Goal: Task Accomplishment & Management: Manage account settings

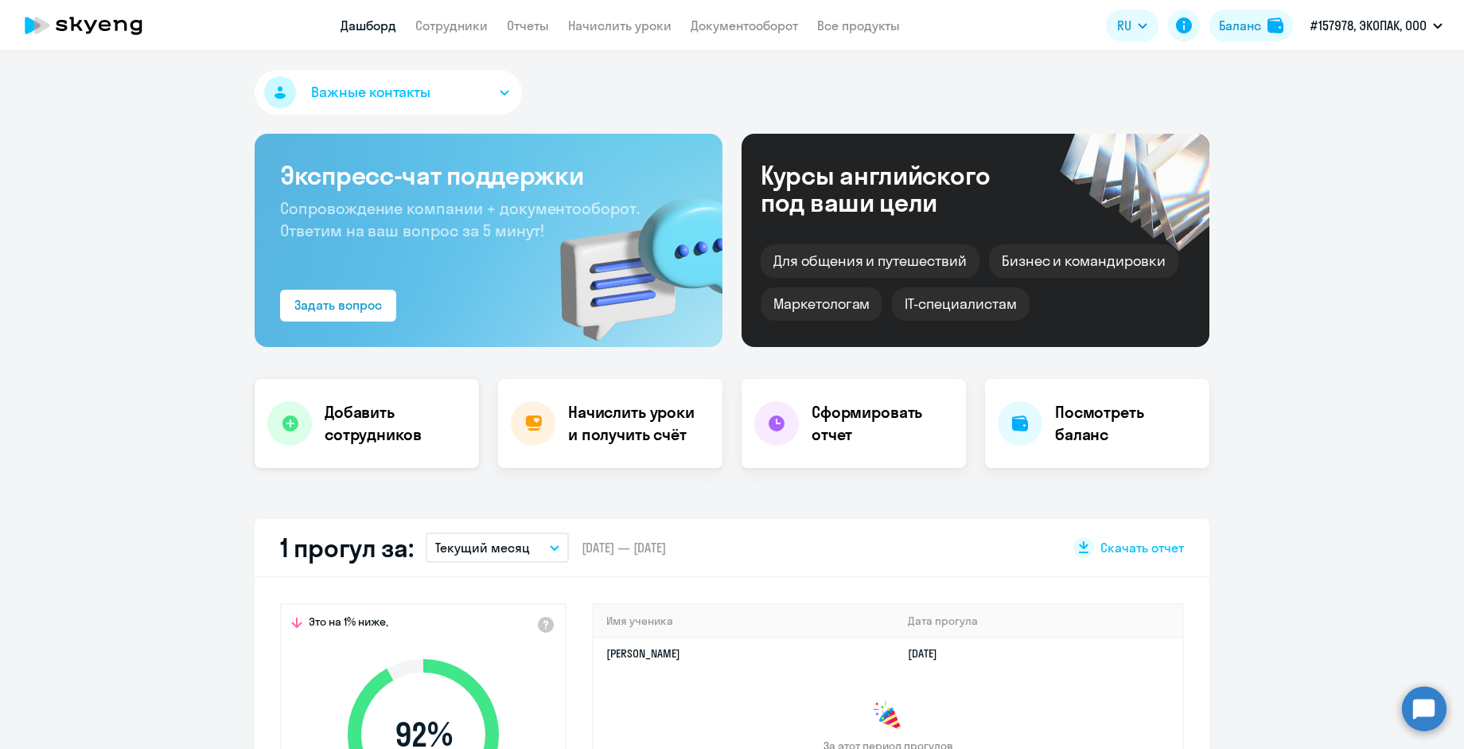
click at [282, 424] on icon at bounding box center [290, 423] width 16 height 16
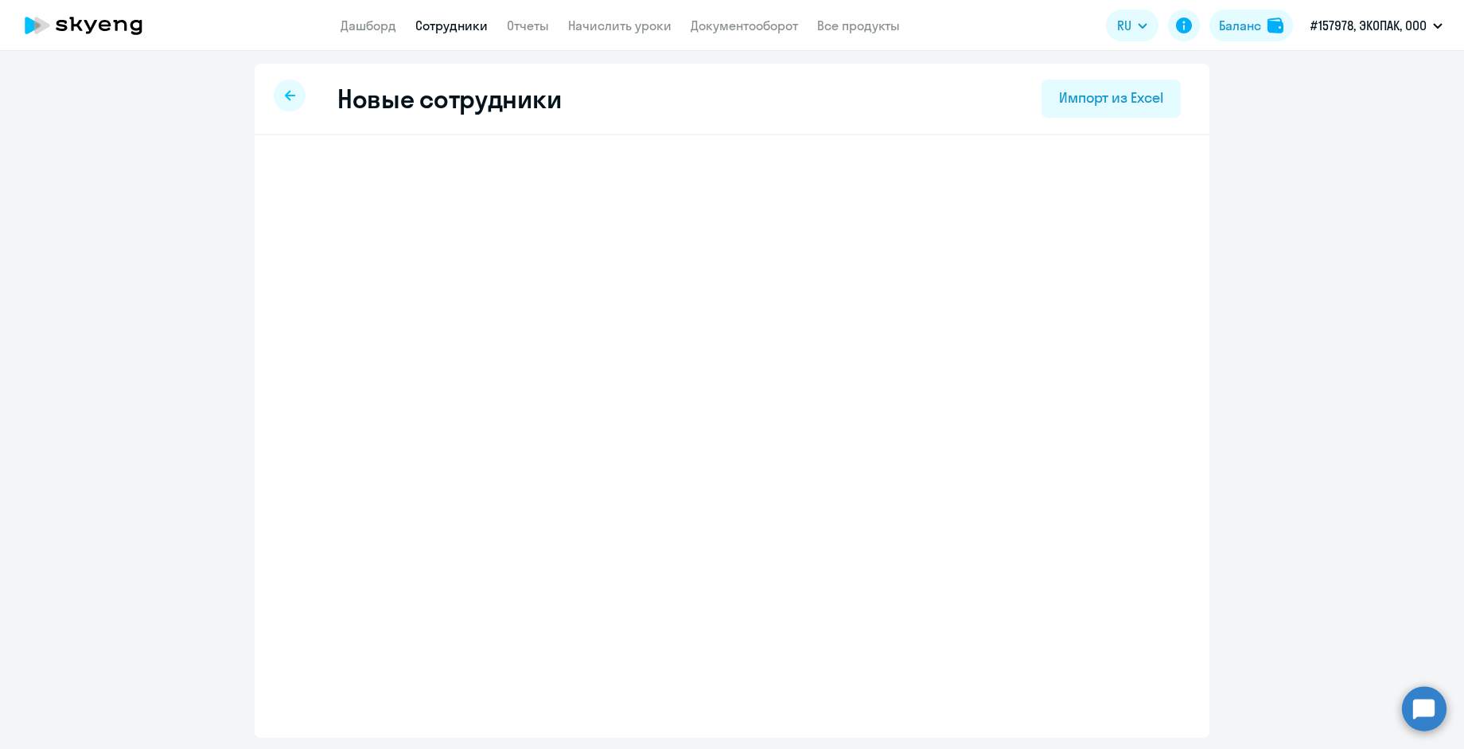
select select "english_adult_not_native_speaker"
select select "3"
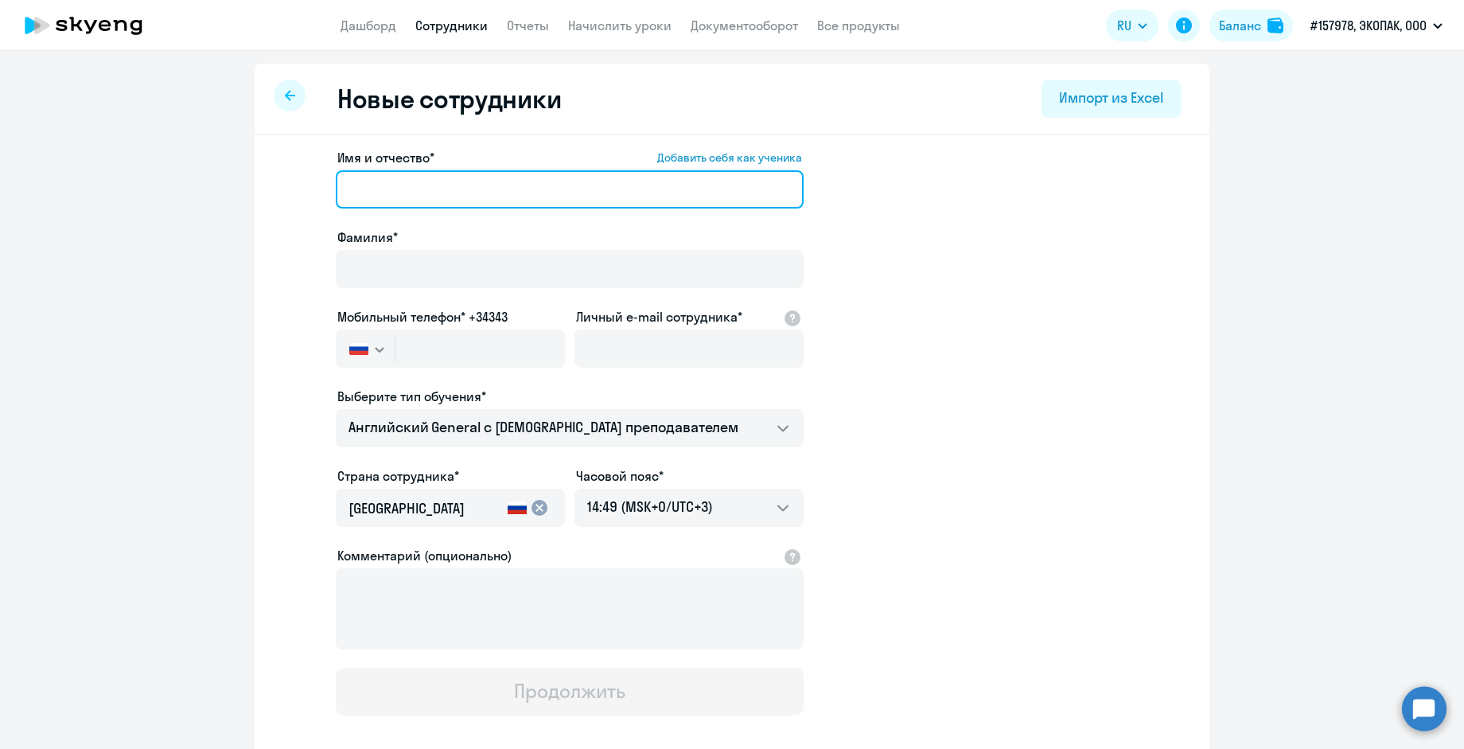
click at [451, 189] on input "Имя и отчество* Добавить себя как ученика" at bounding box center [570, 189] width 468 height 38
type input "Александр Васильевич"
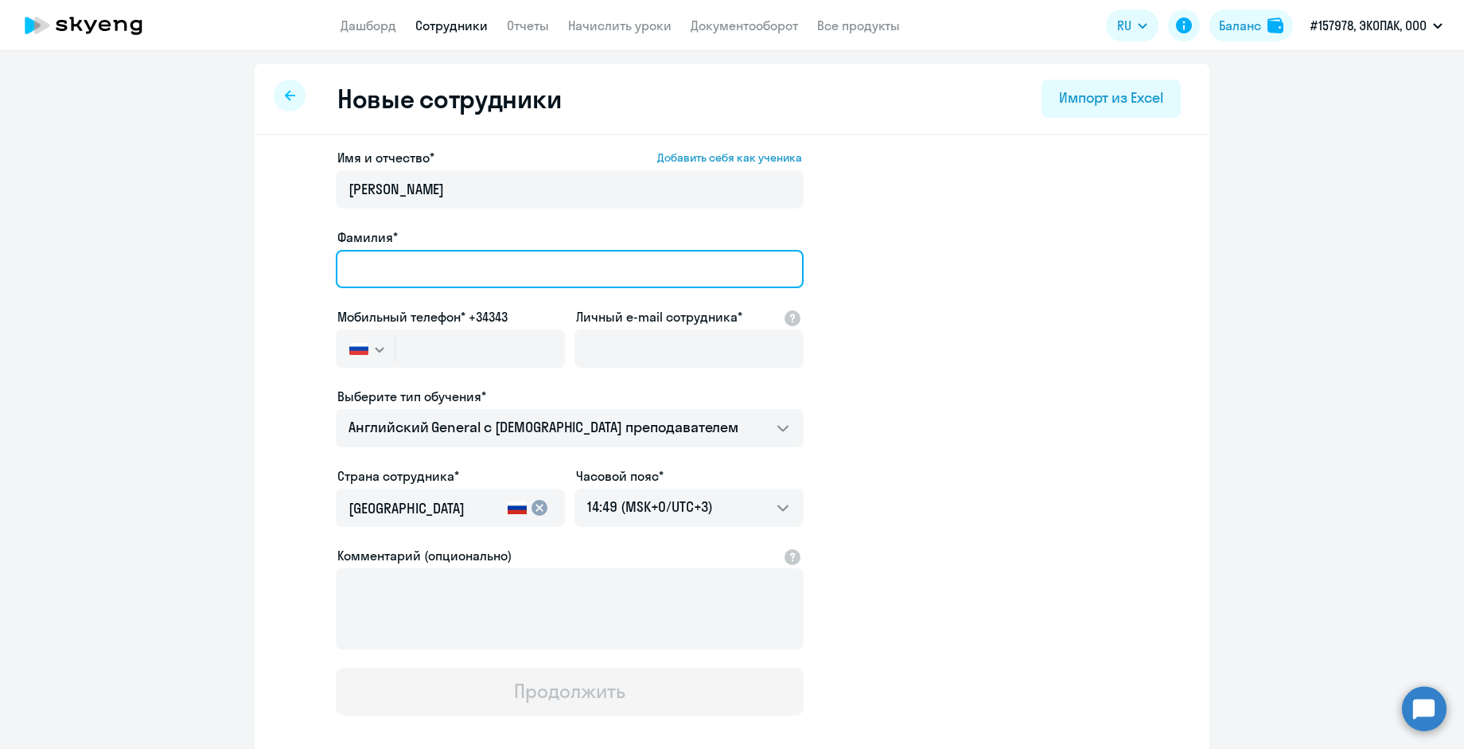
click at [378, 277] on input "Фамилия*" at bounding box center [570, 269] width 468 height 38
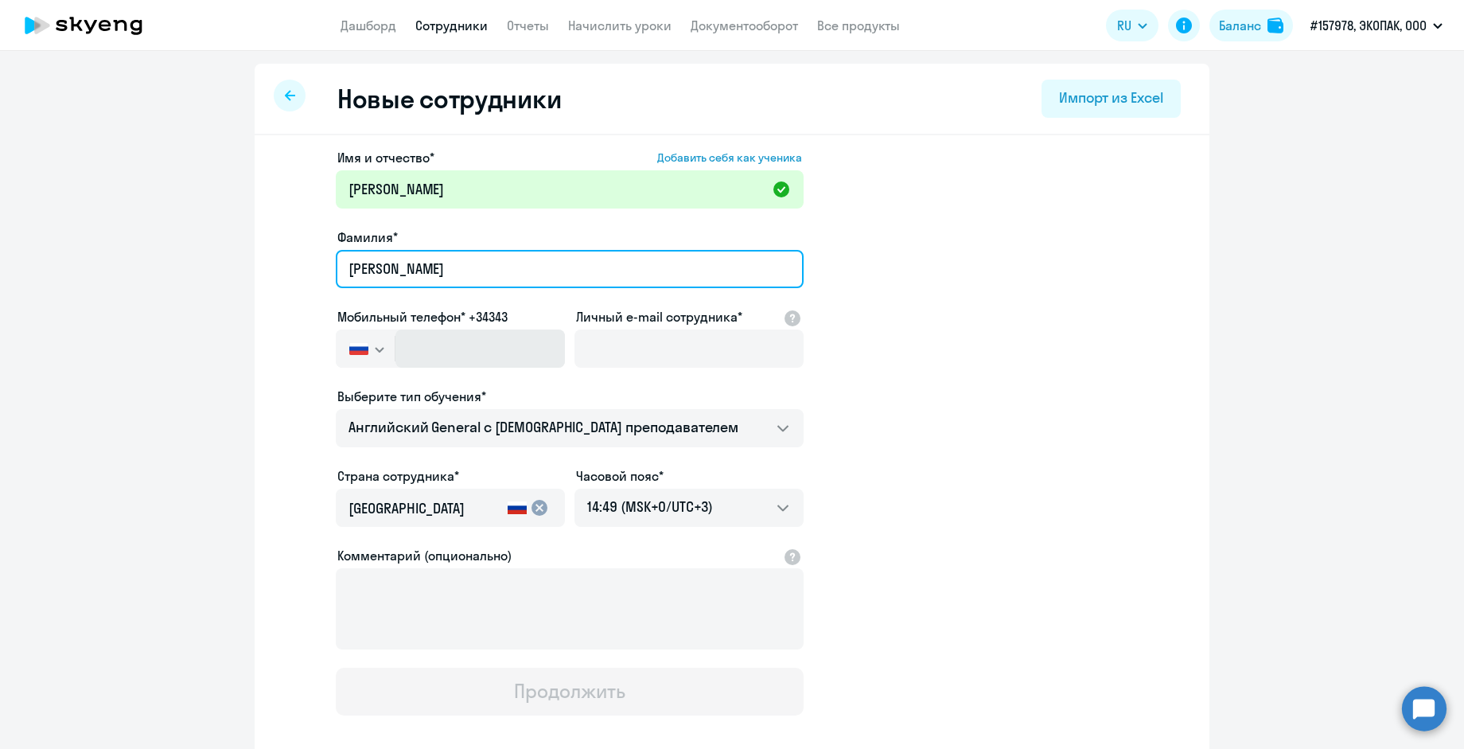
type input "Кузин"
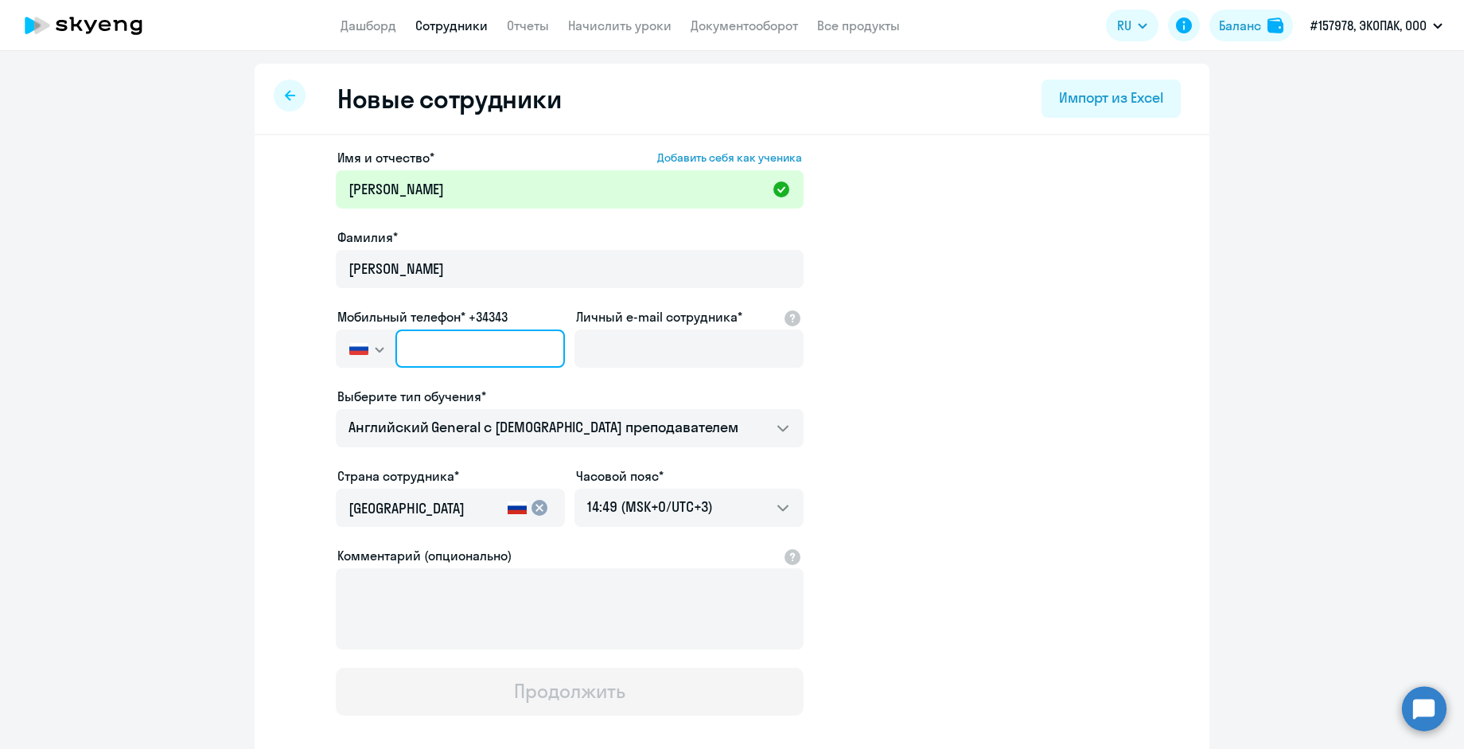
click at [423, 358] on input "text" at bounding box center [481, 348] width 170 height 38
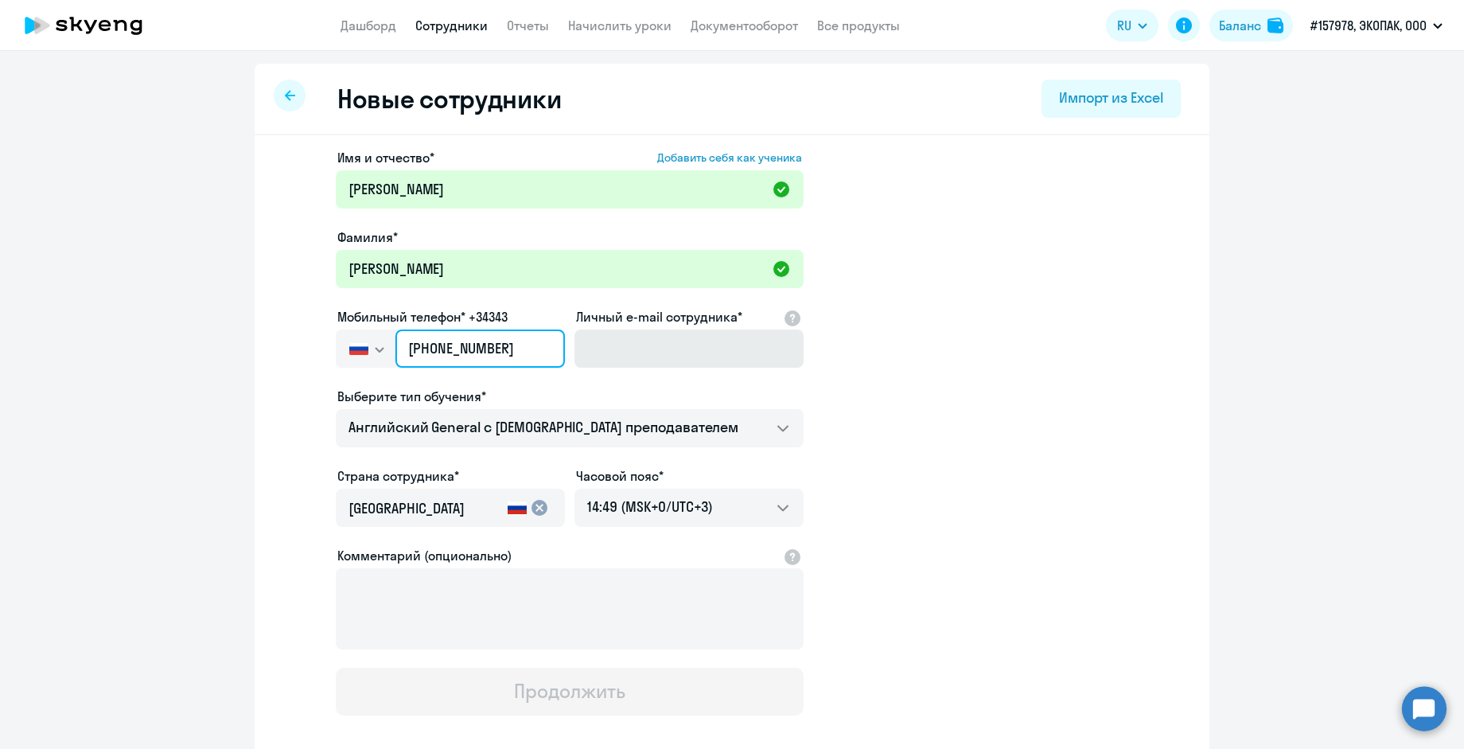
type input "+7 925 874-24-79"
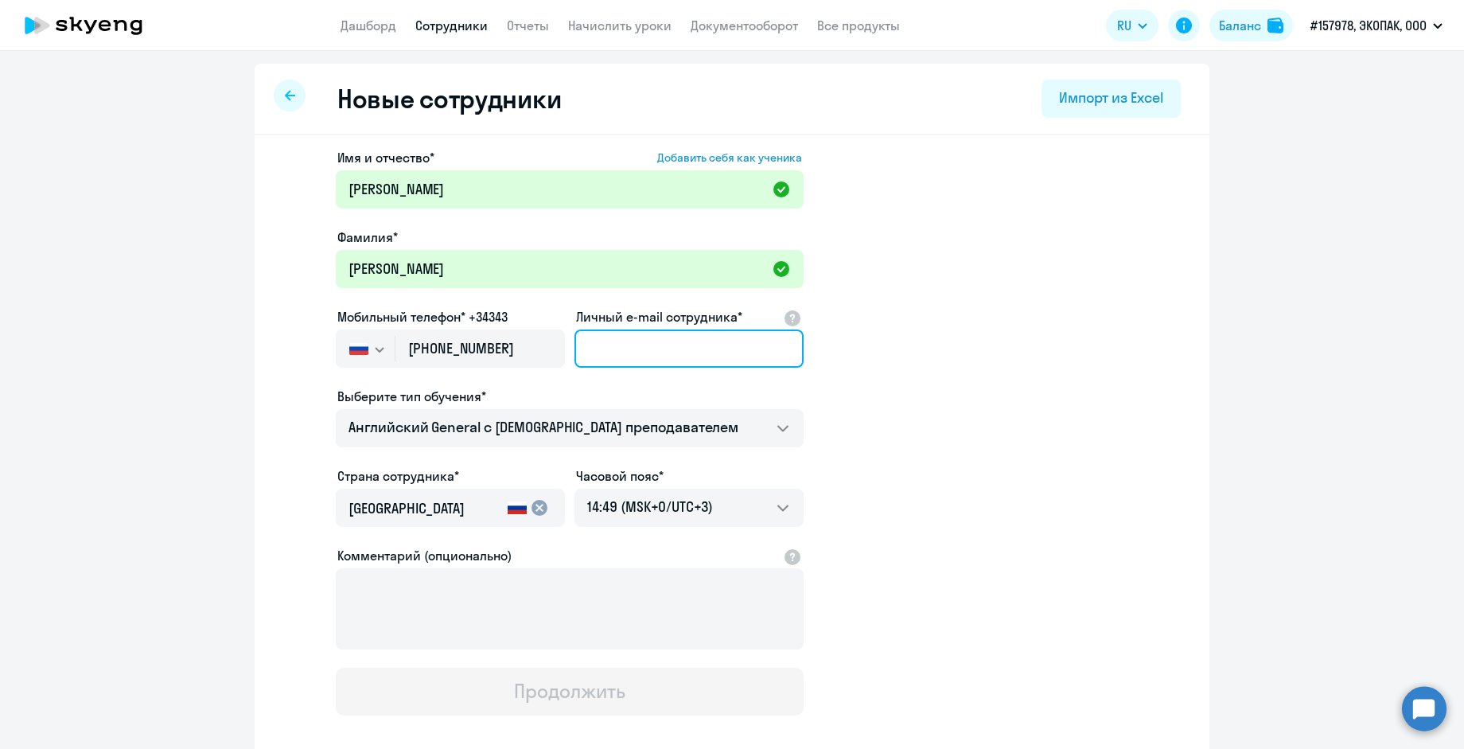
drag, startPoint x: 635, startPoint y: 357, endPoint x: 654, endPoint y: 357, distance: 19.1
click at [635, 357] on input "Личный e-mail сотрудника*" at bounding box center [689, 348] width 229 height 38
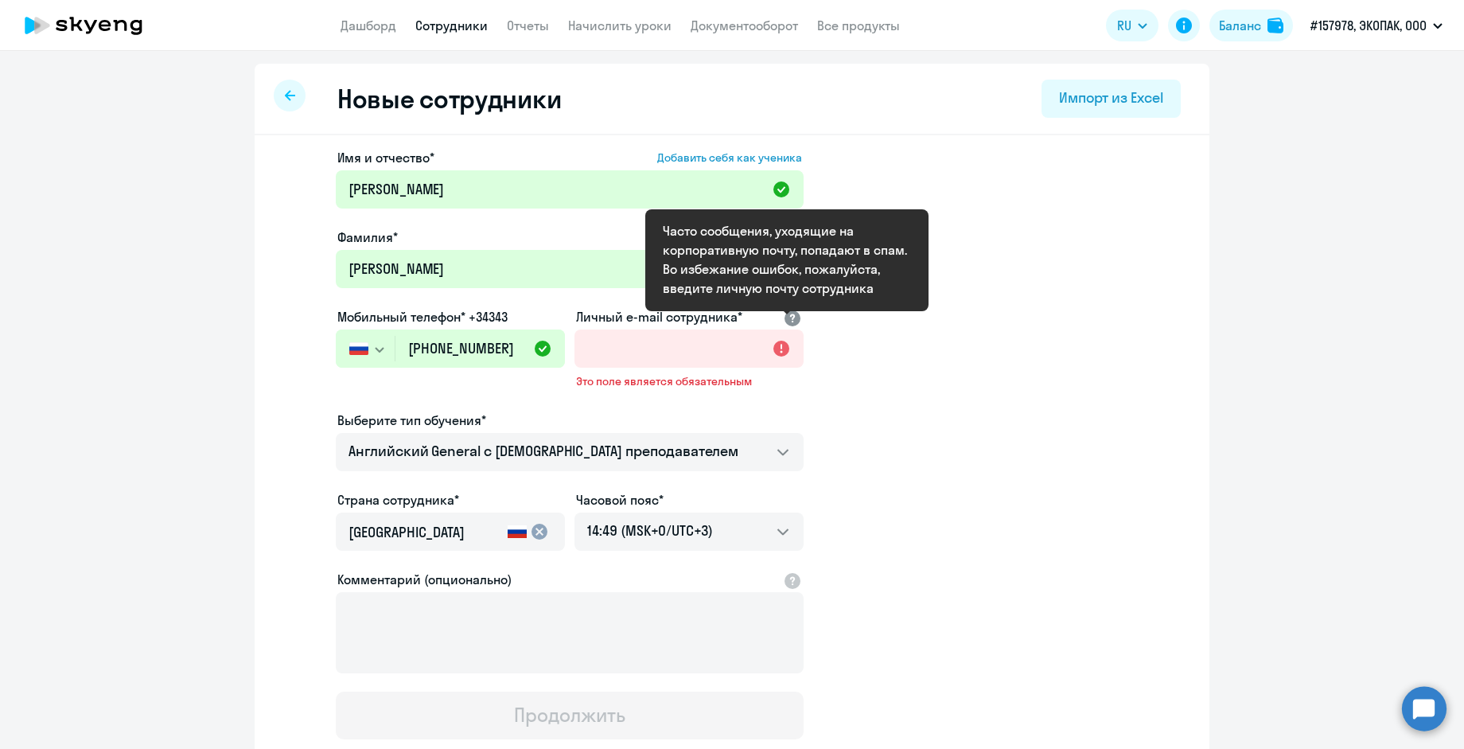
click at [786, 326] on div at bounding box center [792, 316] width 19 height 19
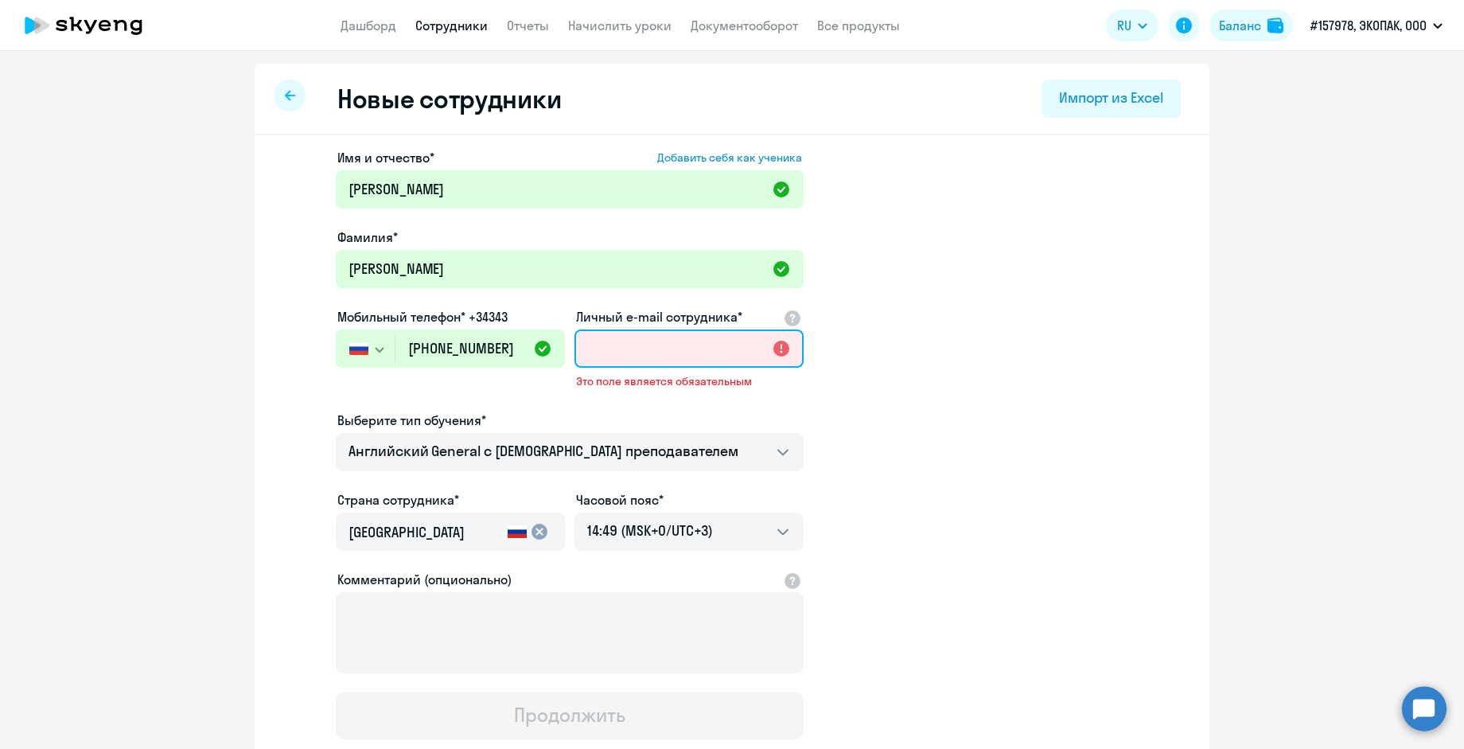
click at [656, 359] on input "Личный e-mail сотрудника*" at bounding box center [689, 348] width 229 height 38
click at [860, 353] on app-new-student-form "Имя и отчество* Добавить себя как ученика Александр Васильевич Фамилия* Кузин М…" at bounding box center [732, 443] width 904 height 591
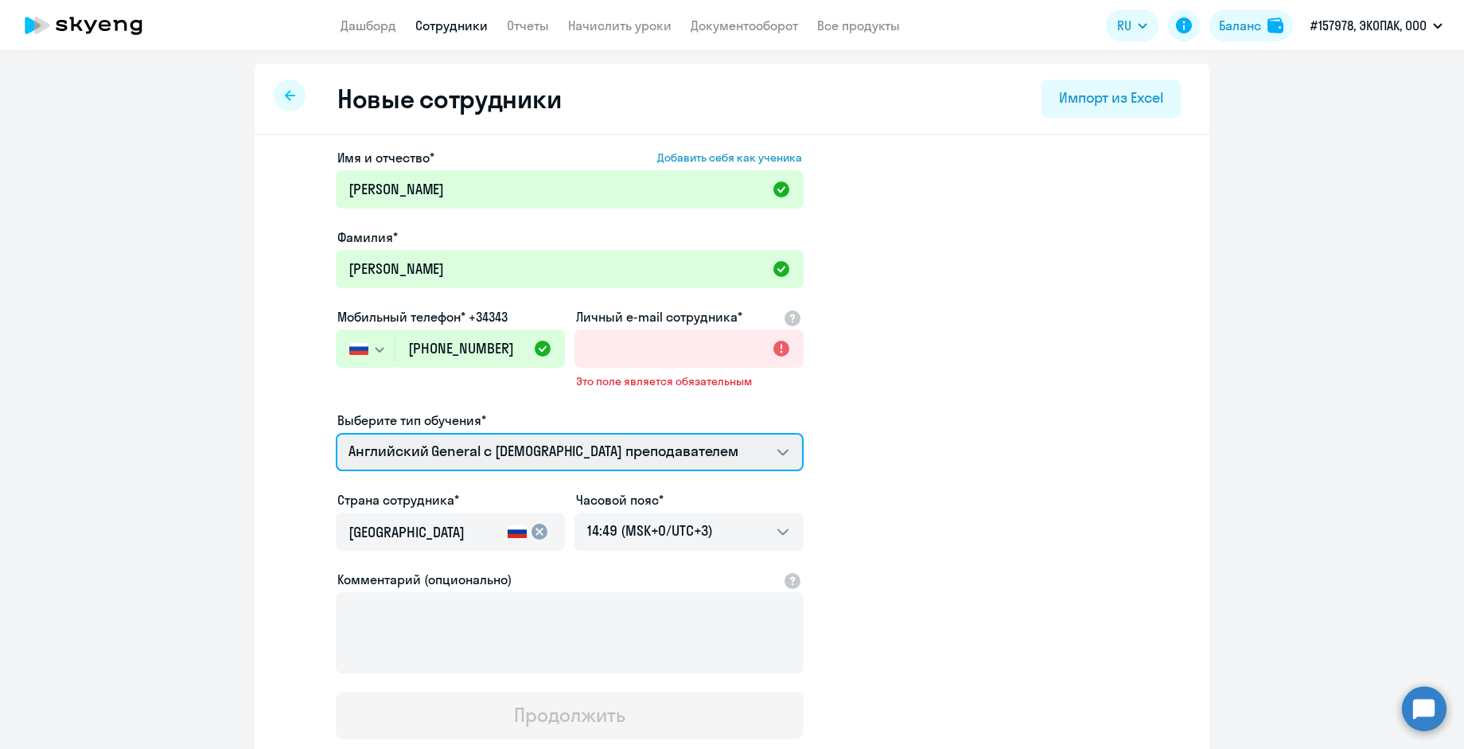
click at [764, 458] on select "Английский General с русскоговорящим преподавателем" at bounding box center [570, 452] width 468 height 38
click at [847, 450] on app-new-student-form "Имя и отчество* Добавить себя как ученика Александр Васильевич Фамилия* Кузин М…" at bounding box center [732, 443] width 904 height 591
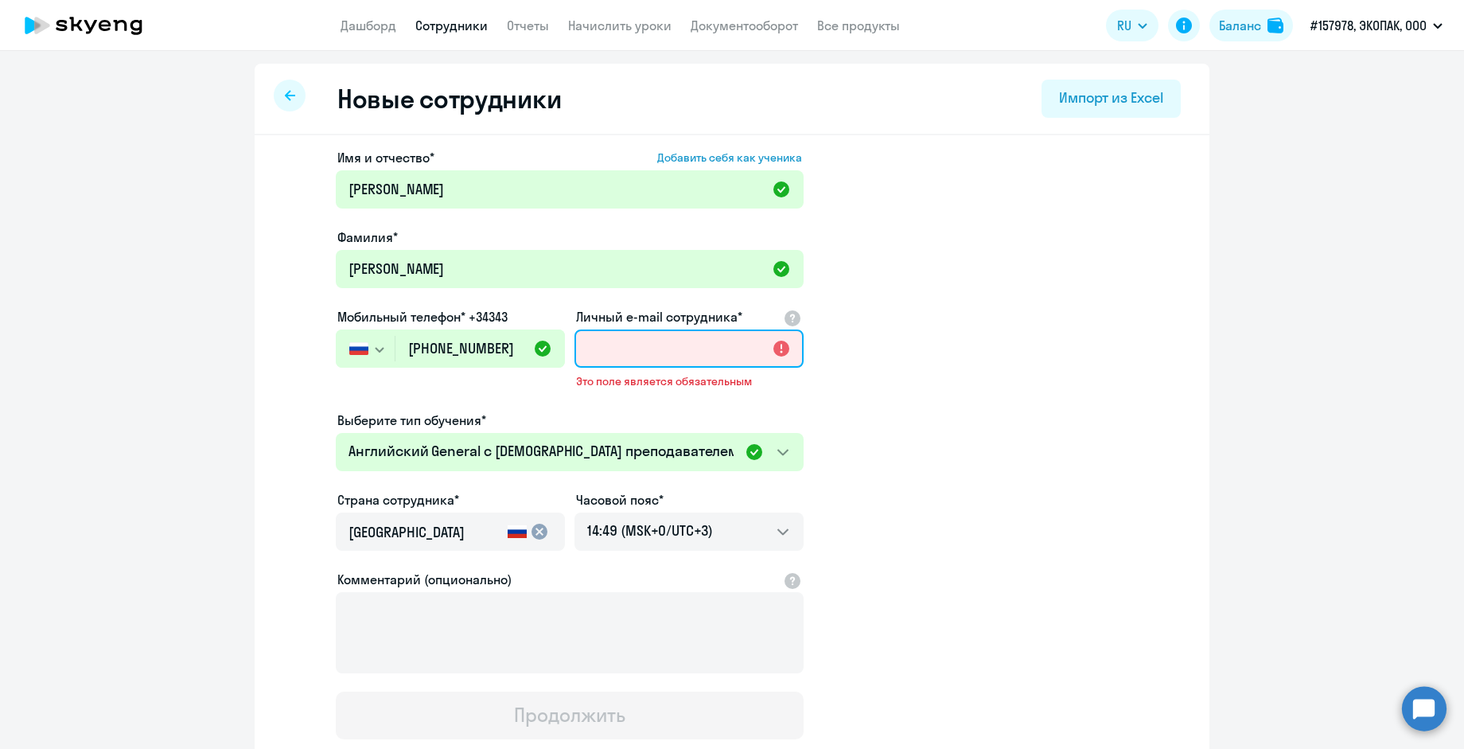
click at [611, 365] on input "Личный e-mail сотрудника*" at bounding box center [689, 348] width 229 height 38
click at [1069, 359] on app-new-student-form "Имя и отчество* Добавить себя как ученика Александр Васильевич Фамилия* Кузин М…" at bounding box center [732, 443] width 904 height 591
drag, startPoint x: 1450, startPoint y: 342, endPoint x: 1461, endPoint y: 429, distance: 87.5
click at [1461, 429] on div "Новые сотрудники Импорт из Excel Имя и отчество* Добавить себя как ученика Алек…" at bounding box center [732, 400] width 1464 height 698
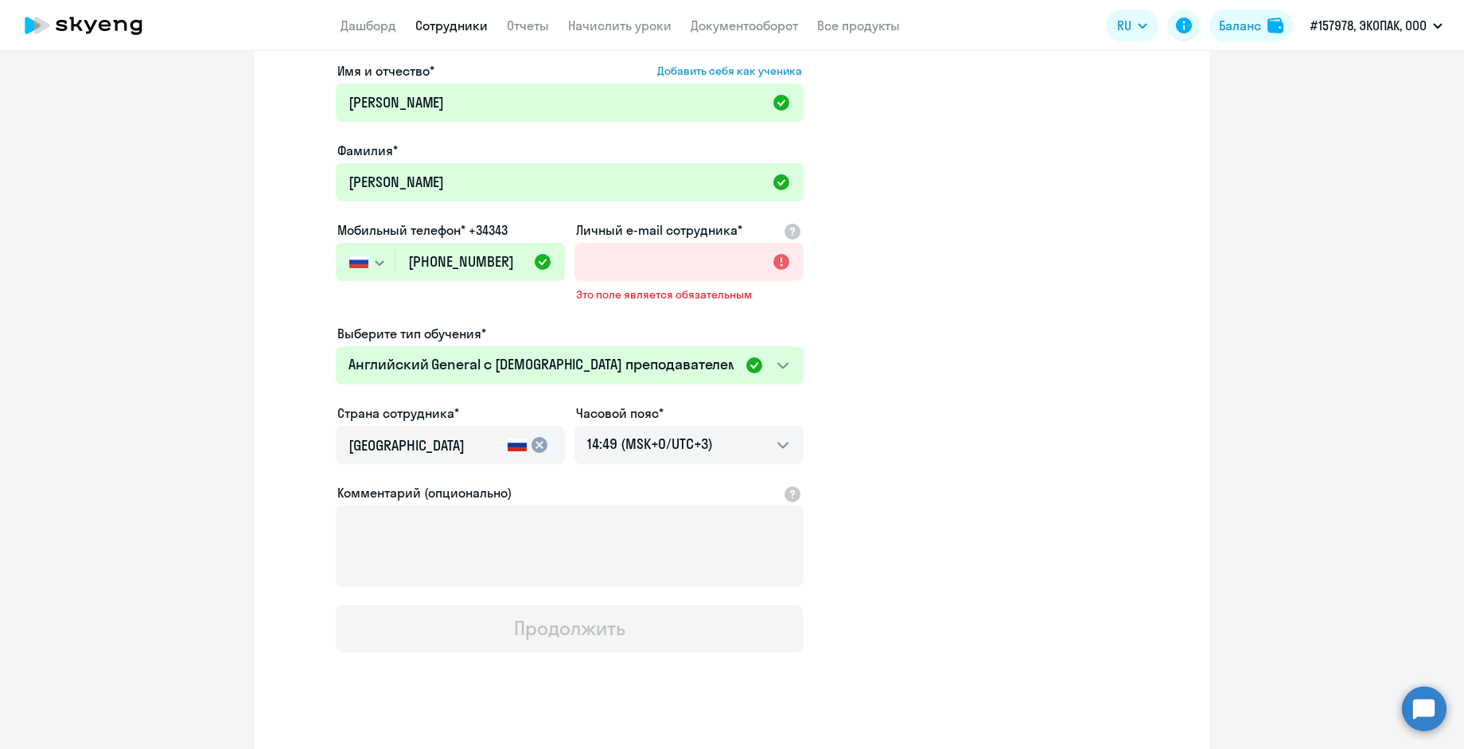
scroll to position [129, 0]
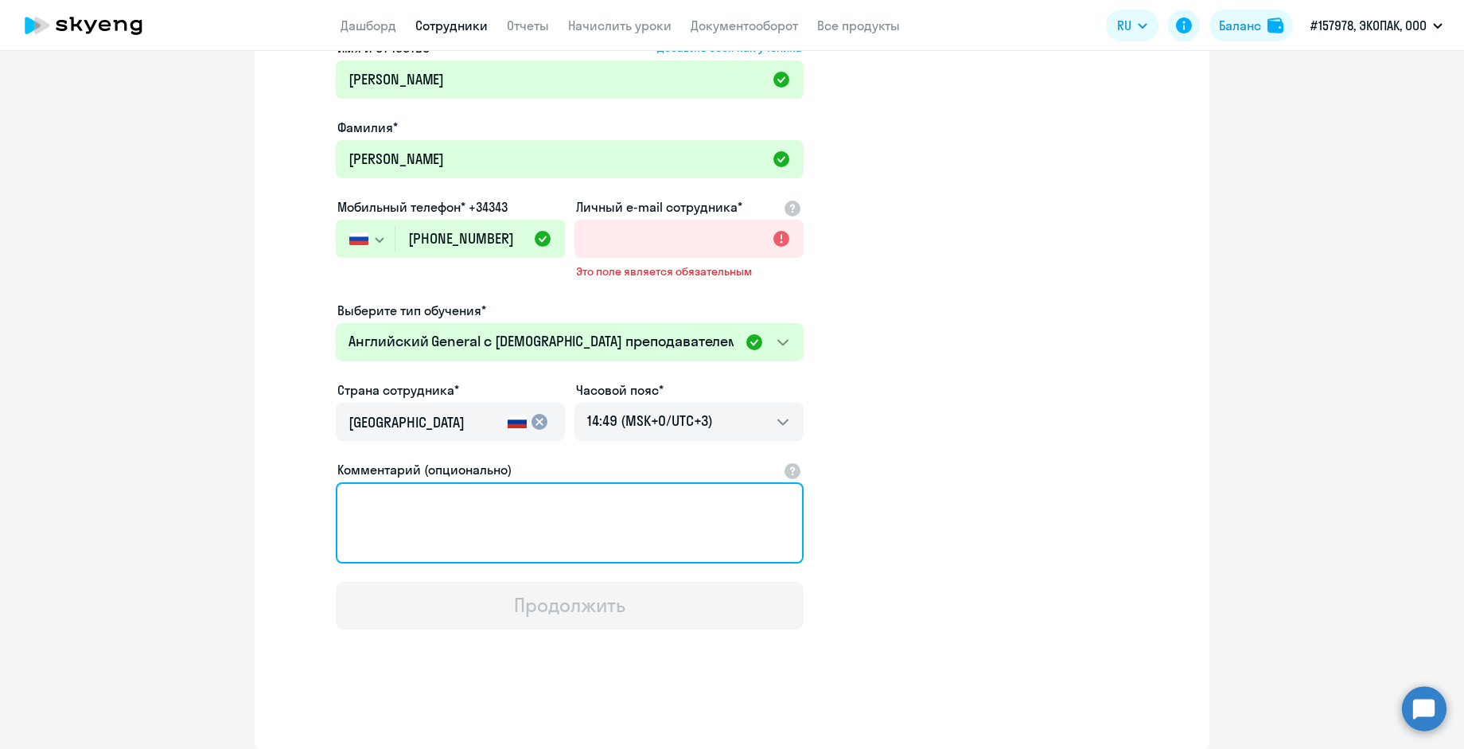
click at [505, 554] on textarea "Комментарий (опционально)" at bounding box center [570, 522] width 468 height 81
type textarea "Необходим преподаватель на уровень с 0"
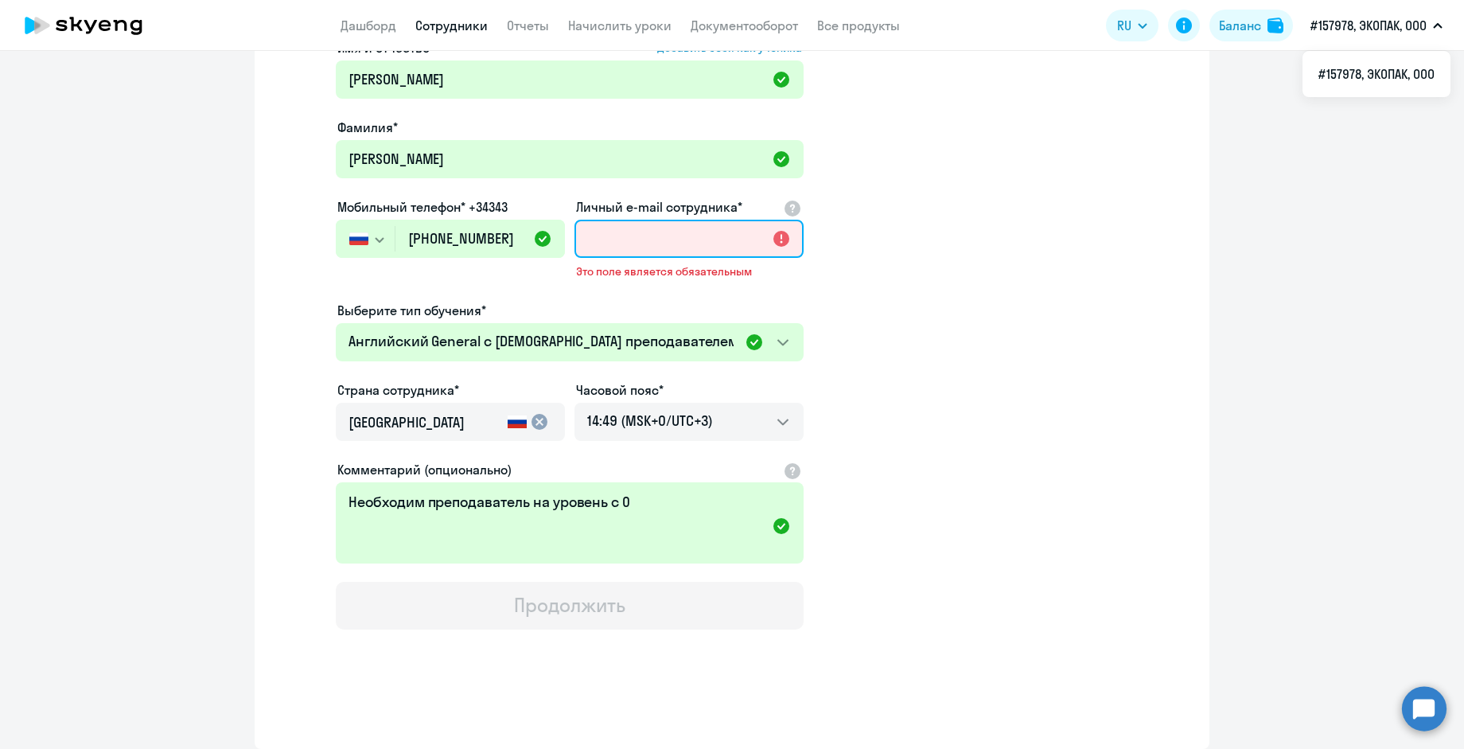
drag, startPoint x: 602, startPoint y: 246, endPoint x: 629, endPoint y: 278, distance: 42.3
click at [602, 246] on input "Личный e-mail сотрудника*" at bounding box center [689, 239] width 229 height 38
click at [1075, 232] on app-new-student-form "Имя и отчество* Добавить себя как ученика Александр Васильевич Фамилия* Кузин М…" at bounding box center [732, 333] width 904 height 591
paste input "kuzin.a1exandr@yandex.ru"
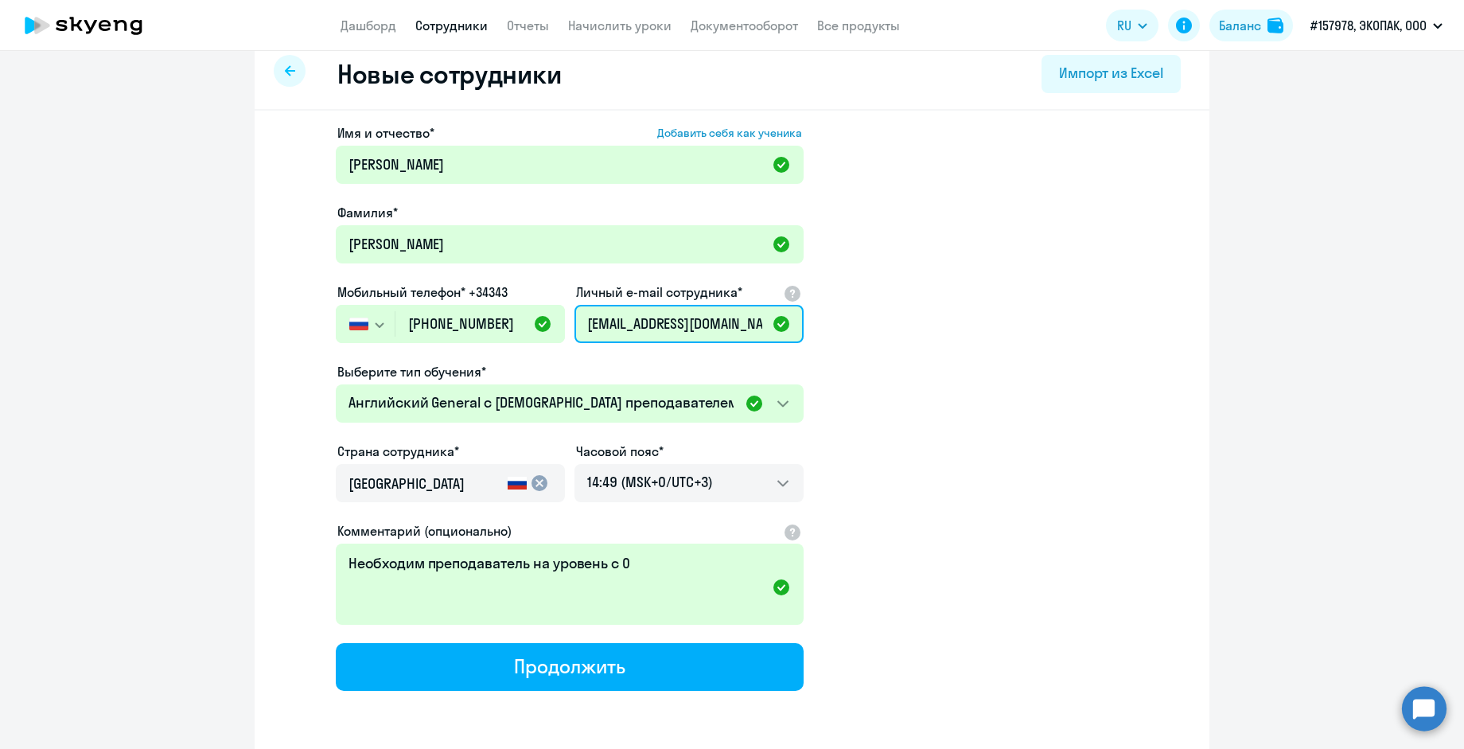
scroll to position [0, 0]
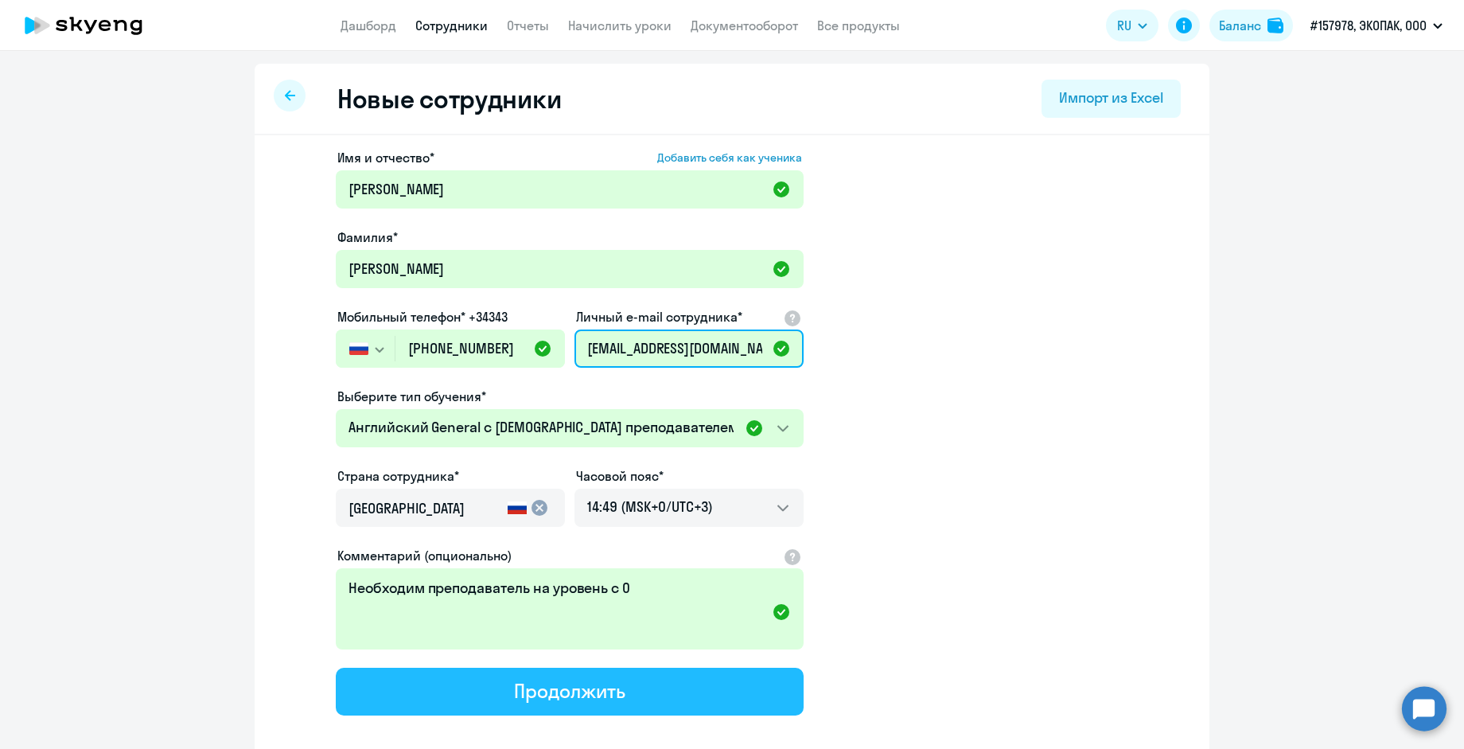
type input "kuzin.a1exandr@yandex.ru"
click at [549, 703] on div "Продолжить" at bounding box center [569, 690] width 111 height 25
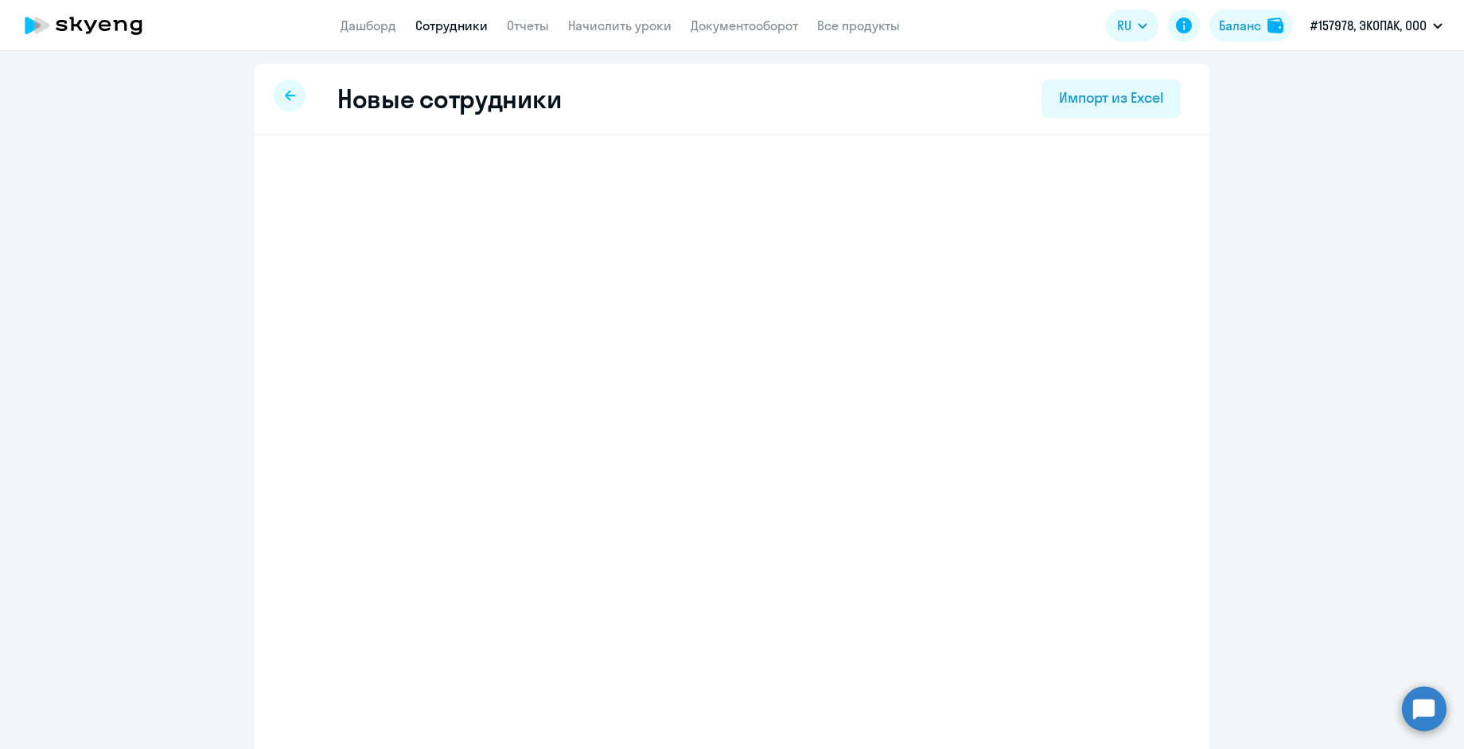
select select "english_adult_not_native_speaker"
select select "3"
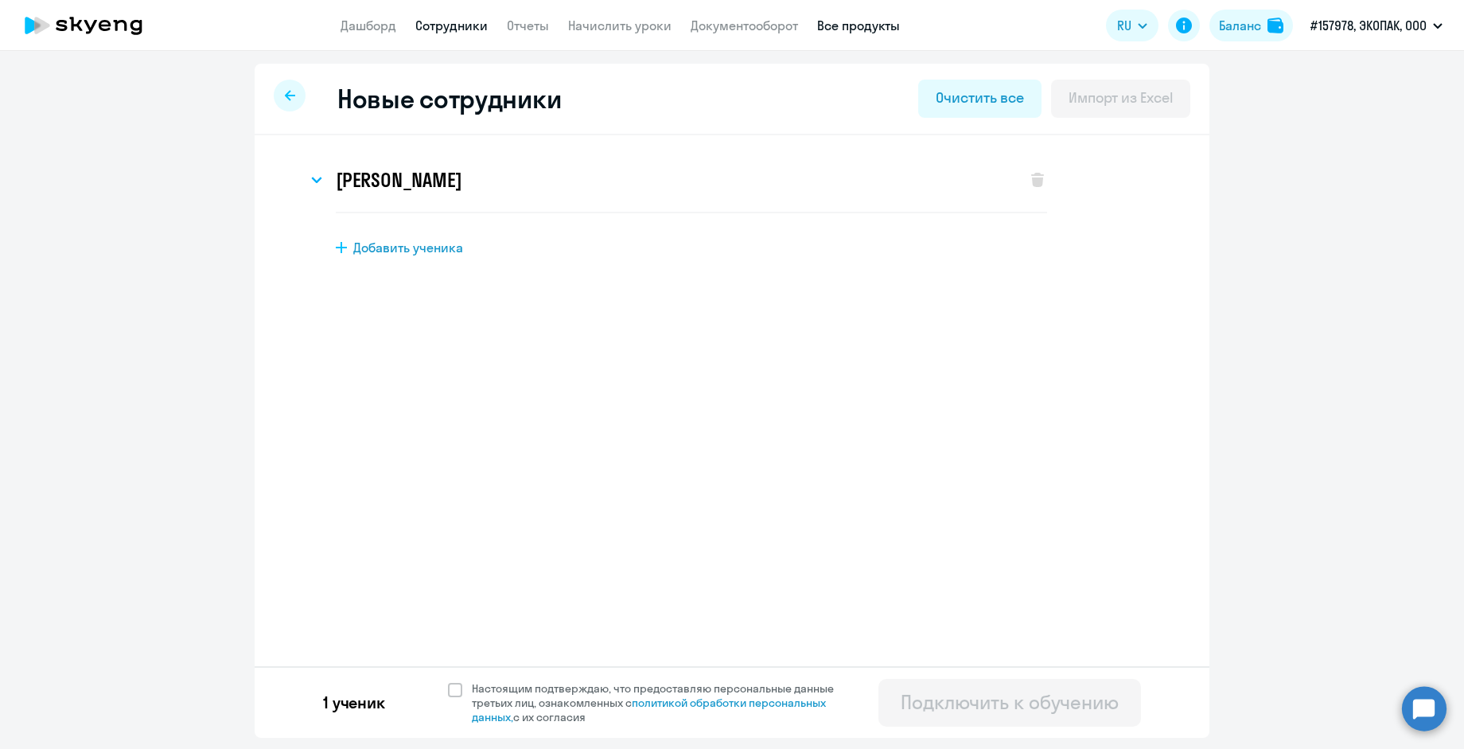
click at [844, 33] on link "Все продукты" at bounding box center [858, 26] width 83 height 16
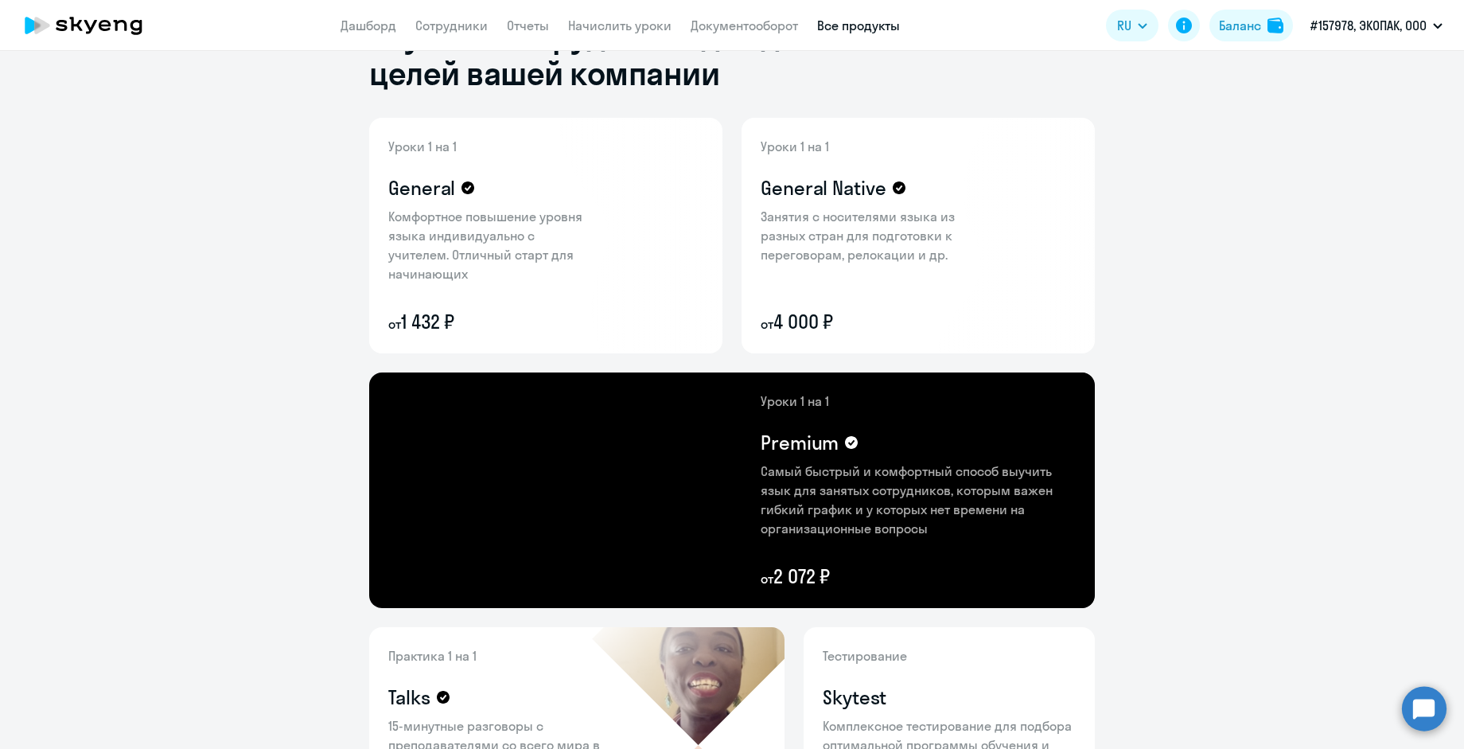
scroll to position [13, 0]
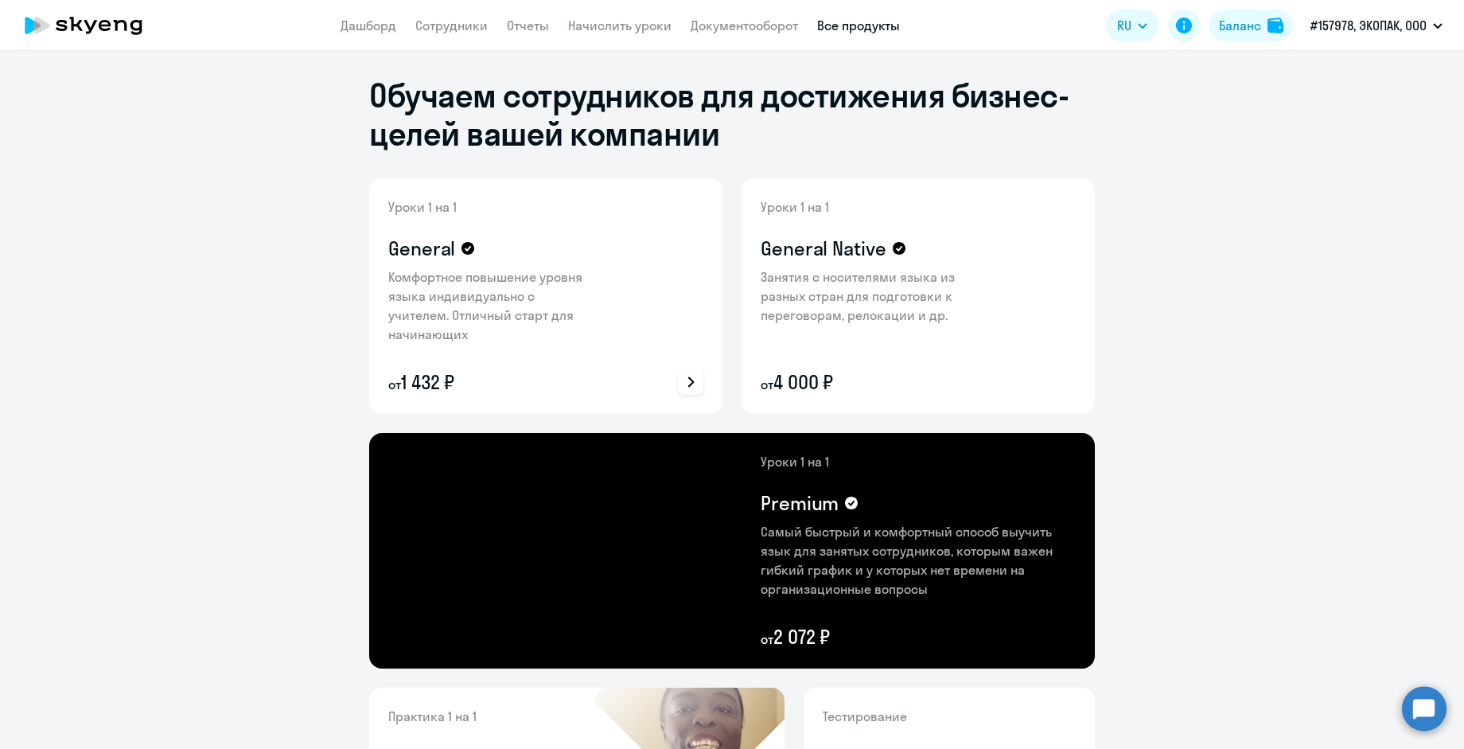
click at [685, 383] on icon at bounding box center [690, 381] width 11 height 11
click at [1171, 505] on div at bounding box center [732, 374] width 1464 height 749
click at [683, 382] on icon at bounding box center [690, 381] width 19 height 19
click at [571, 346] on p "Подробнее о преимуществах" at bounding box center [596, 338] width 177 height 19
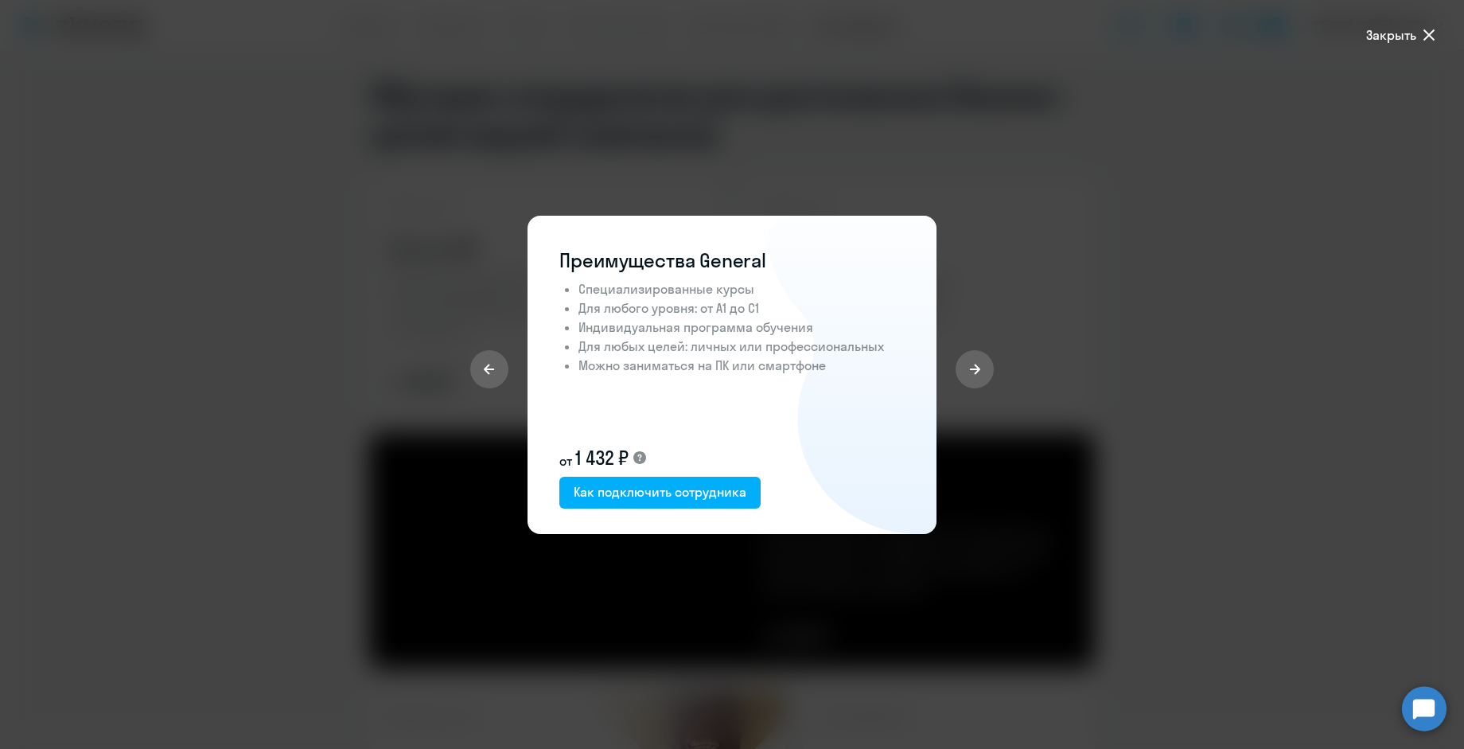
click at [1140, 569] on div at bounding box center [732, 374] width 1464 height 749
click at [1392, 31] on span "Закрыть" at bounding box center [1391, 34] width 50 height 19
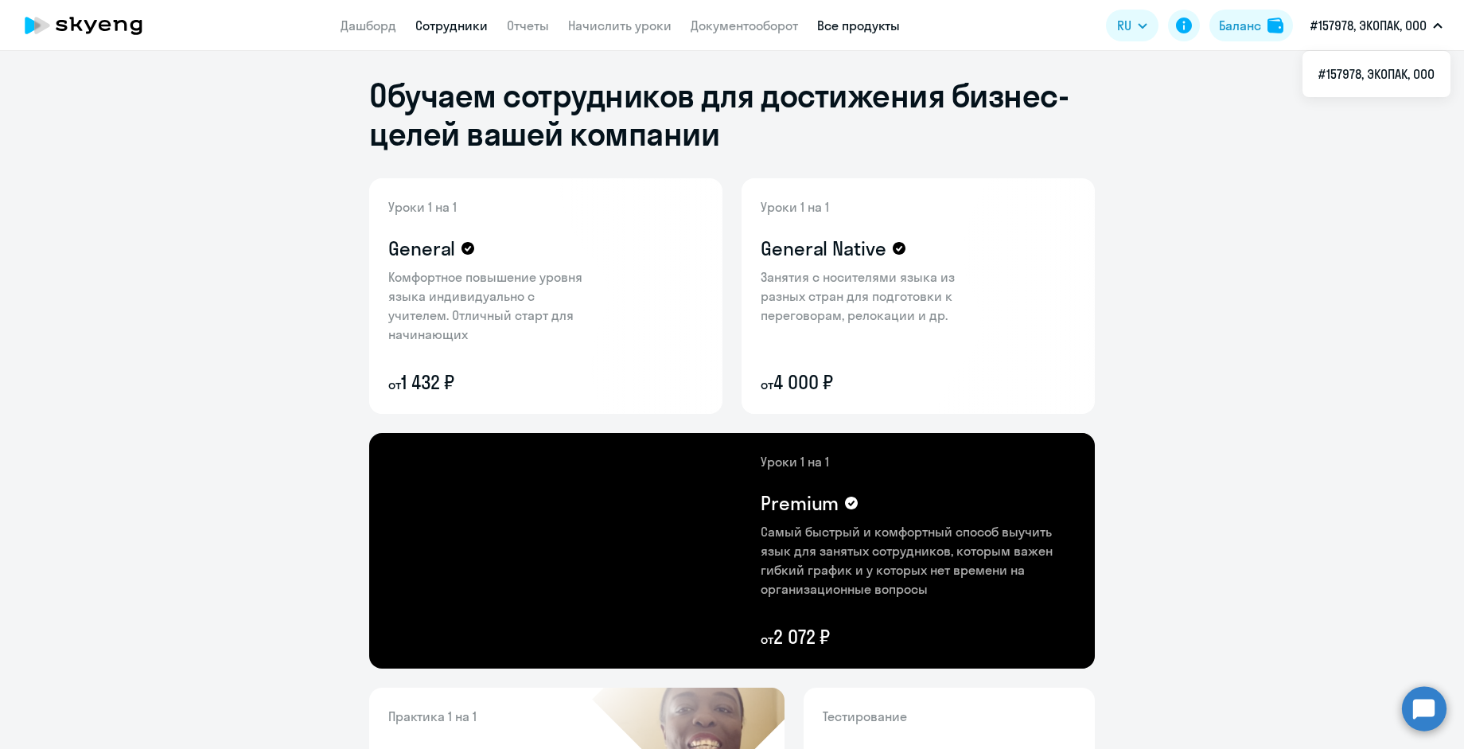
click at [458, 29] on link "Сотрудники" at bounding box center [451, 26] width 72 height 16
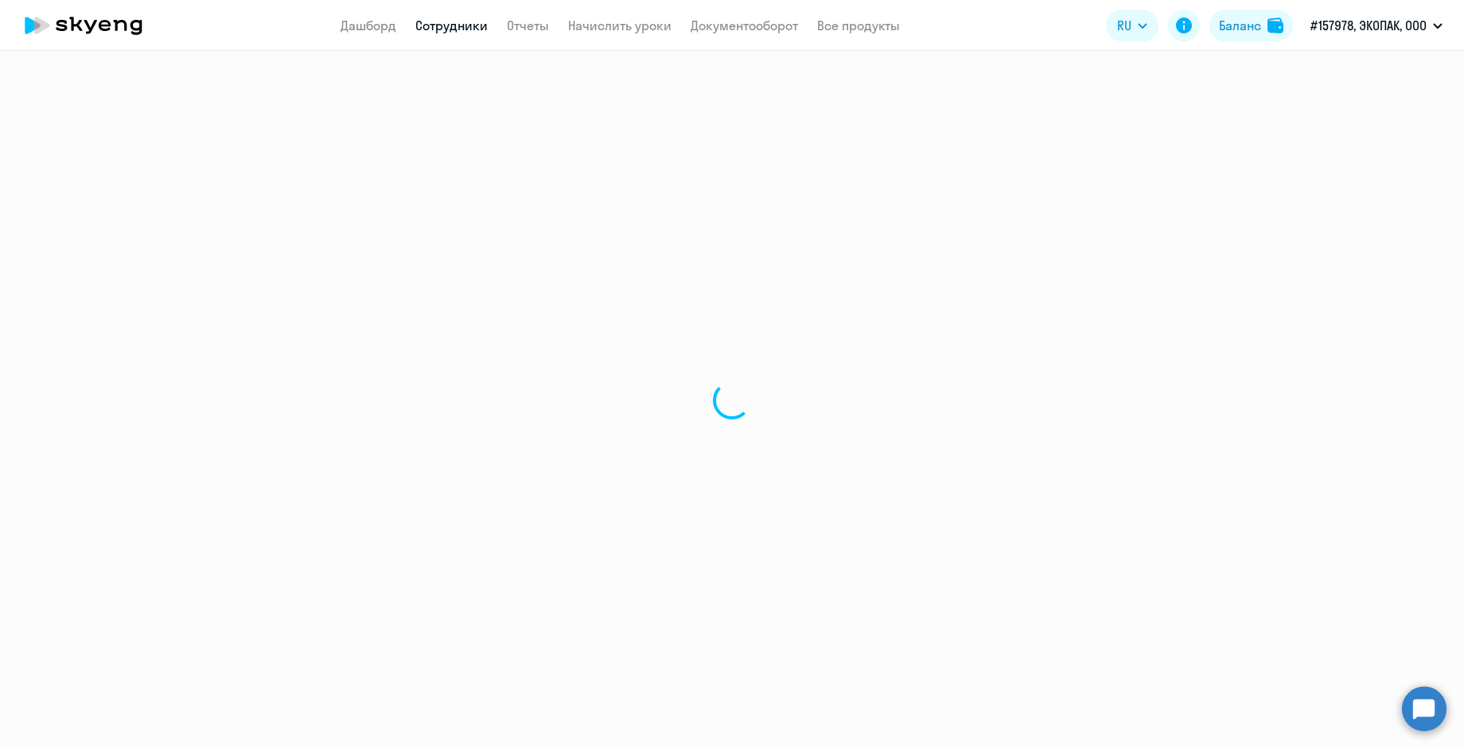
select select "30"
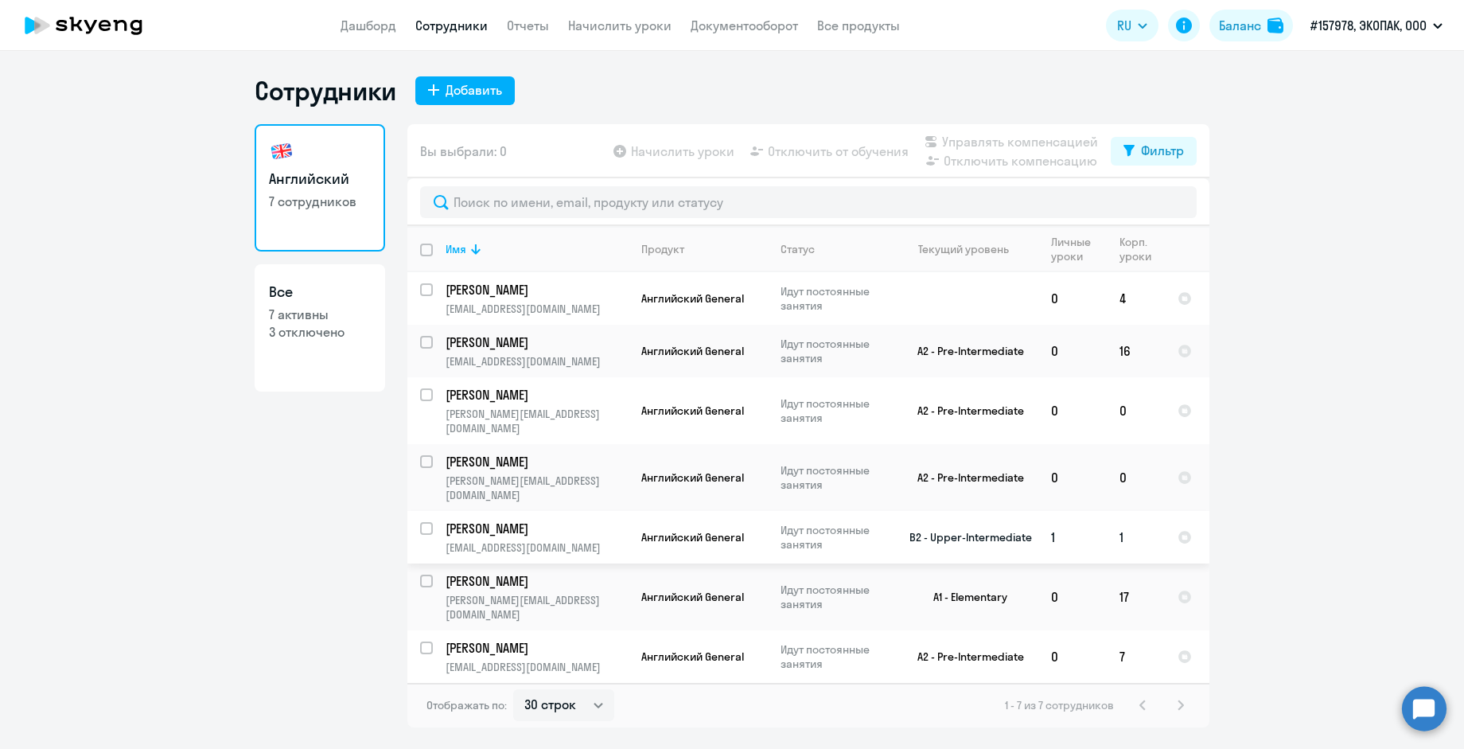
click at [427, 522] on input "select row 11564476" at bounding box center [436, 538] width 32 height 32
checkbox input "true"
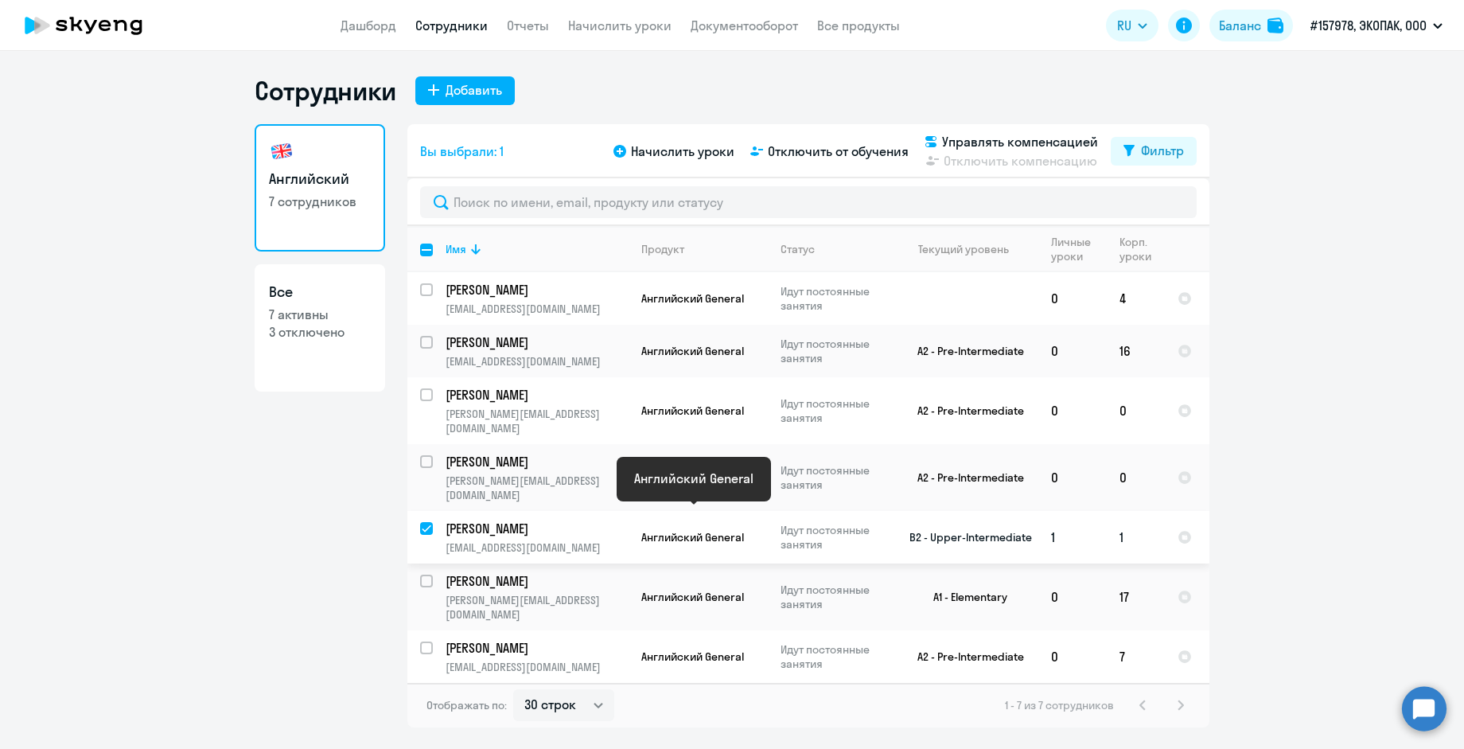
click at [661, 530] on span "Английский General" at bounding box center [692, 537] width 103 height 14
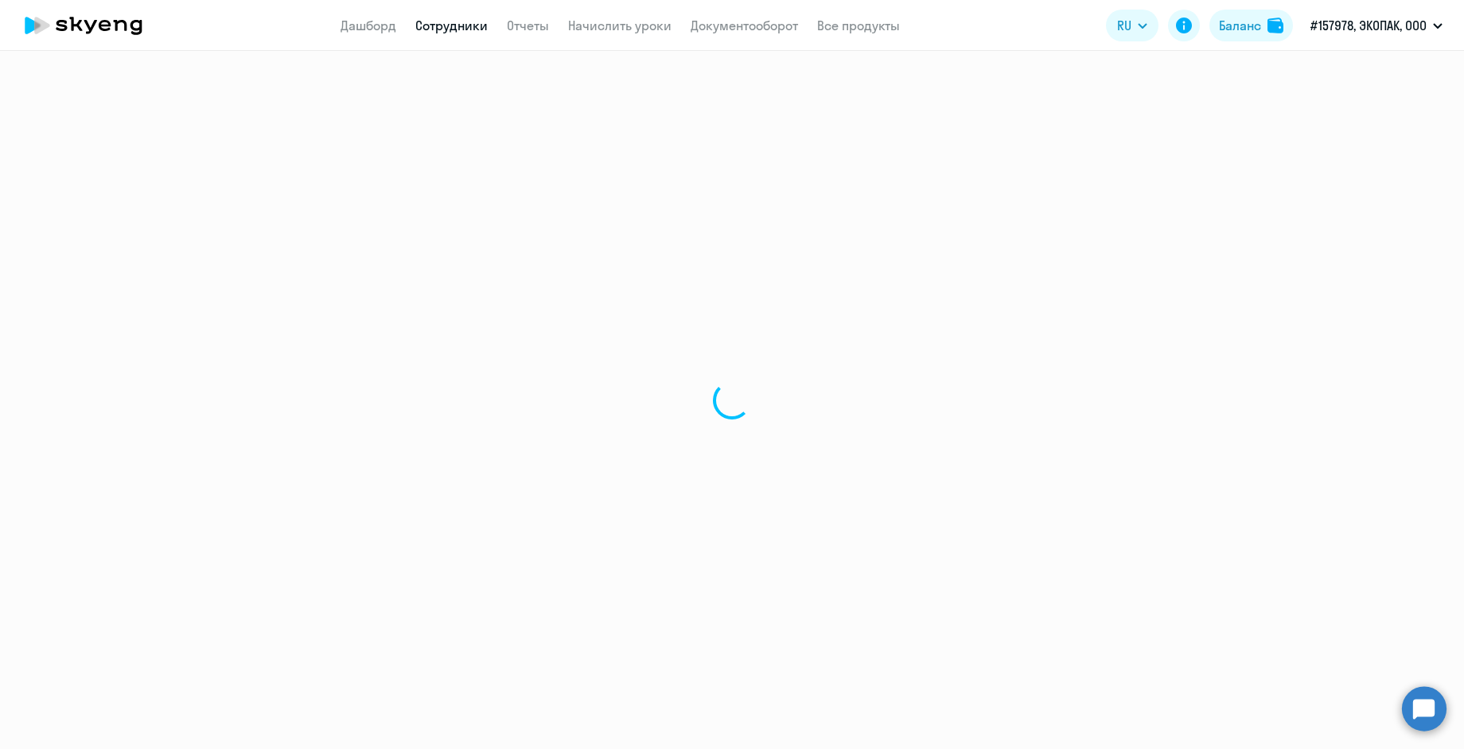
select select "english"
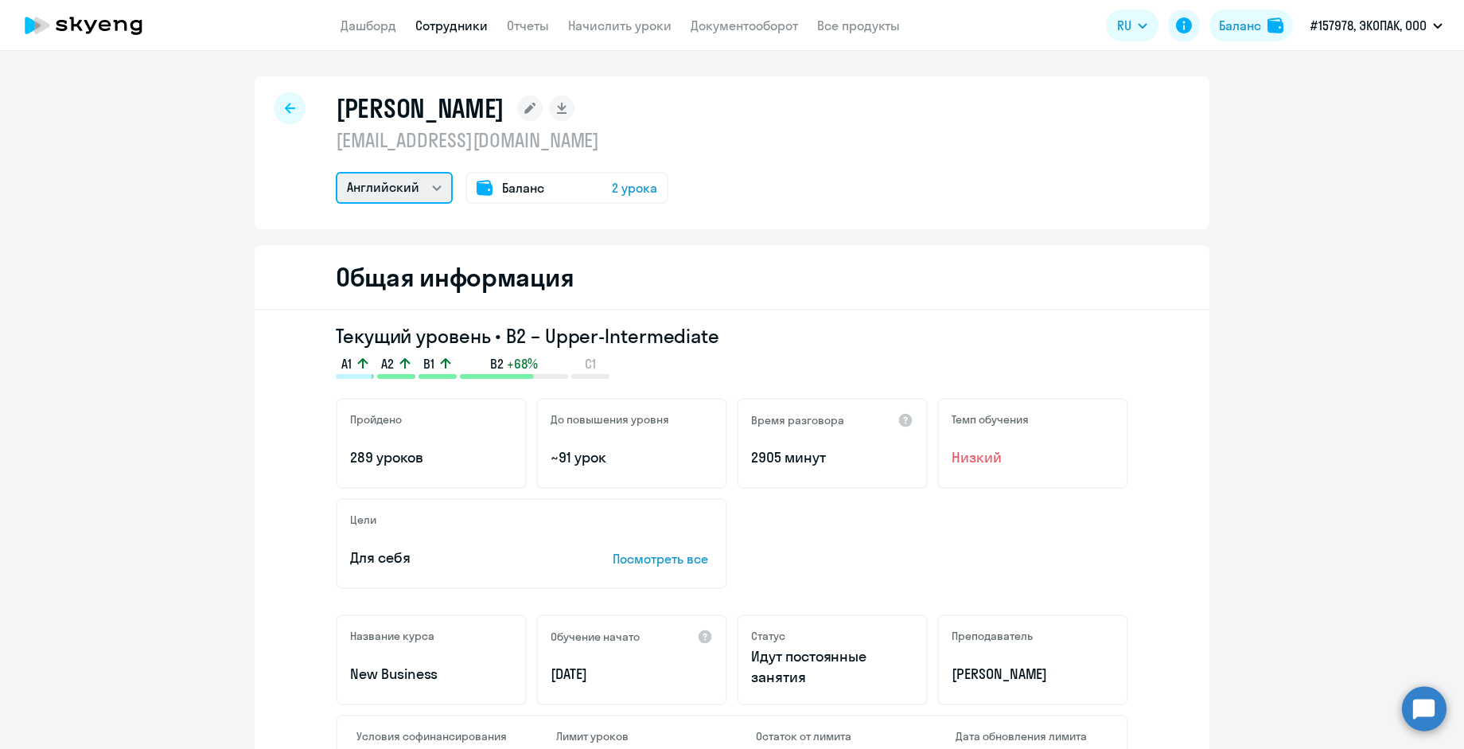
click at [433, 188] on select "Английский" at bounding box center [394, 188] width 117 height 32
click at [903, 156] on div "Дементьева Юлия yulia_dementieva@ecopack.com Английский Баланс 2 урока" at bounding box center [732, 152] width 955 height 153
click at [625, 17] on app-menu-item-link "Начислить уроки" at bounding box center [619, 26] width 103 height 20
click at [620, 22] on link "Начислить уроки" at bounding box center [619, 26] width 103 height 16
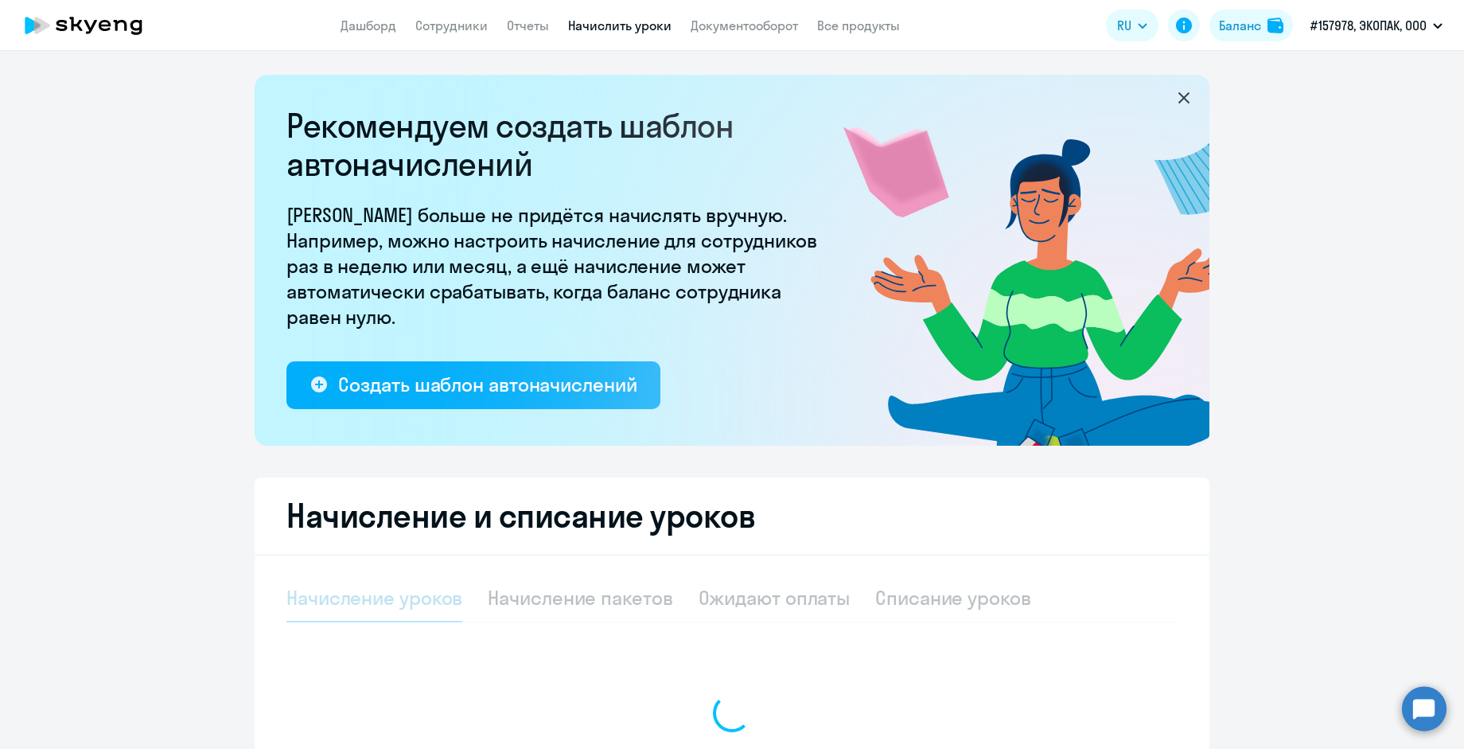
select select "10"
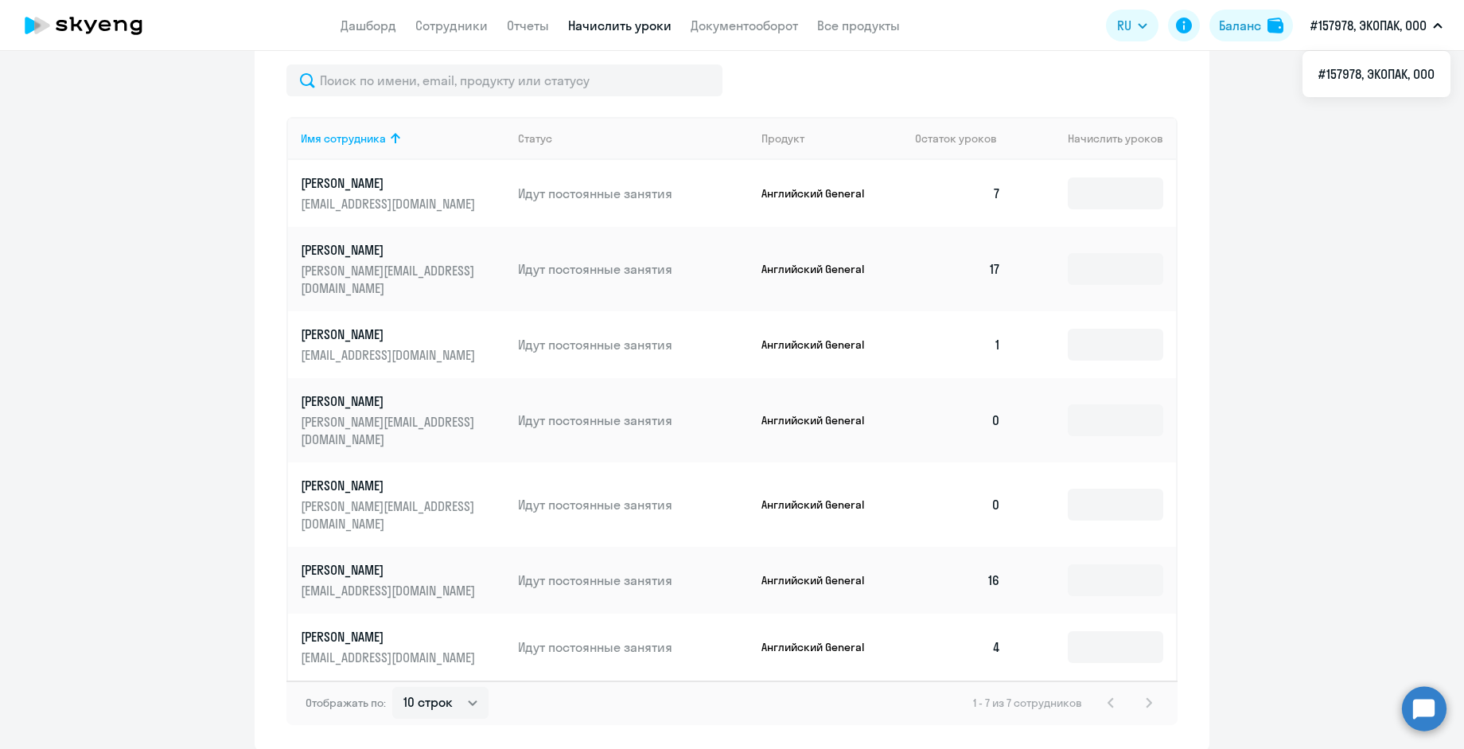
scroll to position [672, 0]
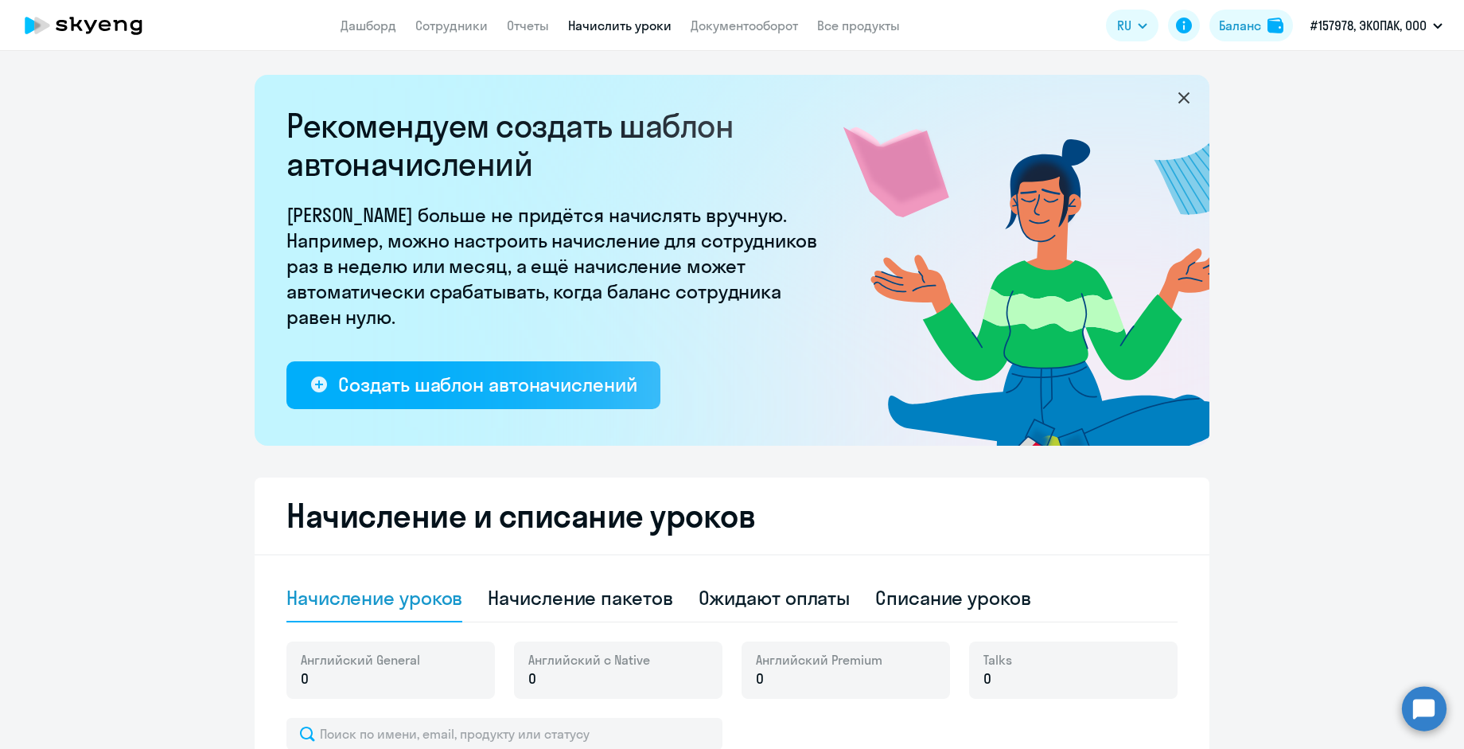
select select "10"
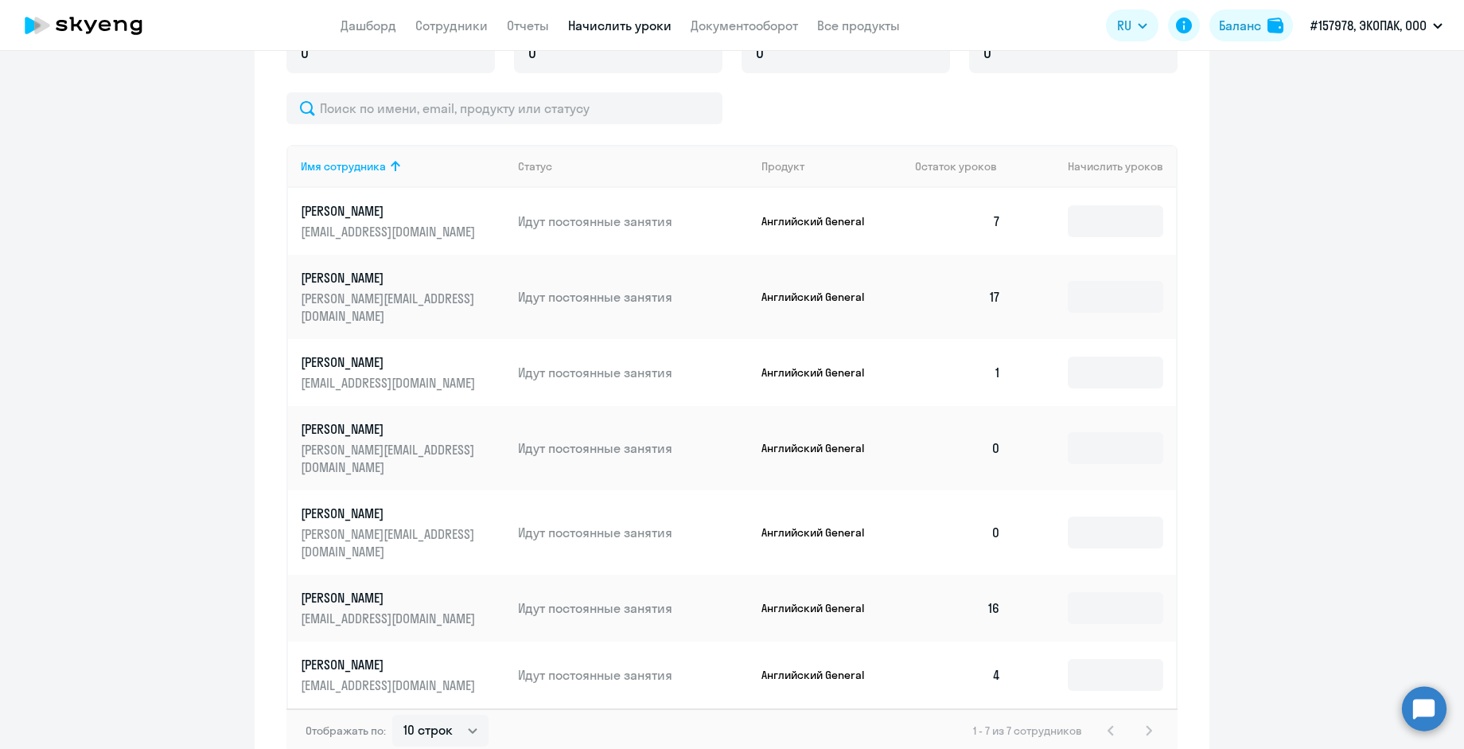
scroll to position [672, 0]
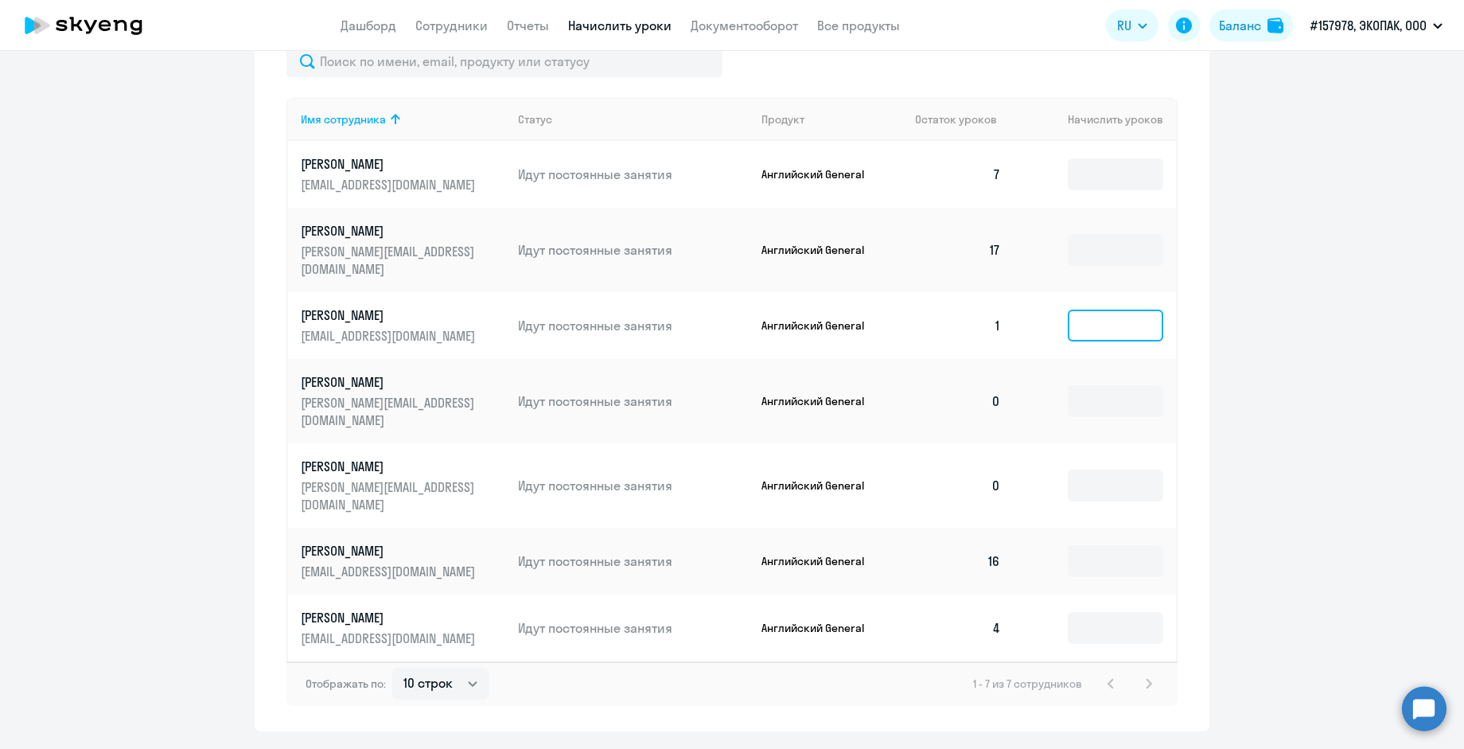
click at [1104, 317] on input at bounding box center [1115, 326] width 95 height 32
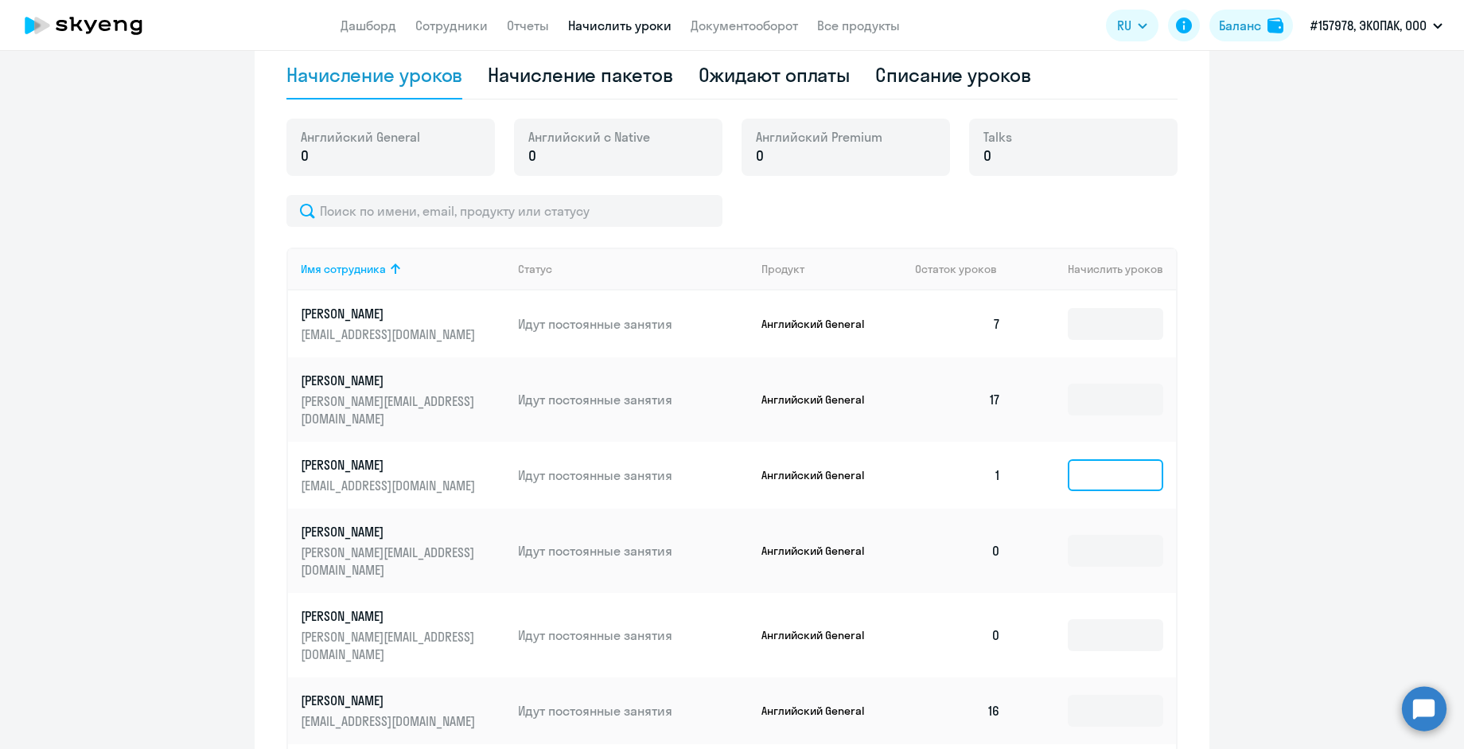
scroll to position [397, 0]
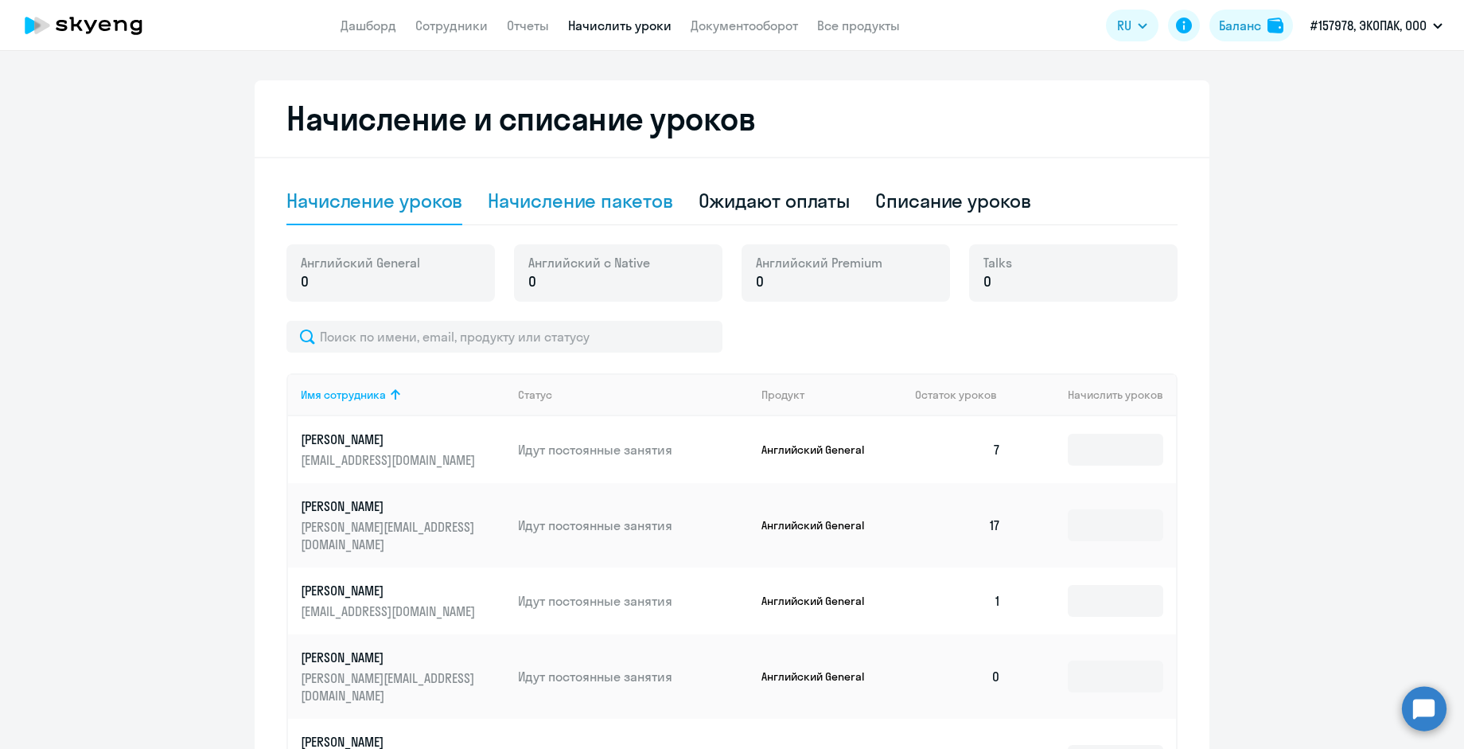
click at [632, 209] on div "Начисление пакетов" at bounding box center [580, 200] width 185 height 25
select select "10"
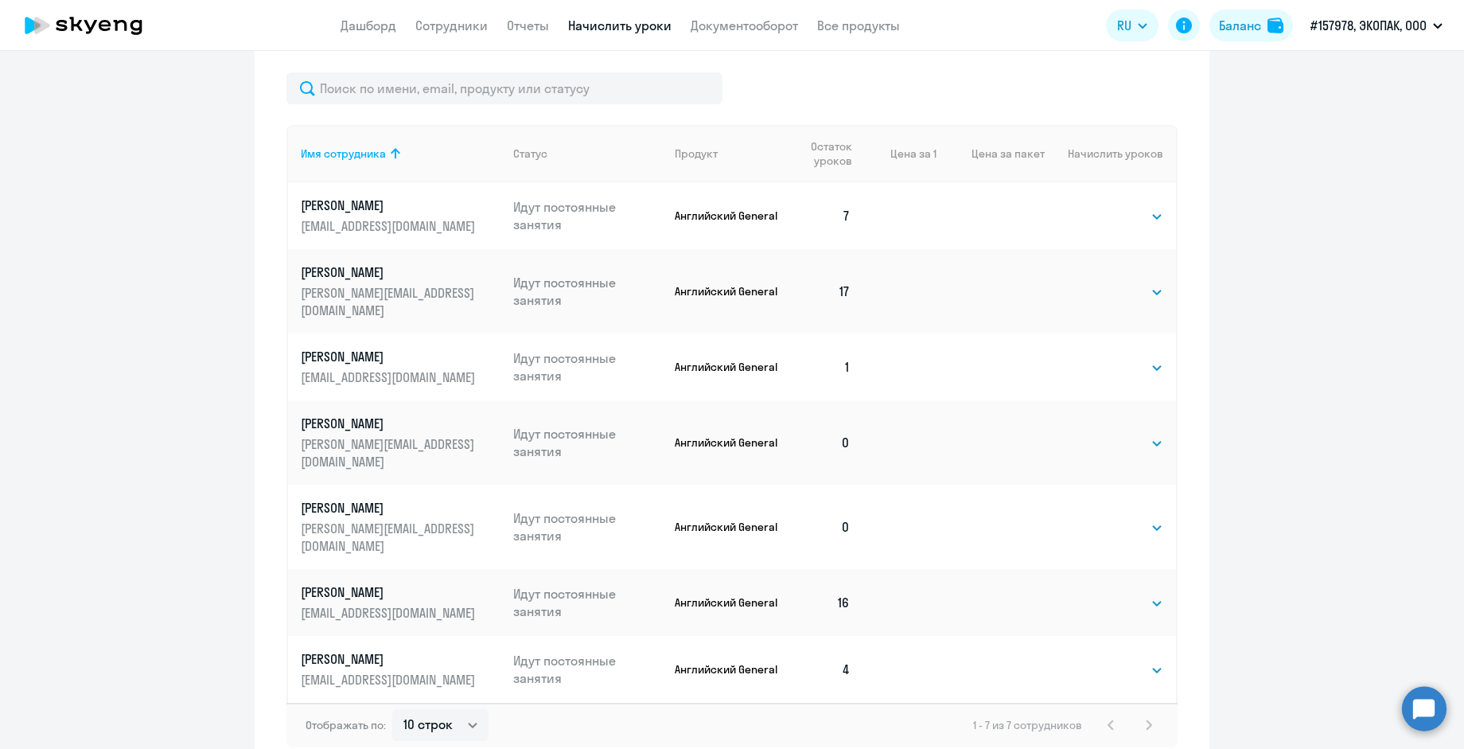
scroll to position [691, 0]
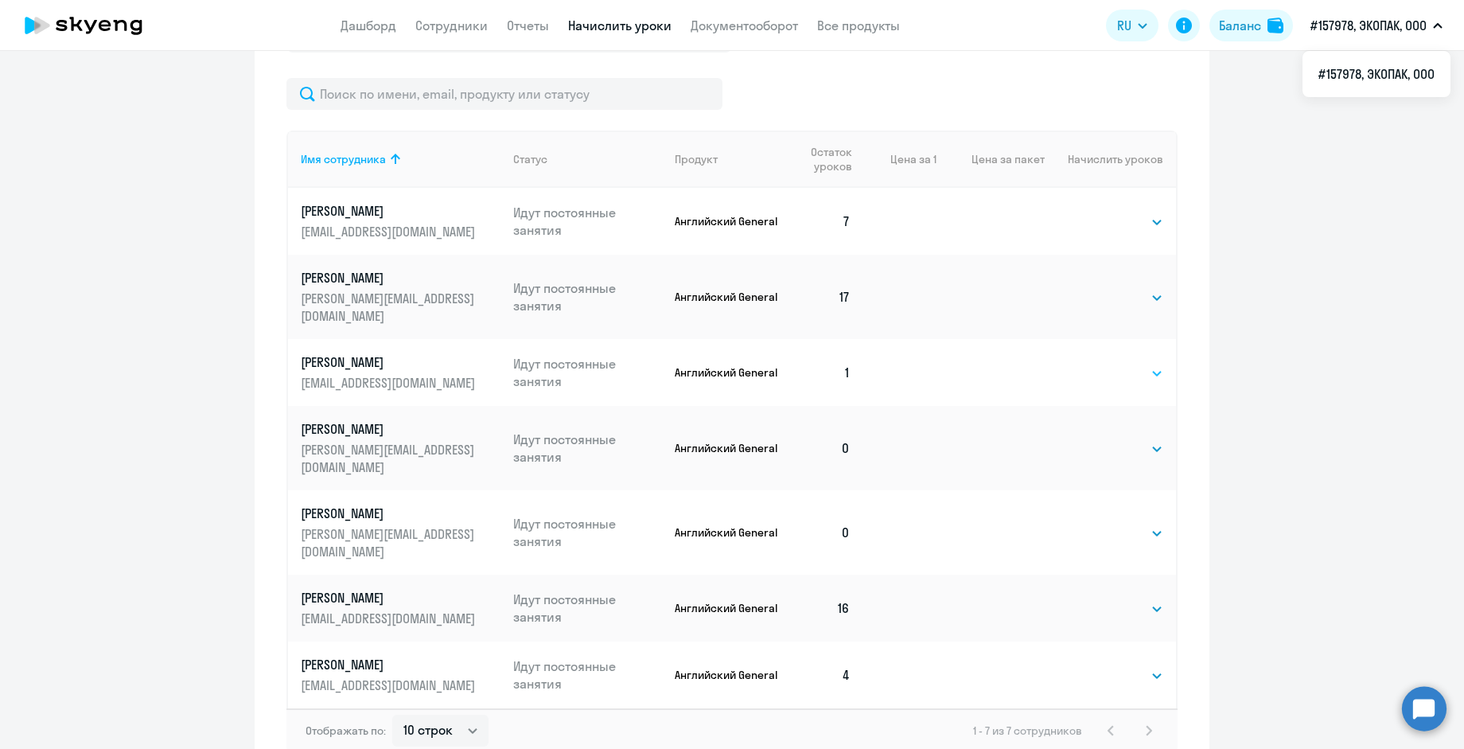
click at [1150, 366] on select "Выбрать 4 8 16 32 64 96 128" at bounding box center [1130, 373] width 65 height 19
select select "16"
click at [1098, 364] on select "Выбрать 4 8 16 32 64 96 128" at bounding box center [1130, 373] width 65 height 19
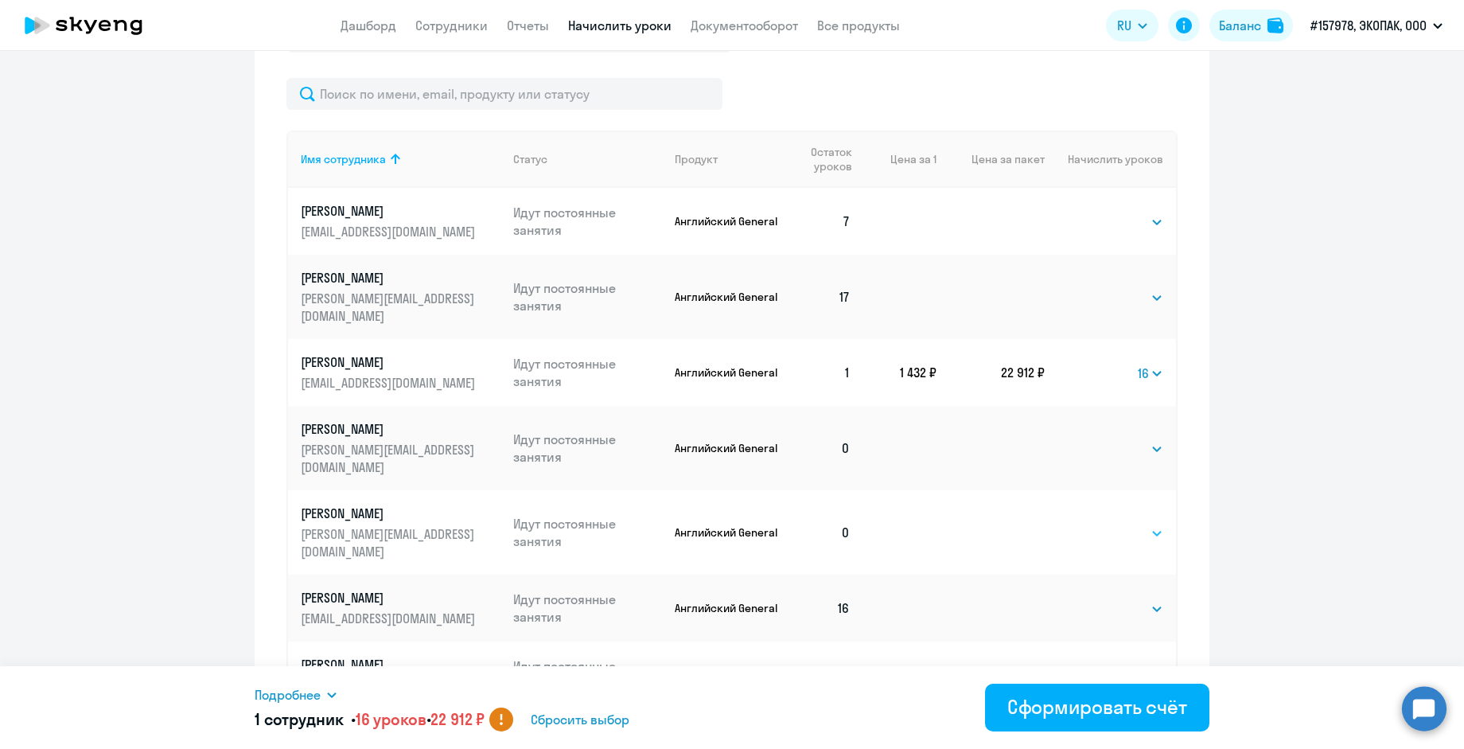
click at [1114, 524] on select "Выбрать 4 8 16 32 64 96 128" at bounding box center [1130, 533] width 65 height 19
select select "16"
click at [1098, 524] on select "Выбрать 4 8 16 32 64 96 128" at bounding box center [1130, 533] width 65 height 19
click at [1137, 666] on select "Выбрать 4 8 16 32 64 96 128" at bounding box center [1130, 675] width 65 height 19
select select "16"
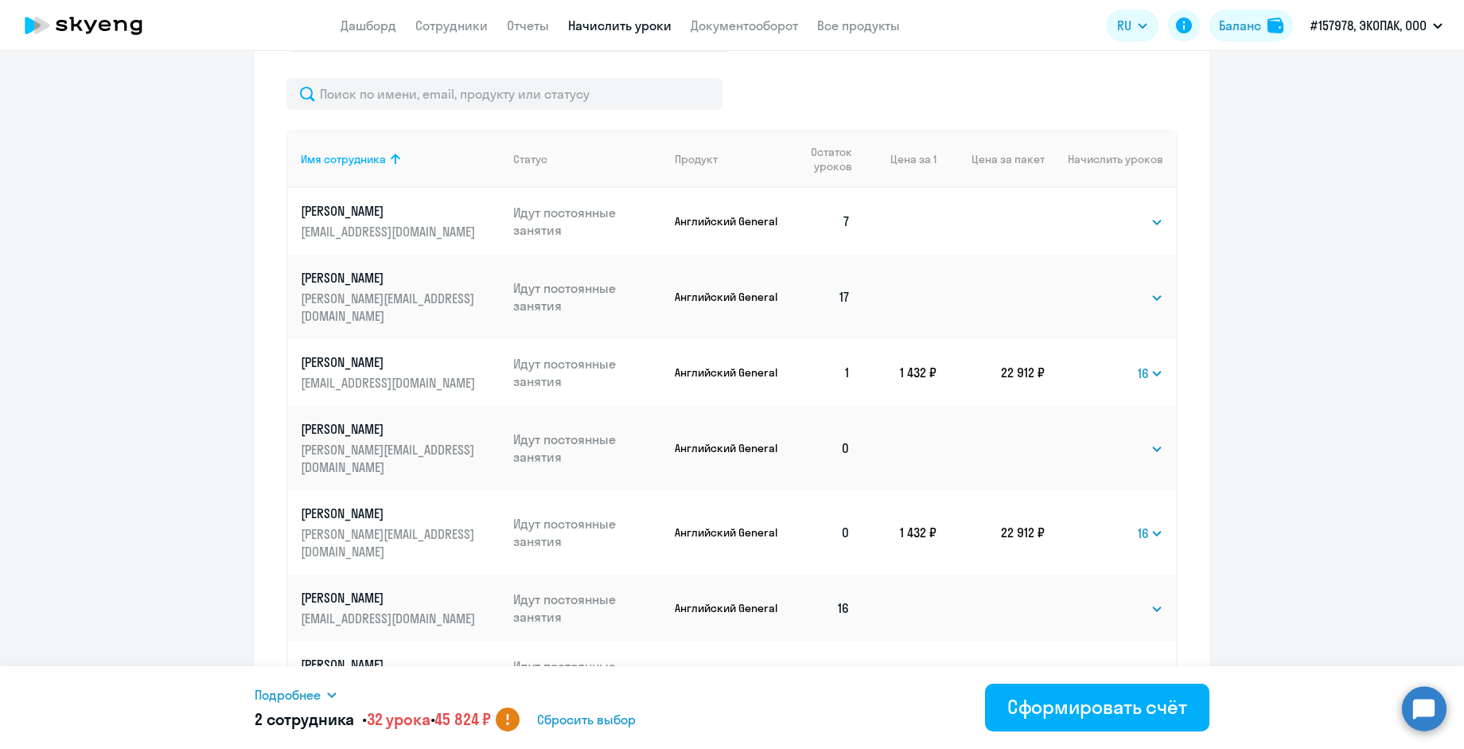
click at [1098, 666] on select "Выбрать 4 8 16 32 64 96 128" at bounding box center [1130, 675] width 65 height 19
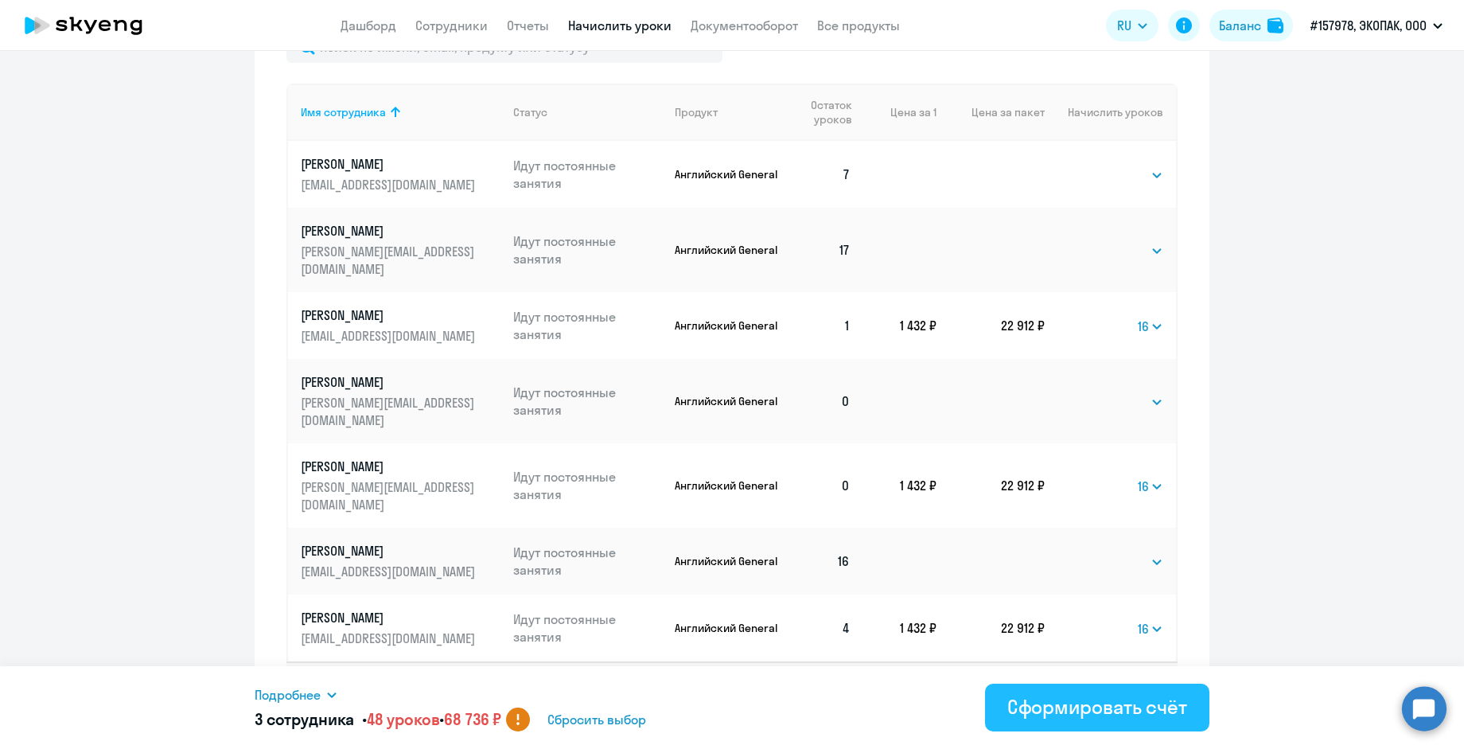
click at [1042, 711] on div "Сформировать счёт" at bounding box center [1097, 706] width 180 height 25
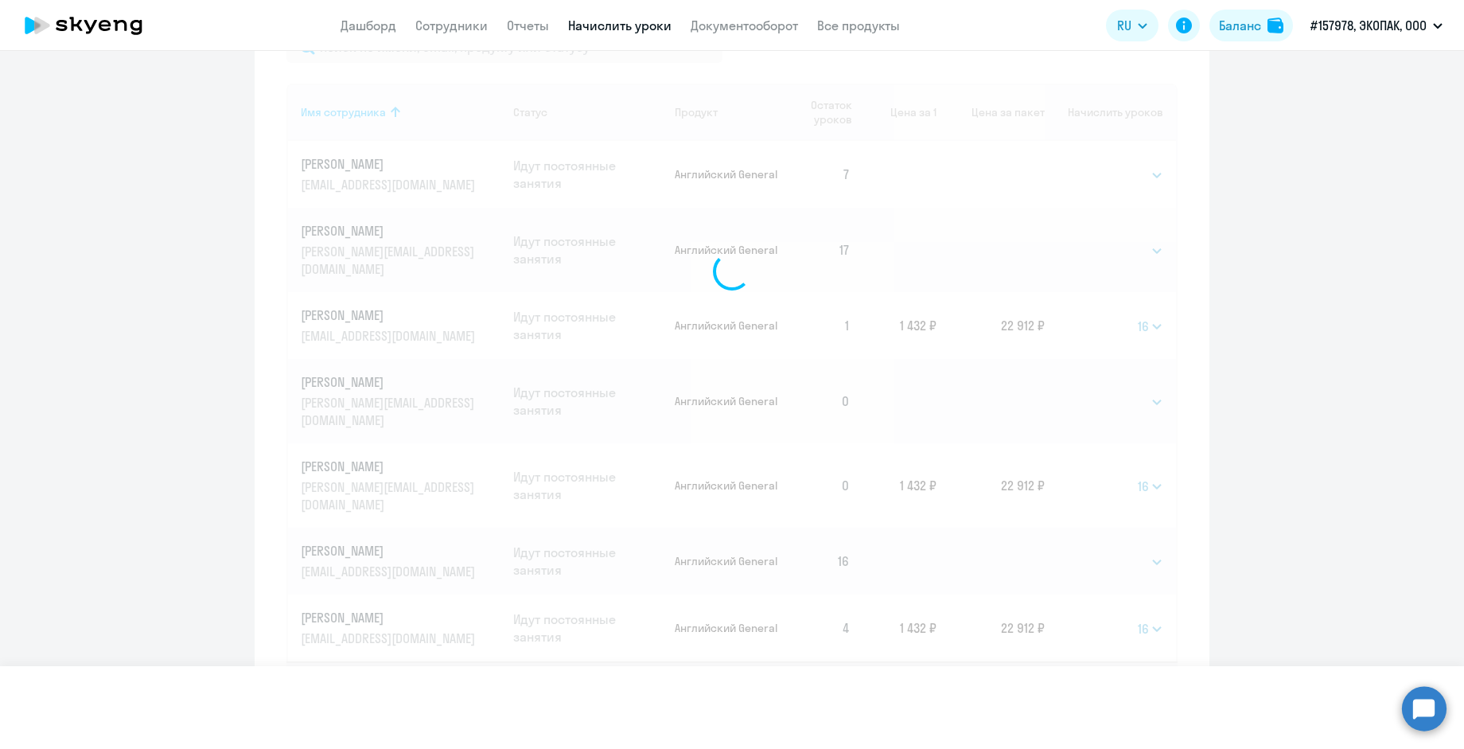
select select
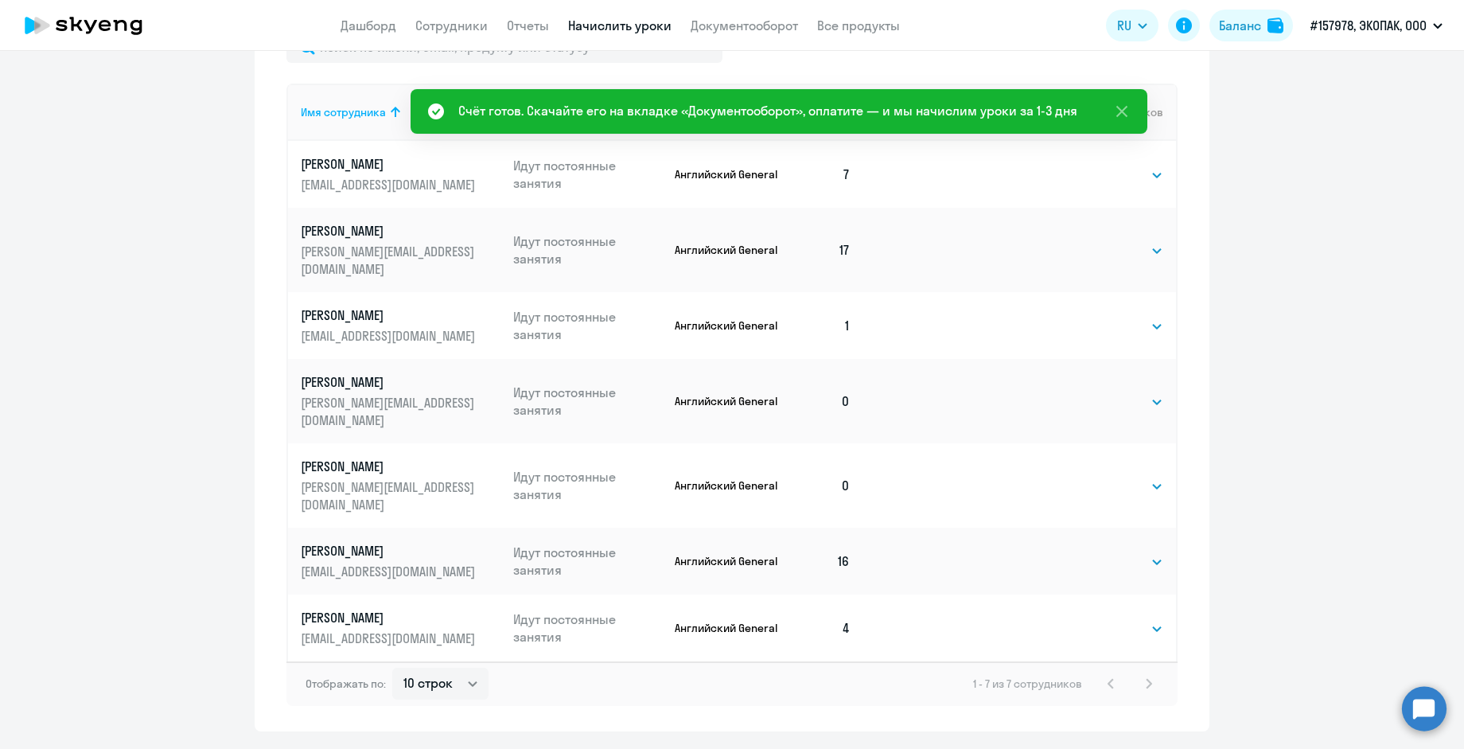
click at [905, 118] on div "Счёт готов. Скачайте его на вкладке «Документооборот», оплатите — и мы начислим…" at bounding box center [767, 110] width 619 height 19
drag, startPoint x: 1136, startPoint y: 115, endPoint x: 1202, endPoint y: 173, distance: 88.0
click at [1137, 118] on button at bounding box center [1122, 111] width 32 height 32
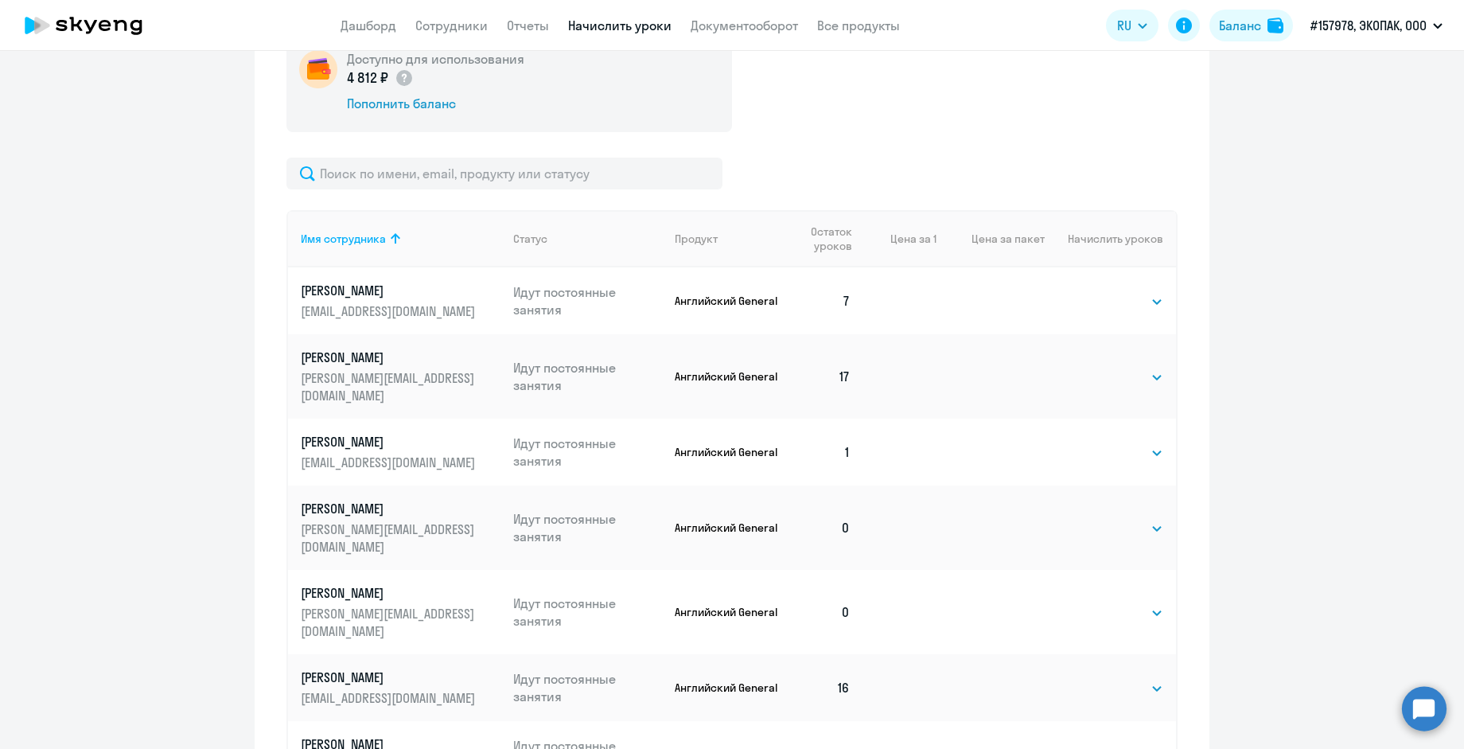
scroll to position [717, 0]
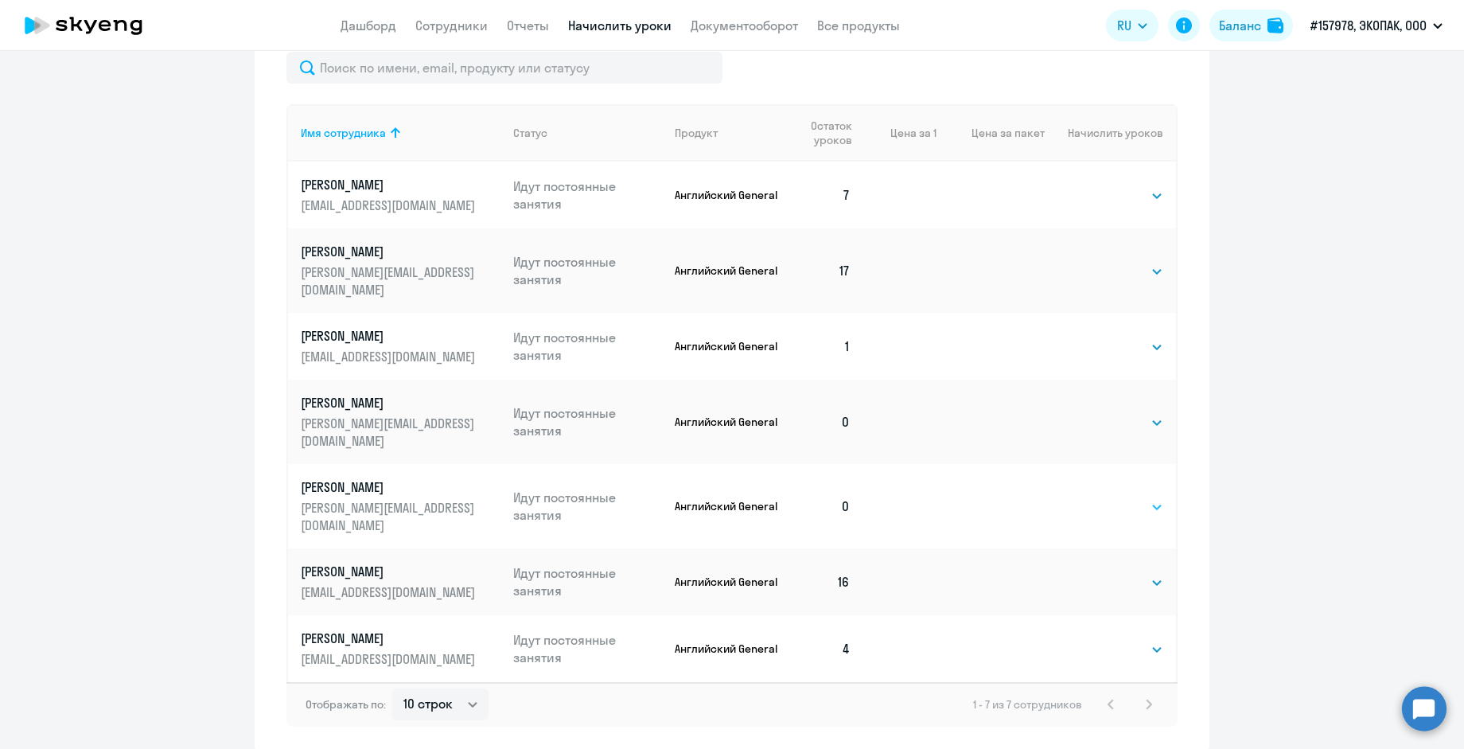
click at [1133, 497] on select "Выбрать 4 8 16 32 64 96 128" at bounding box center [1130, 506] width 65 height 19
click at [1227, 447] on ng-component "Рекомендуем создать шаблон автоначислений Уроки больше не придётся начислять вр…" at bounding box center [732, 55] width 1464 height 1394
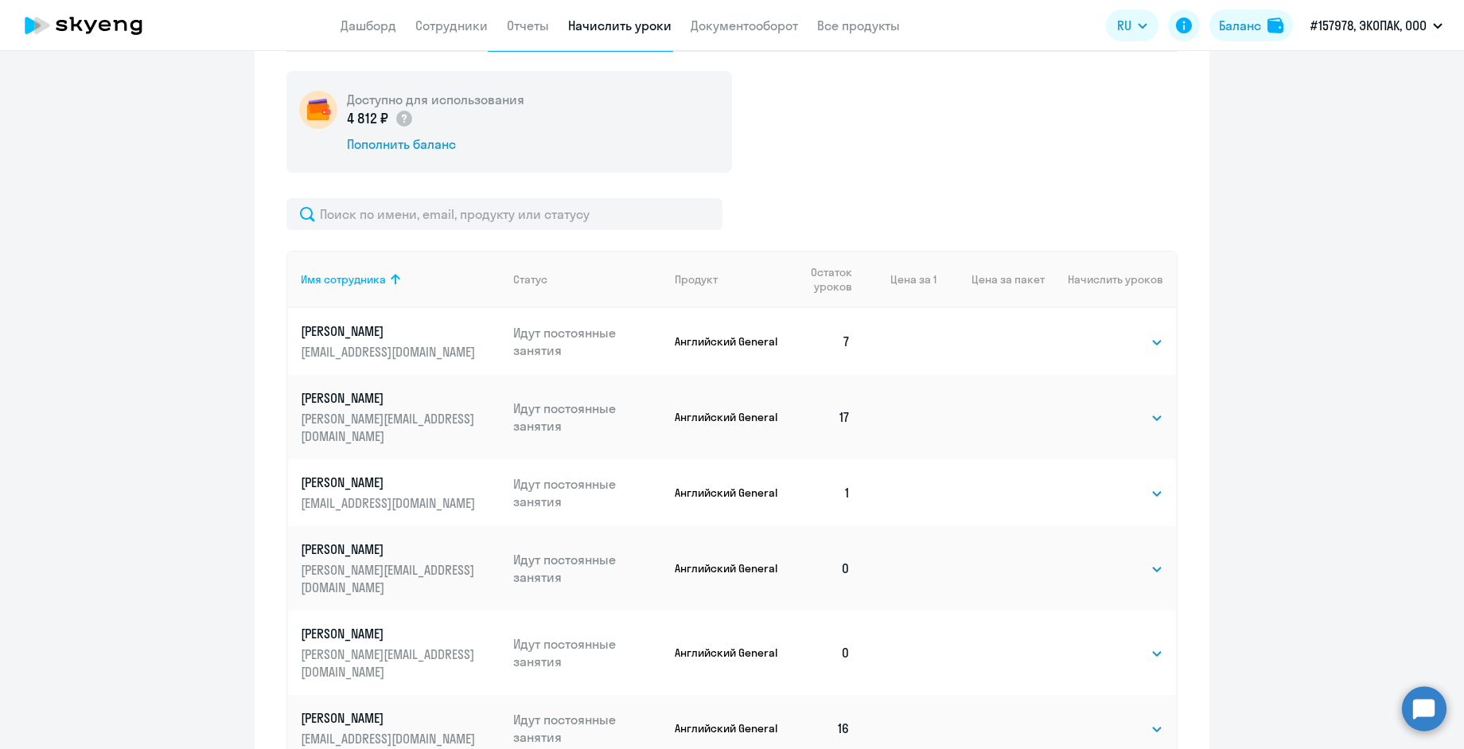
scroll to position [0, 0]
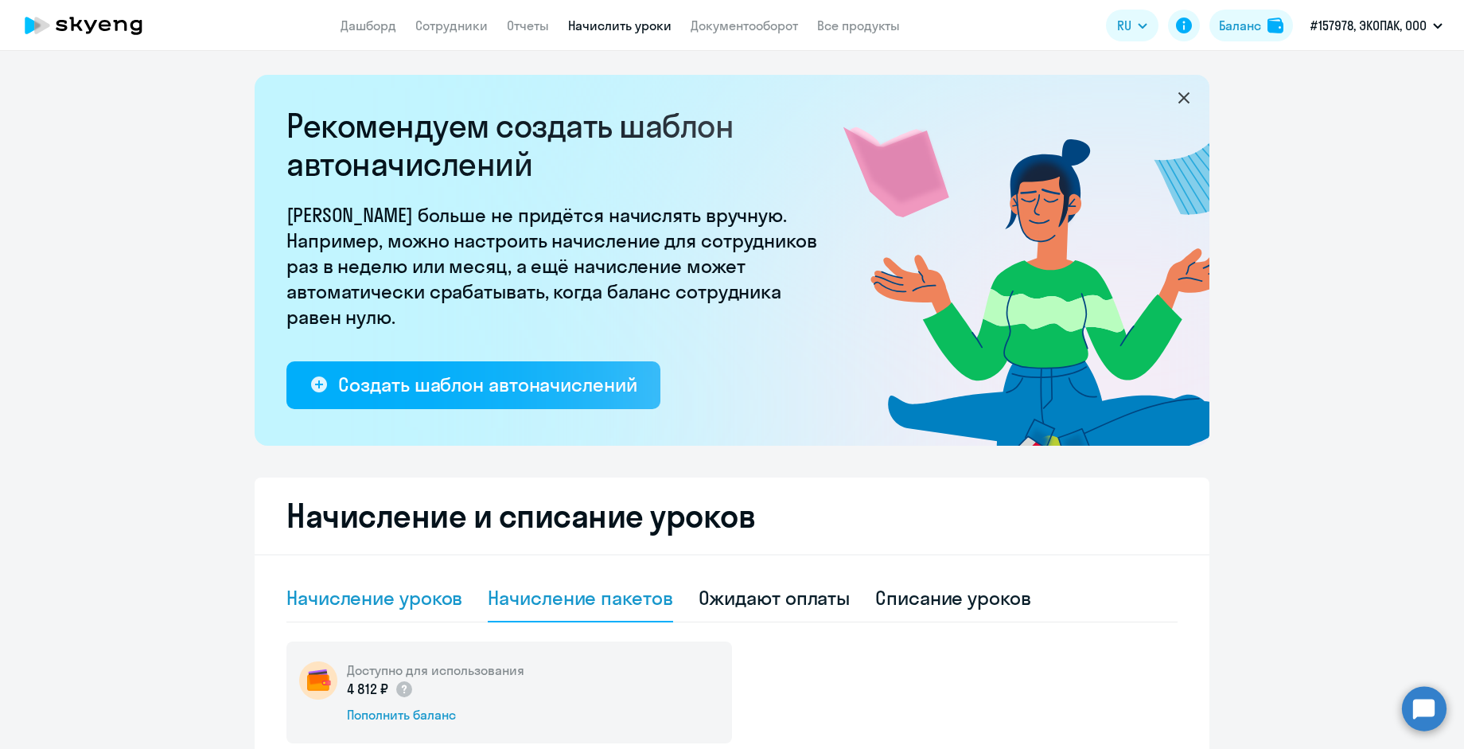
click at [388, 605] on div "Начисление уроков" at bounding box center [374, 597] width 176 height 25
select select "10"
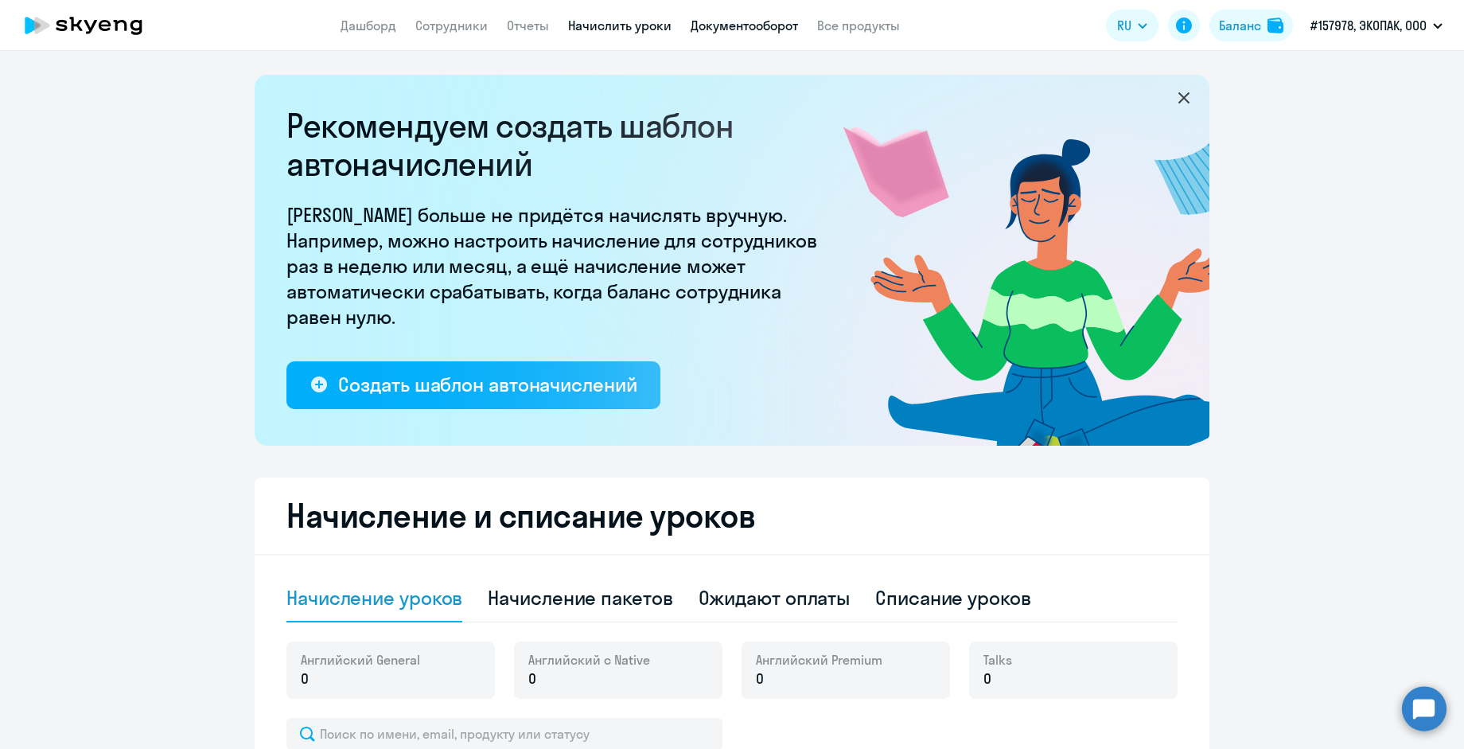
click at [719, 31] on link "Документооборот" at bounding box center [744, 26] width 107 height 16
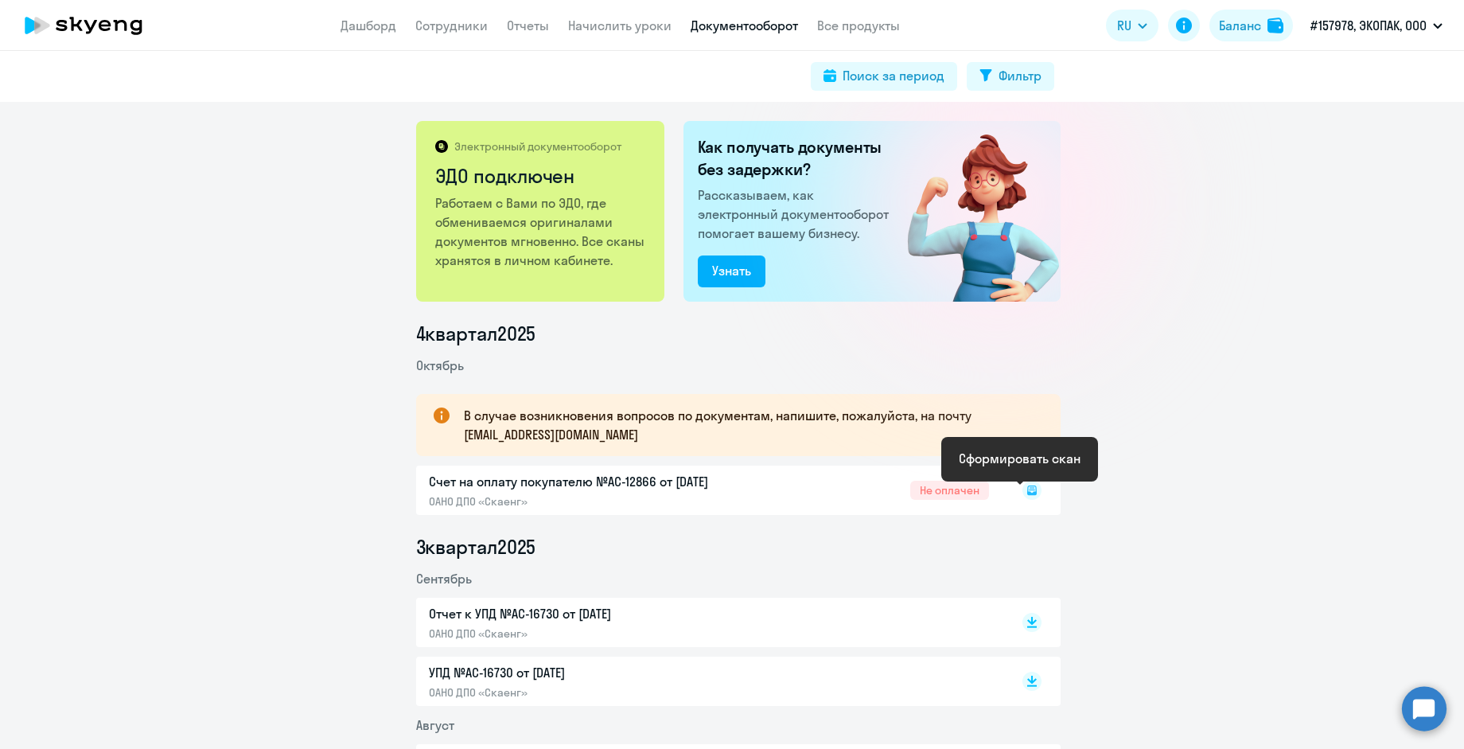
click at [1023, 499] on icon at bounding box center [1032, 490] width 19 height 19
click at [913, 498] on div "Счет на оплату покупателю №AC-12866 от 15.10.2025 ОАНО ДПО «Скаенг» Не оплачен" at bounding box center [738, 490] width 645 height 49
click at [643, 26] on link "Начислить уроки" at bounding box center [619, 26] width 103 height 16
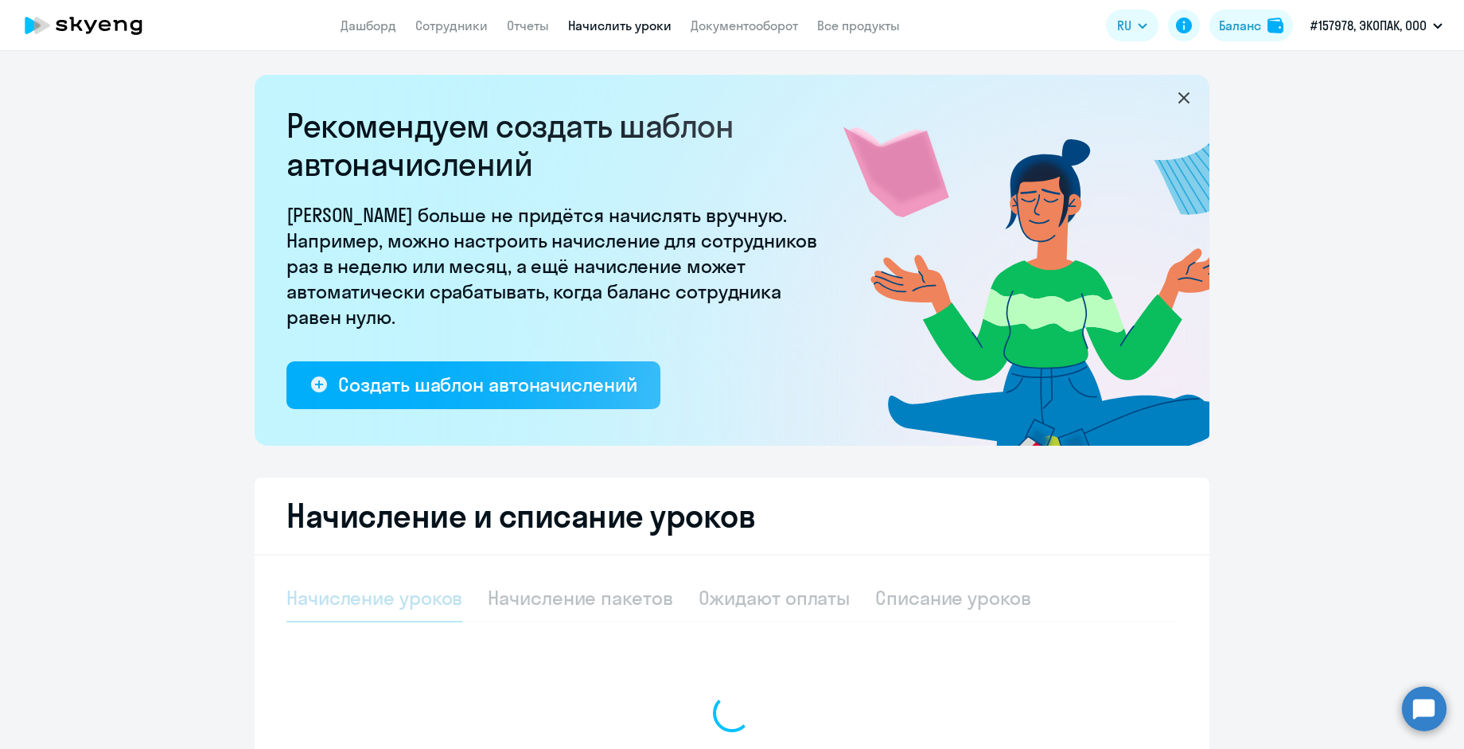
select select "10"
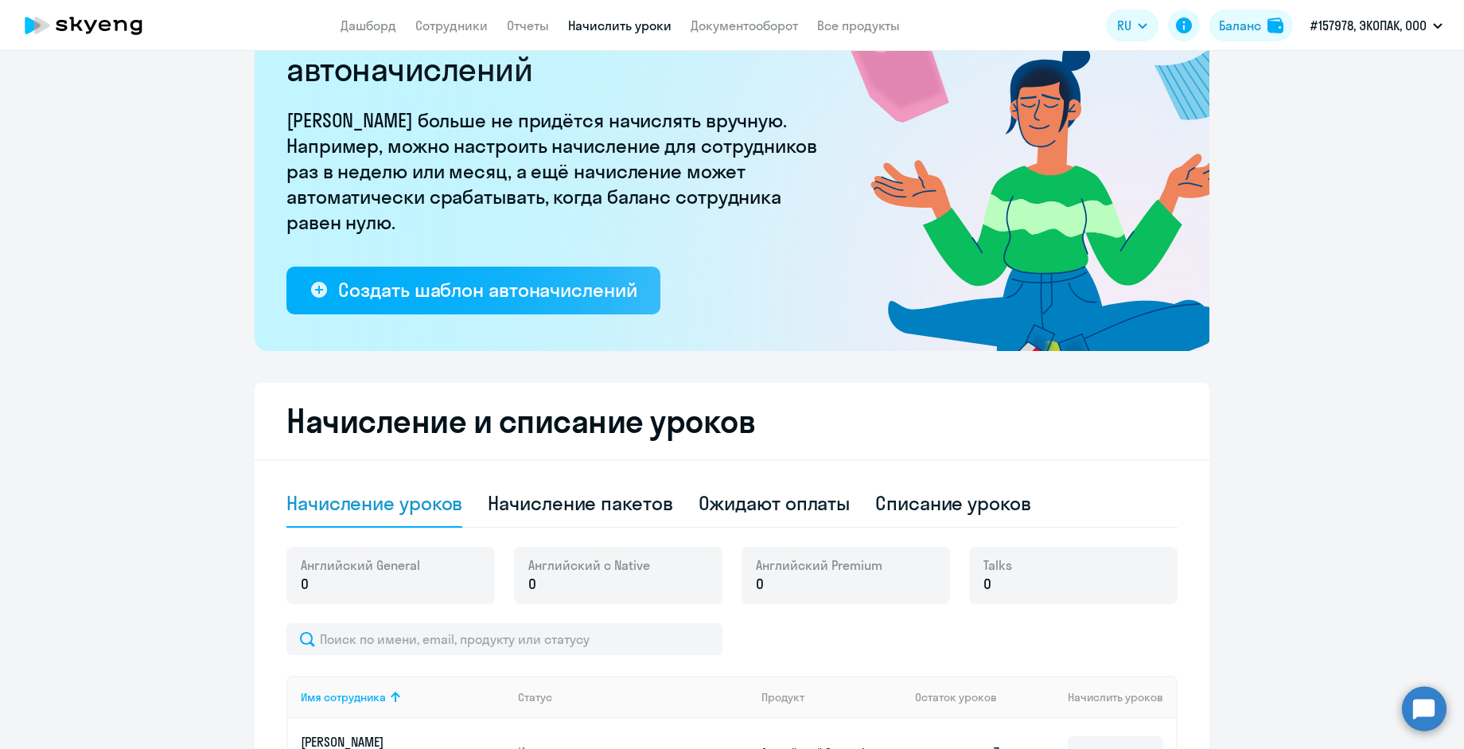
scroll to position [92, 0]
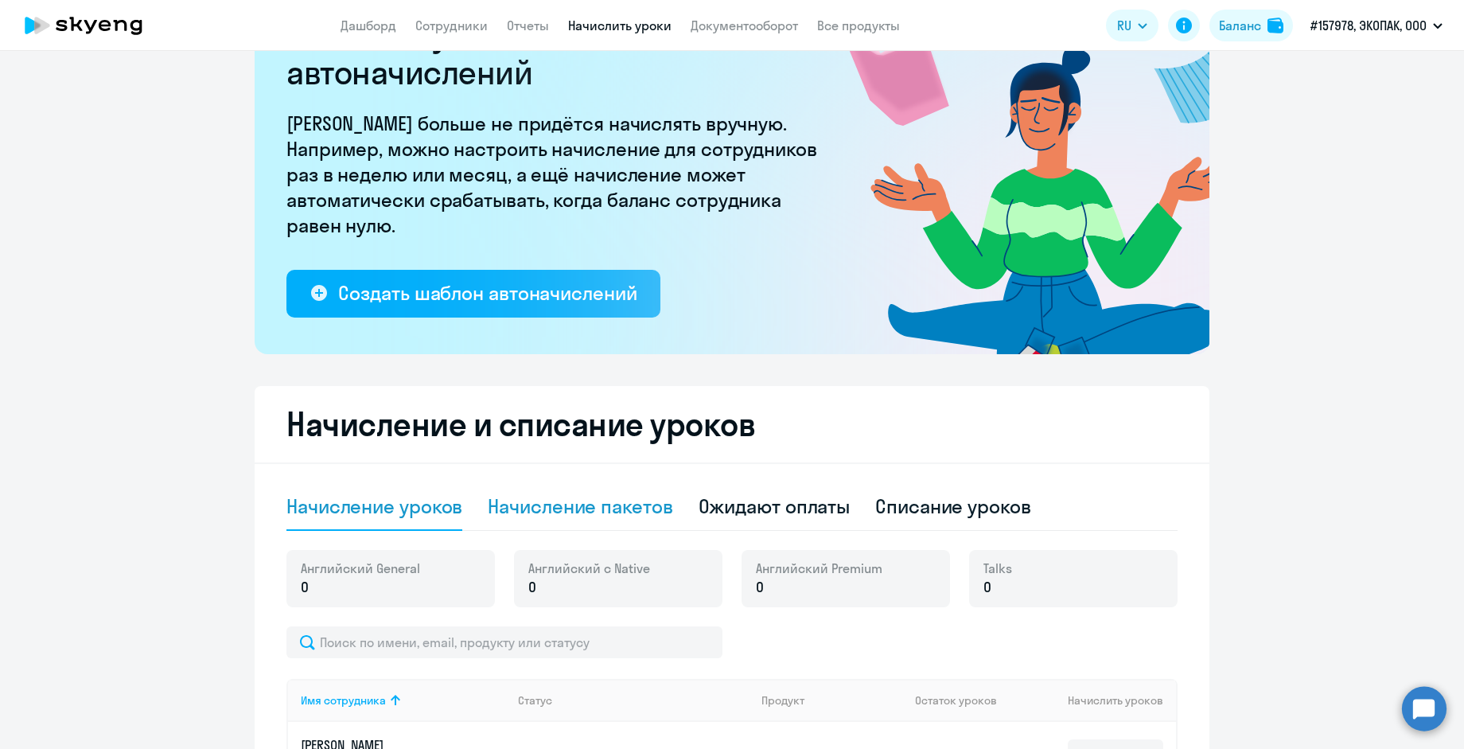
click at [499, 516] on div "Начисление пакетов" at bounding box center [580, 505] width 185 height 25
select select "10"
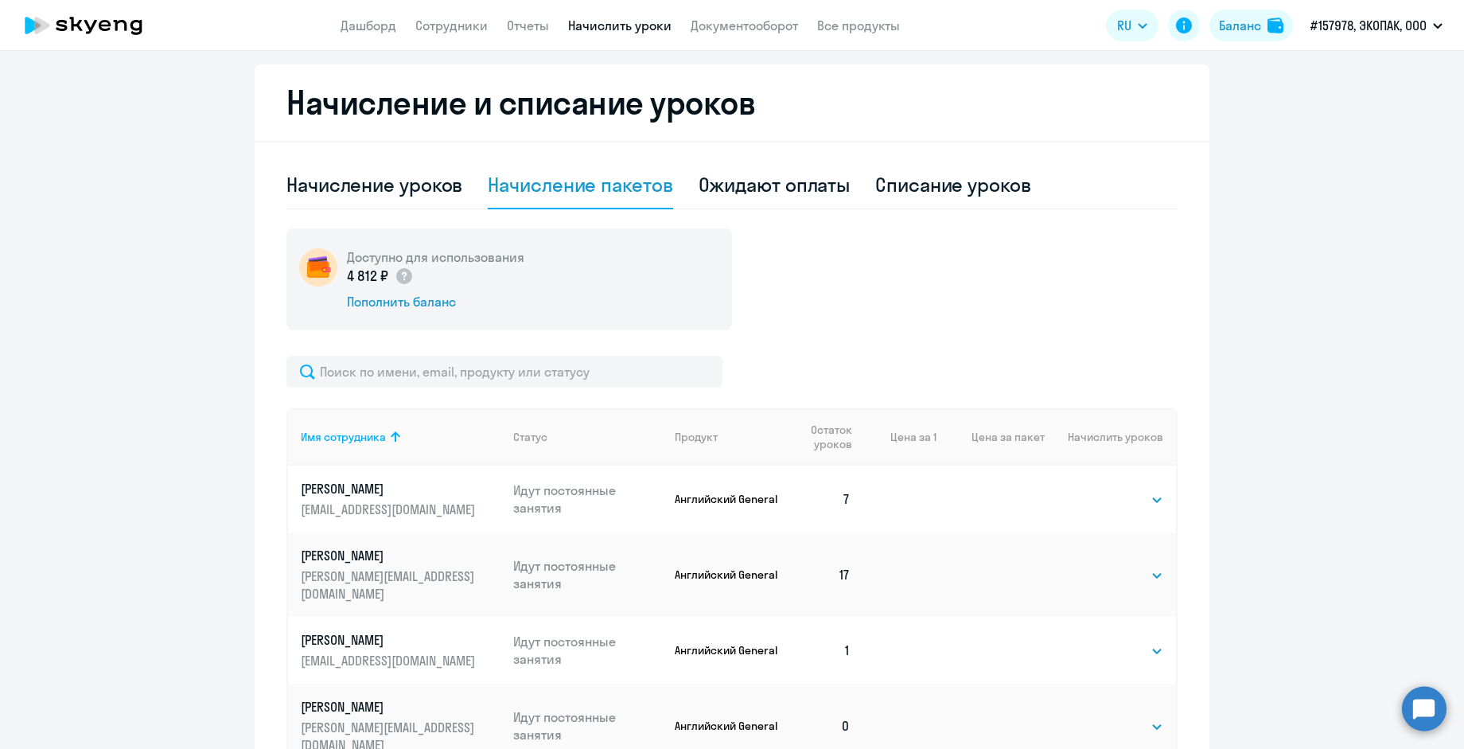
scroll to position [364, 0]
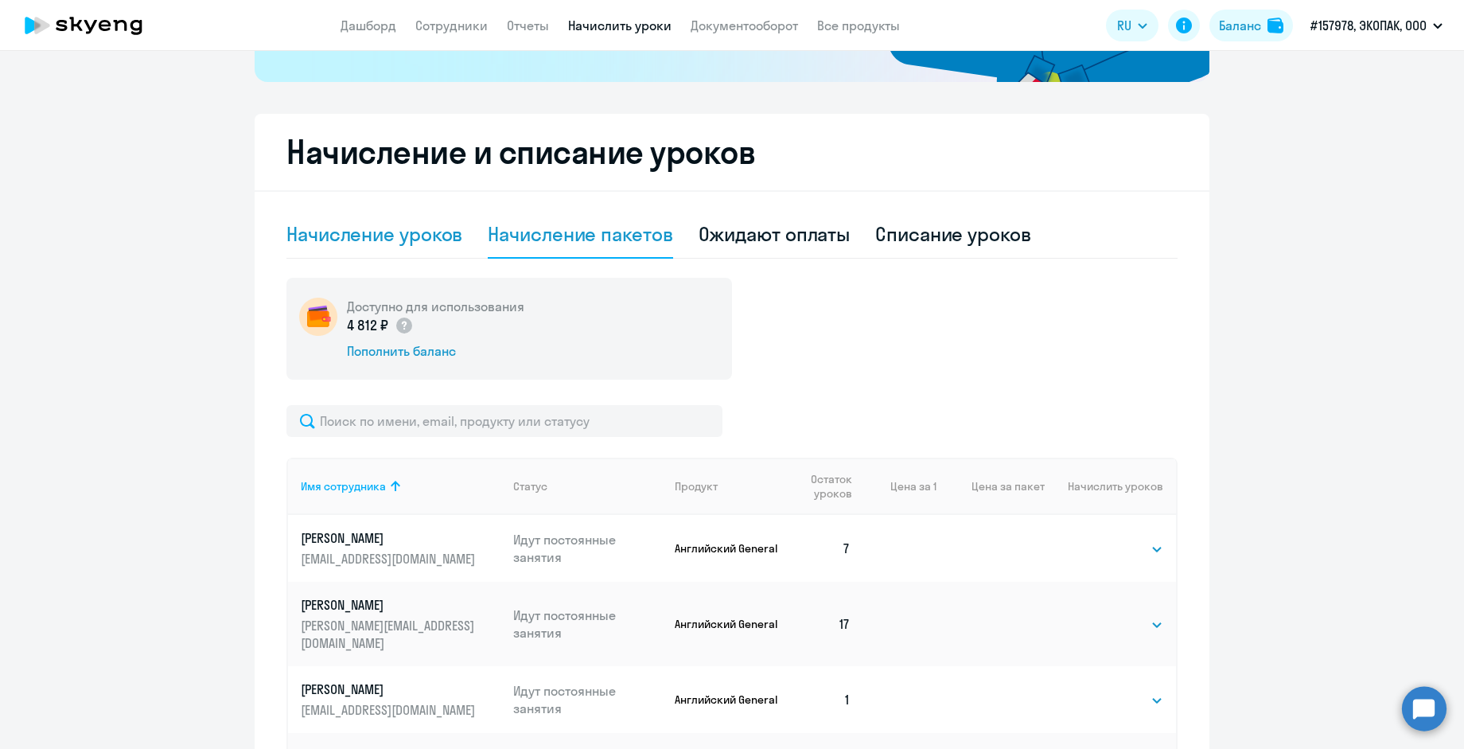
click at [330, 238] on div "Начисление уроков" at bounding box center [374, 233] width 176 height 25
select select "10"
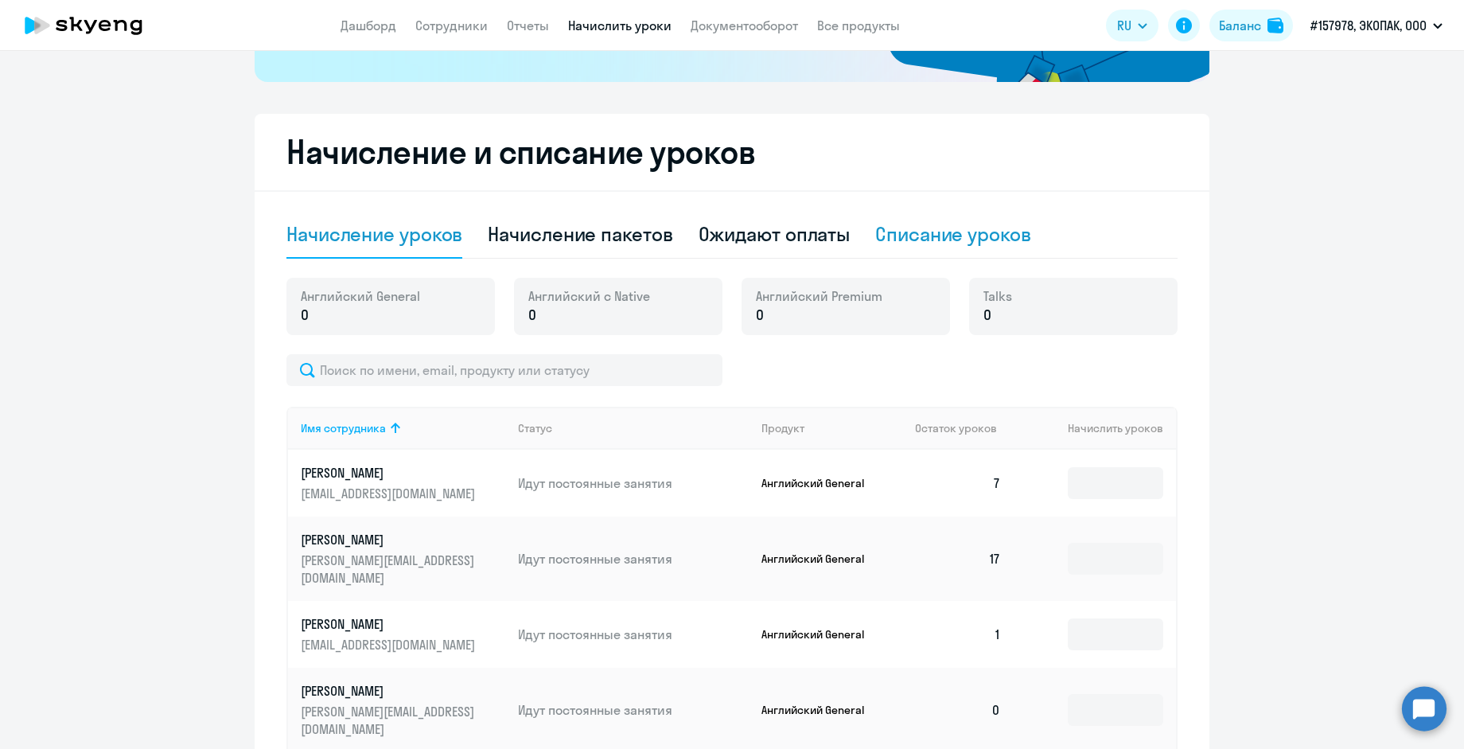
click at [941, 245] on div "Списание уроков" at bounding box center [953, 233] width 156 height 25
select select "10"
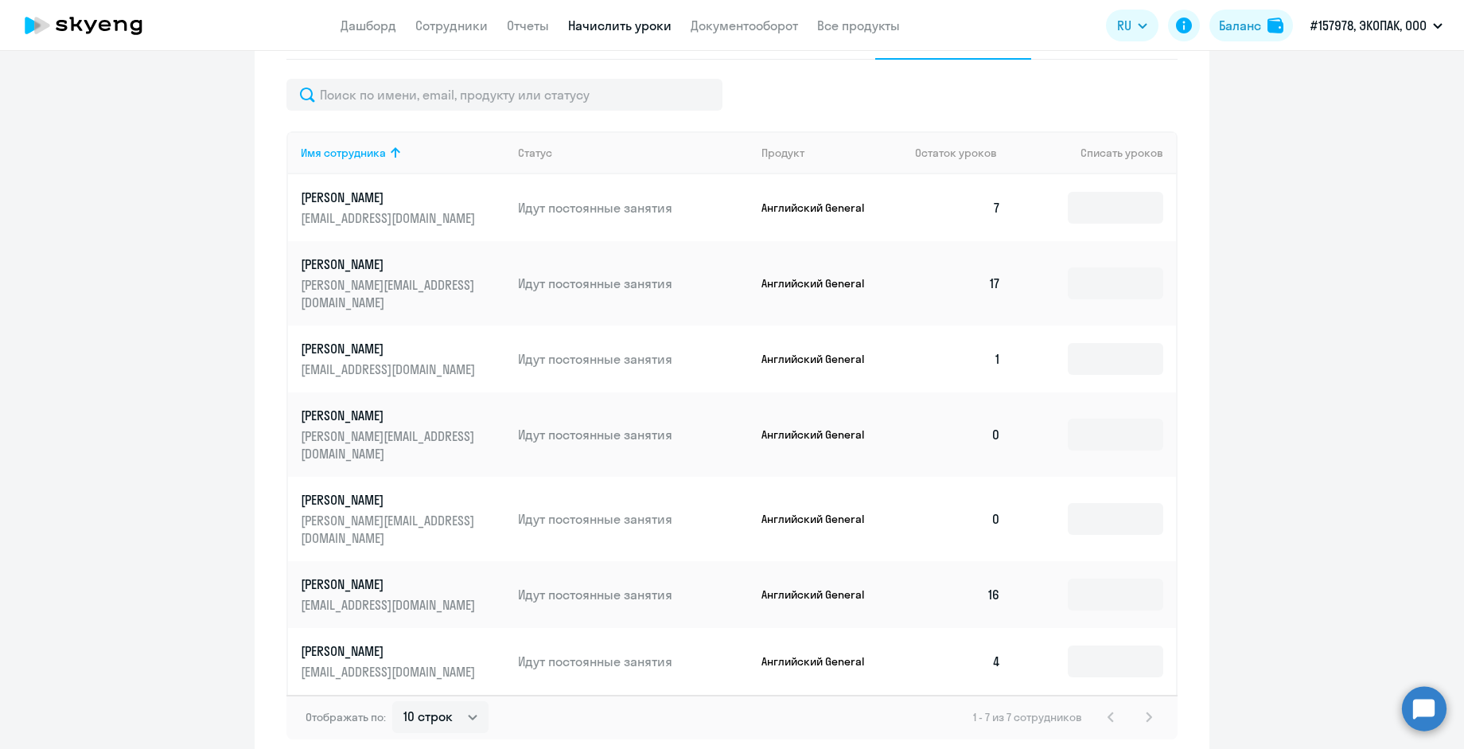
scroll to position [568, 0]
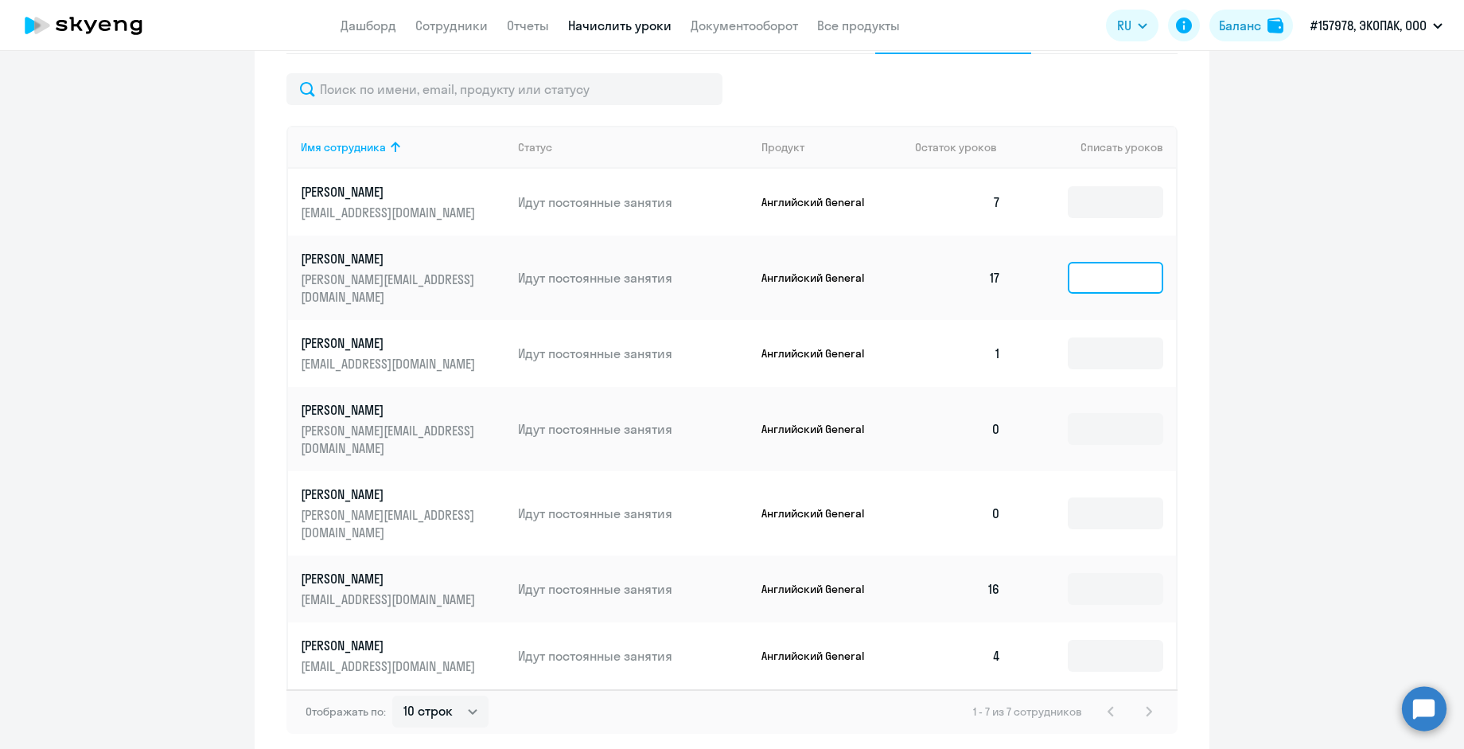
click at [1092, 279] on input at bounding box center [1115, 278] width 95 height 32
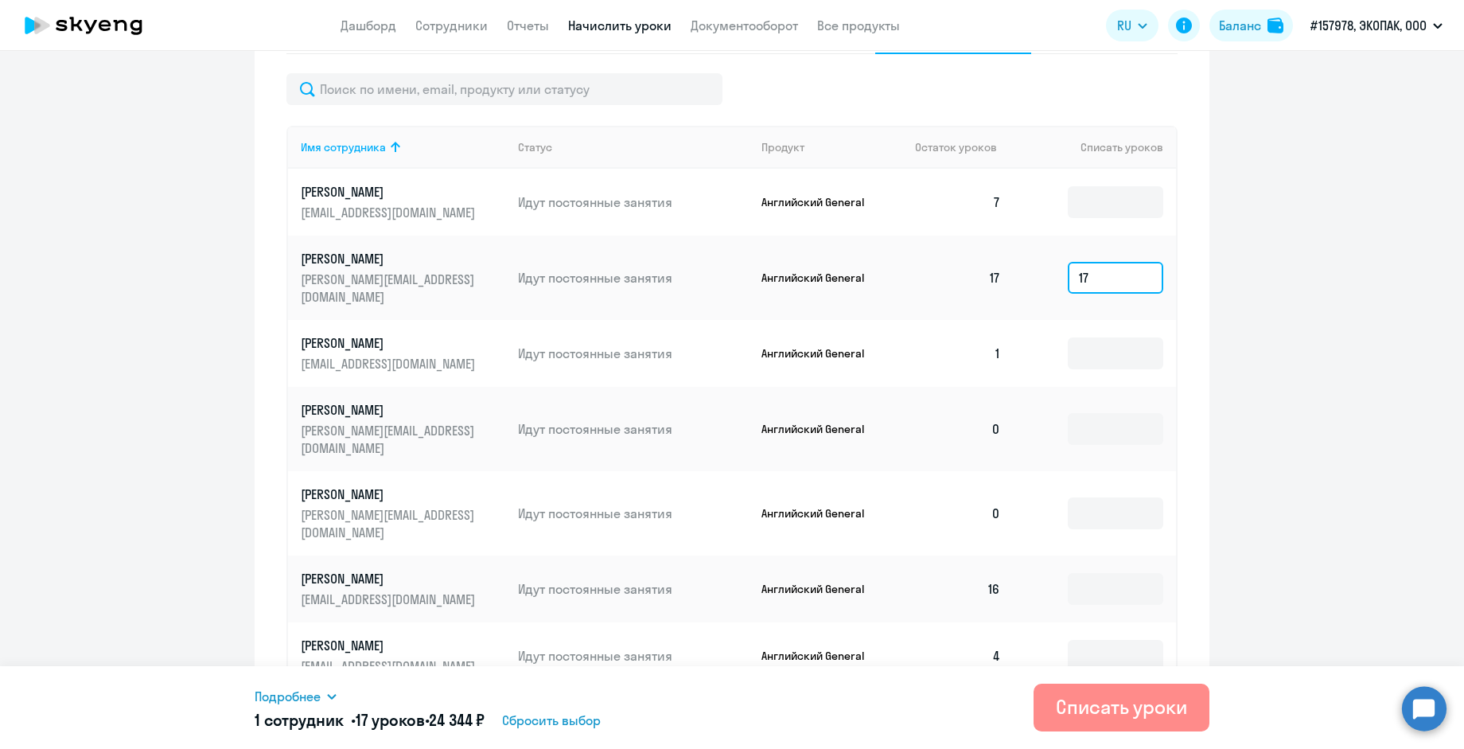
type input "17"
click at [1111, 713] on div "Списать уроки" at bounding box center [1121, 706] width 131 height 25
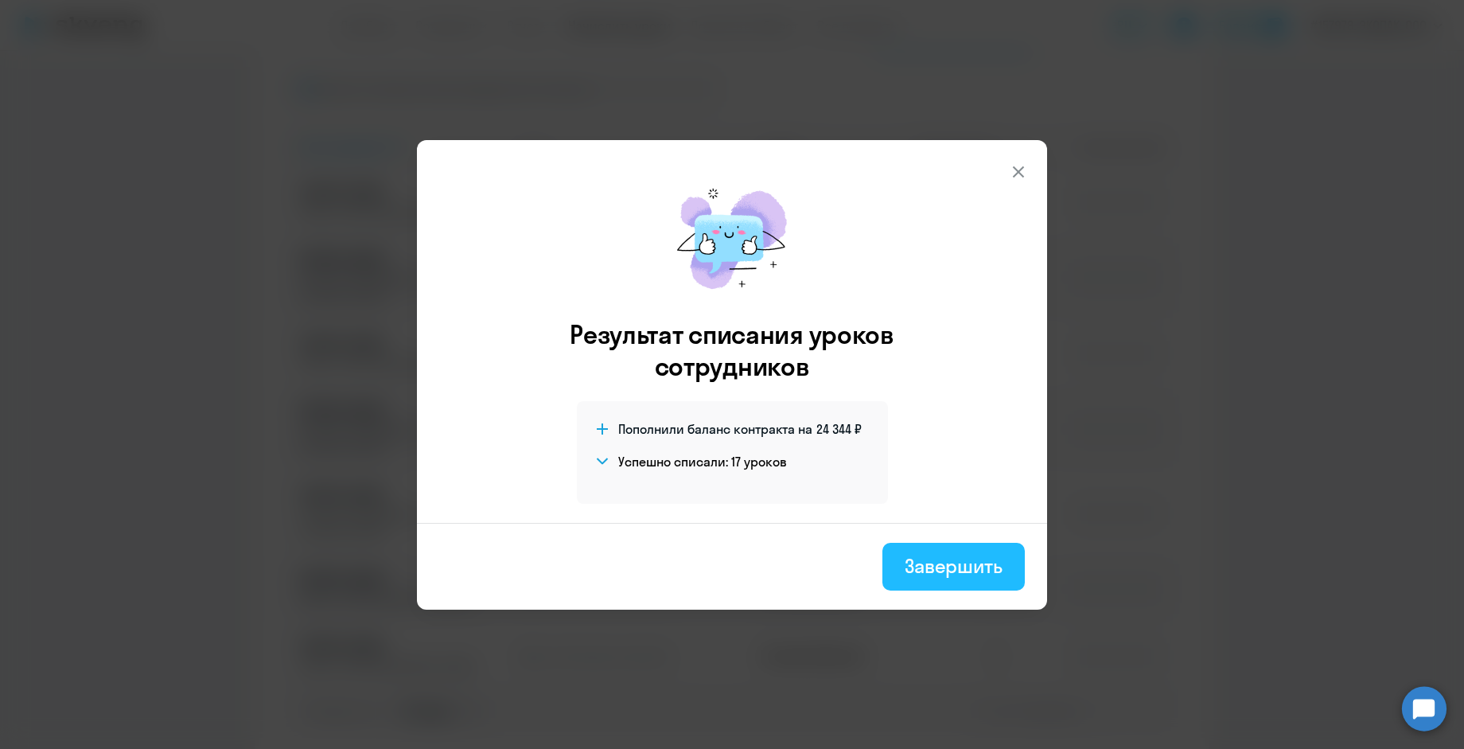
click at [932, 569] on div "Завершить" at bounding box center [954, 565] width 98 height 25
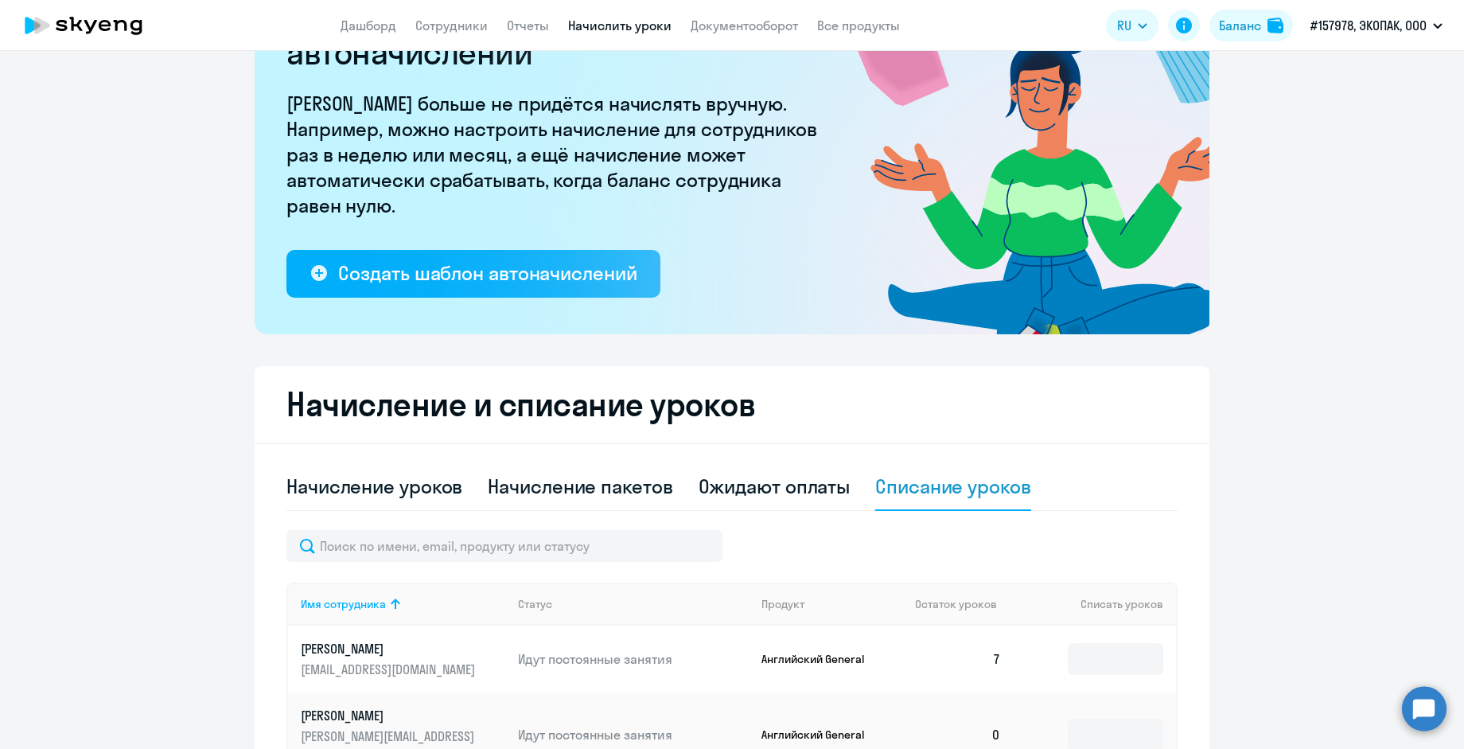
scroll to position [107, 0]
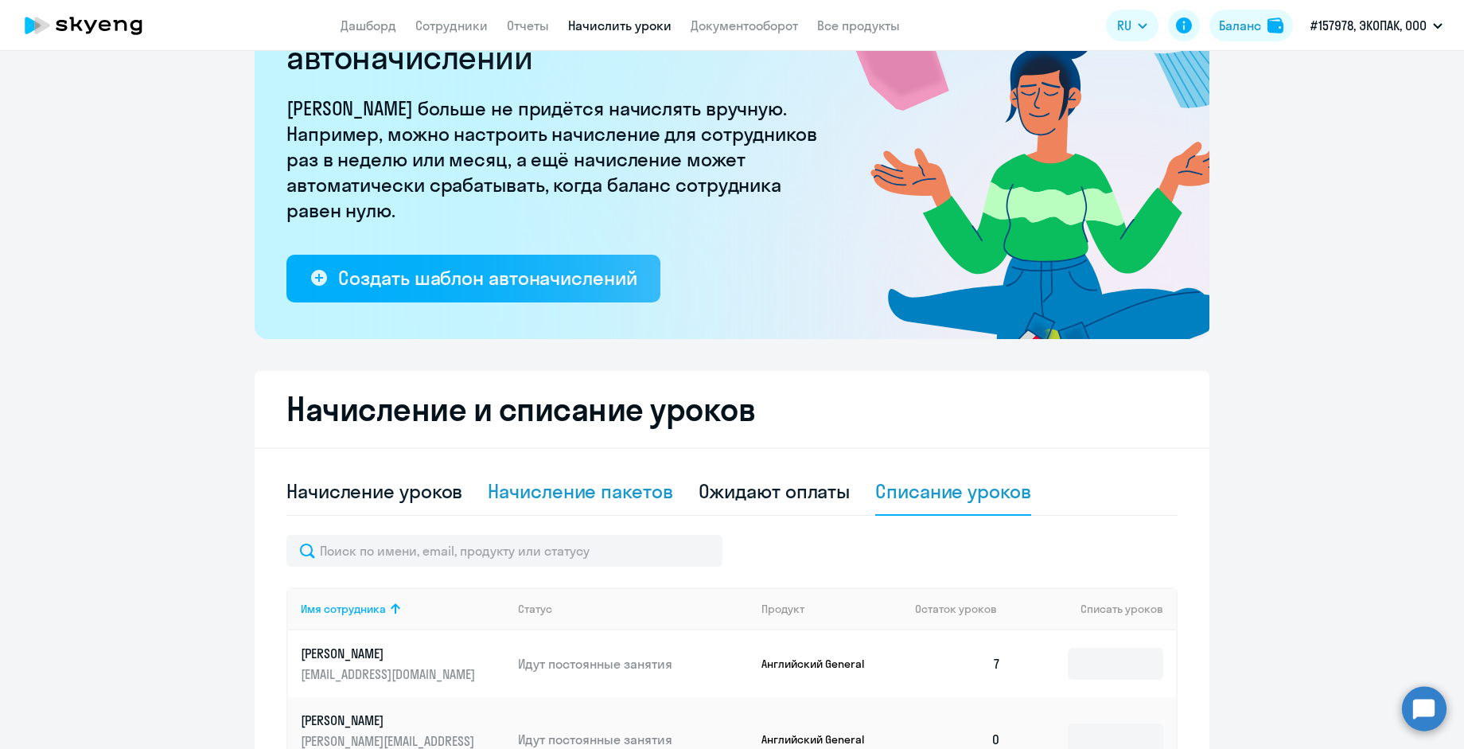
drag, startPoint x: 598, startPoint y: 493, endPoint x: 542, endPoint y: 517, distance: 60.9
click at [597, 493] on div "Начисление пакетов" at bounding box center [580, 490] width 185 height 25
select select "10"
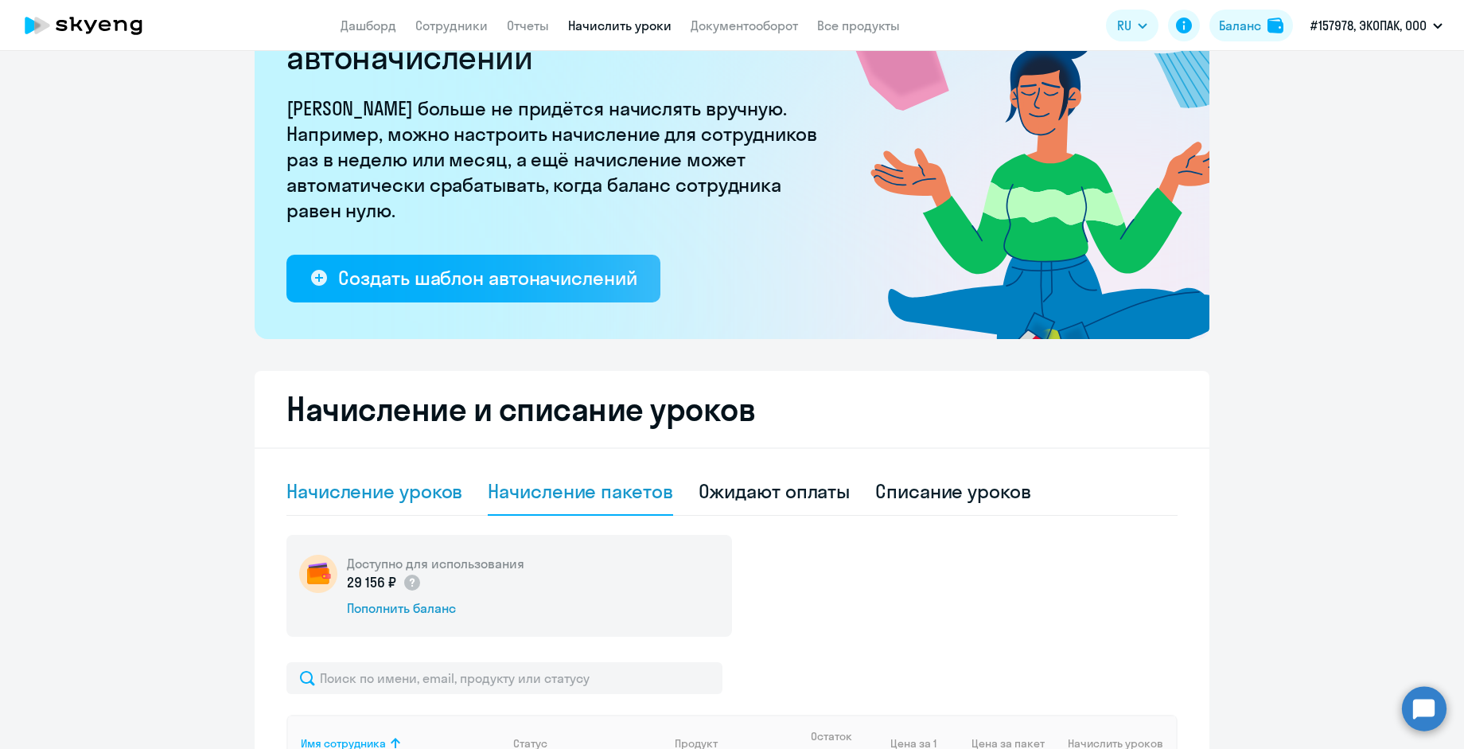
drag, startPoint x: 380, startPoint y: 500, endPoint x: 428, endPoint y: 524, distance: 54.1
click at [380, 501] on div "Начисление уроков" at bounding box center [374, 490] width 176 height 25
select select "10"
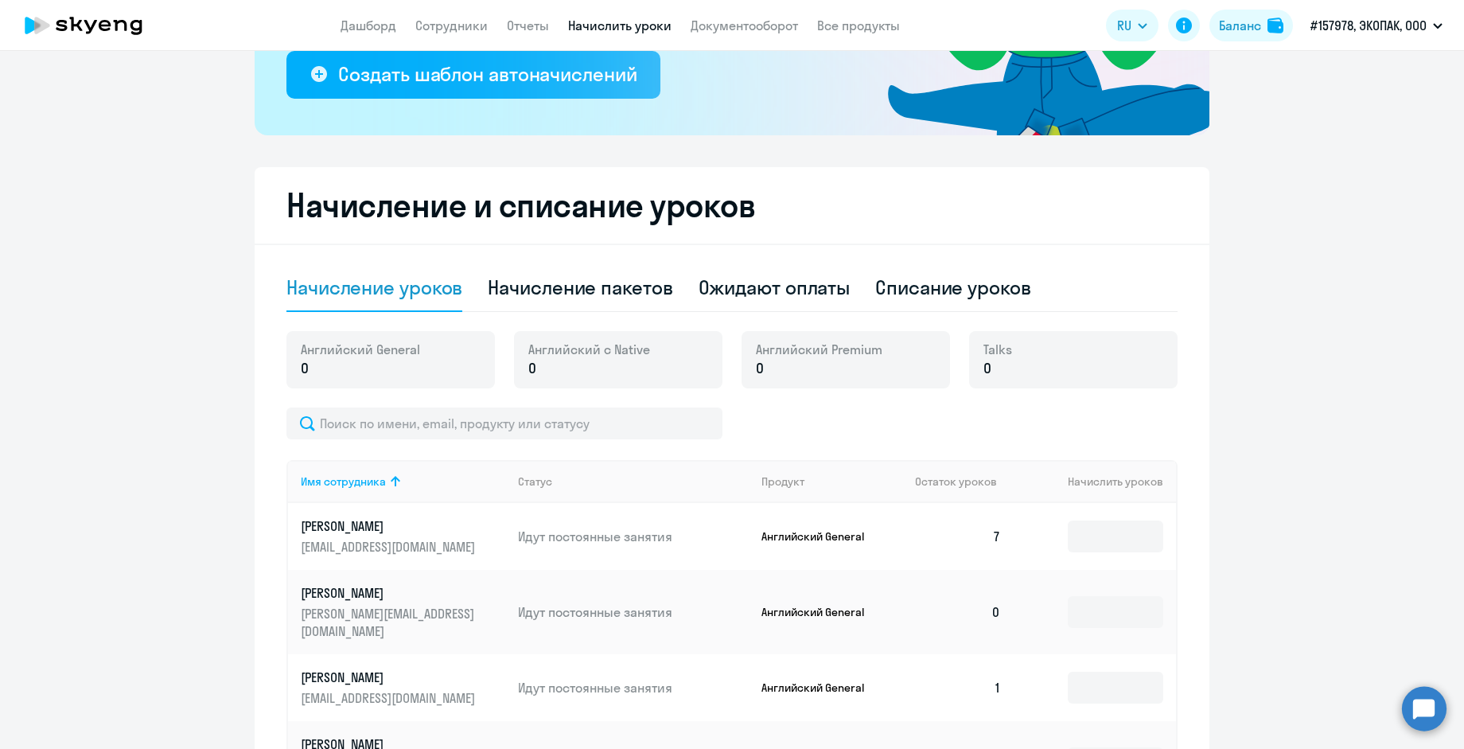
scroll to position [357, 0]
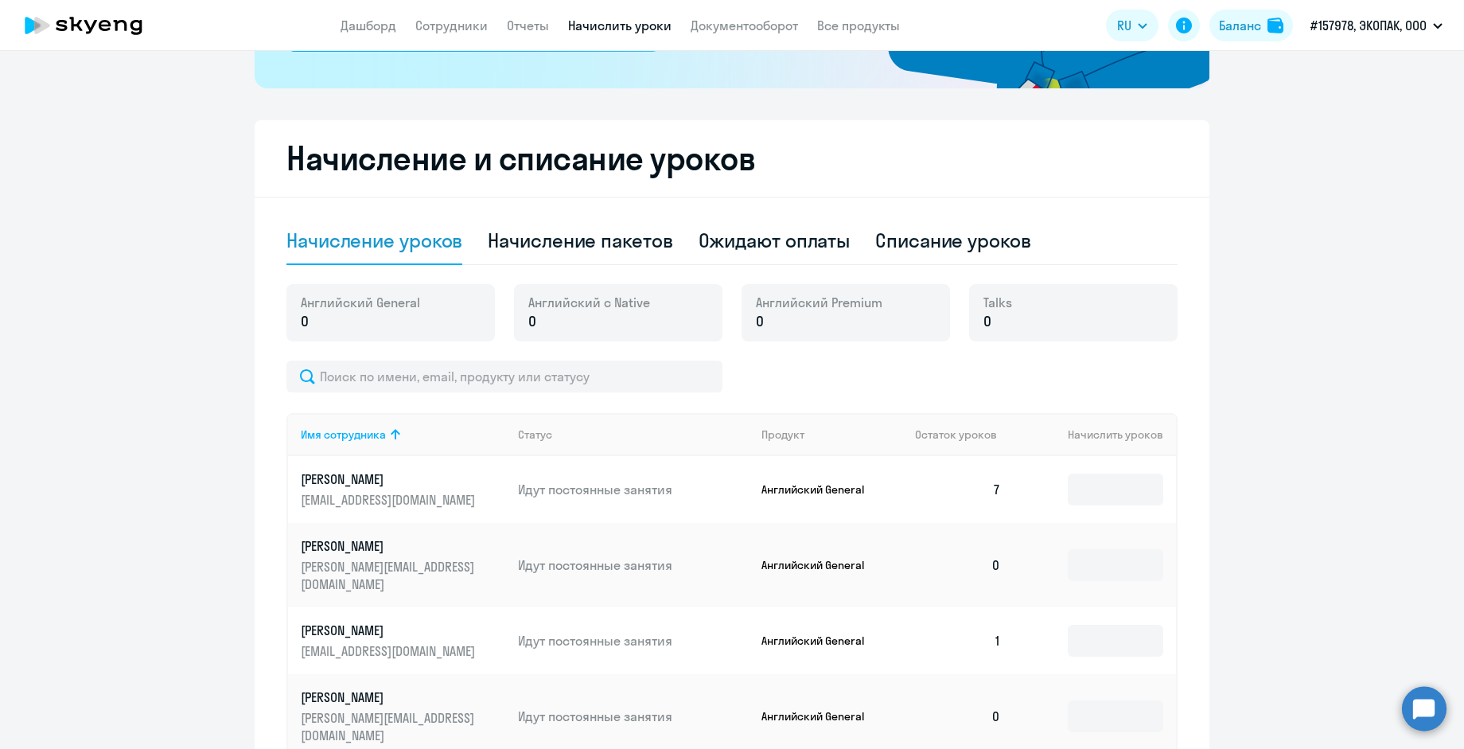
drag, startPoint x: 1288, startPoint y: 624, endPoint x: 1246, endPoint y: 622, distance: 42.2
click at [1287, 624] on ng-component "Рекомендуем создать шаблон автоначислений Уроки больше не придётся начислять вр…" at bounding box center [732, 381] width 1464 height 1329
drag, startPoint x: 345, startPoint y: 314, endPoint x: 302, endPoint y: 318, distance: 42.3
click at [331, 316] on p "0" at bounding box center [360, 321] width 119 height 21
click at [308, 314] on p "0" at bounding box center [360, 321] width 119 height 21
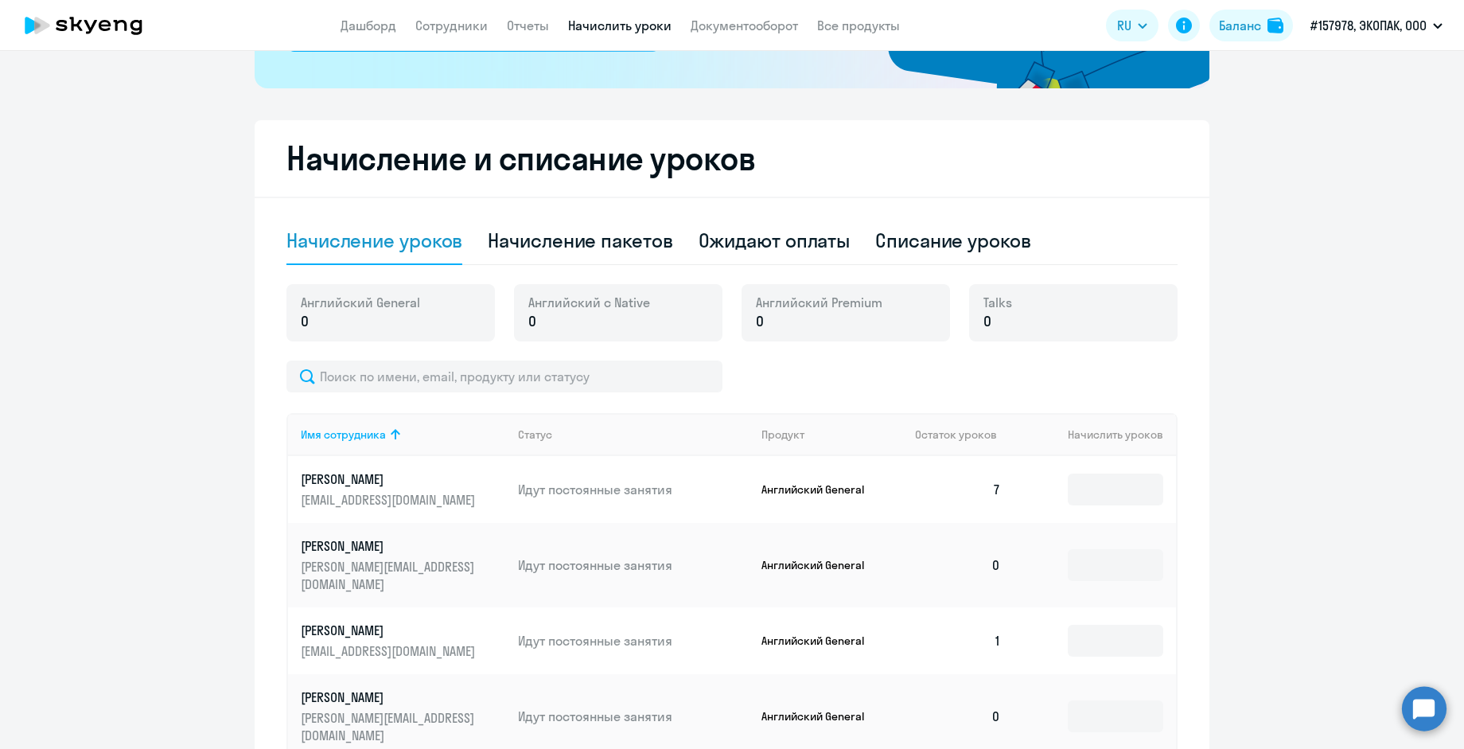
drag, startPoint x: 306, startPoint y: 329, endPoint x: 357, endPoint y: 428, distance: 111.4
click at [305, 329] on p "0" at bounding box center [360, 321] width 119 height 21
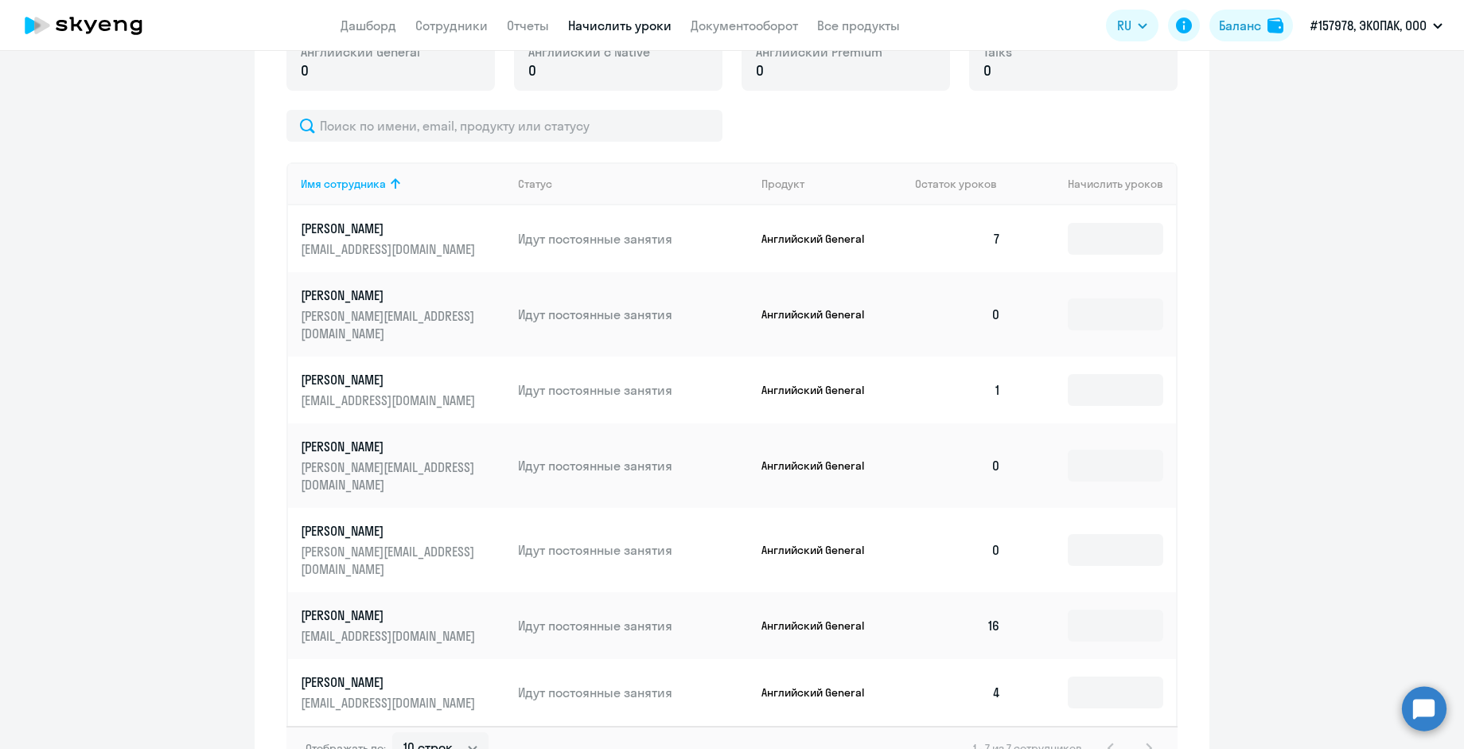
scroll to position [610, 0]
click at [1094, 532] on input at bounding box center [1115, 548] width 95 height 32
click at [1107, 532] on input at bounding box center [1115, 548] width 95 height 32
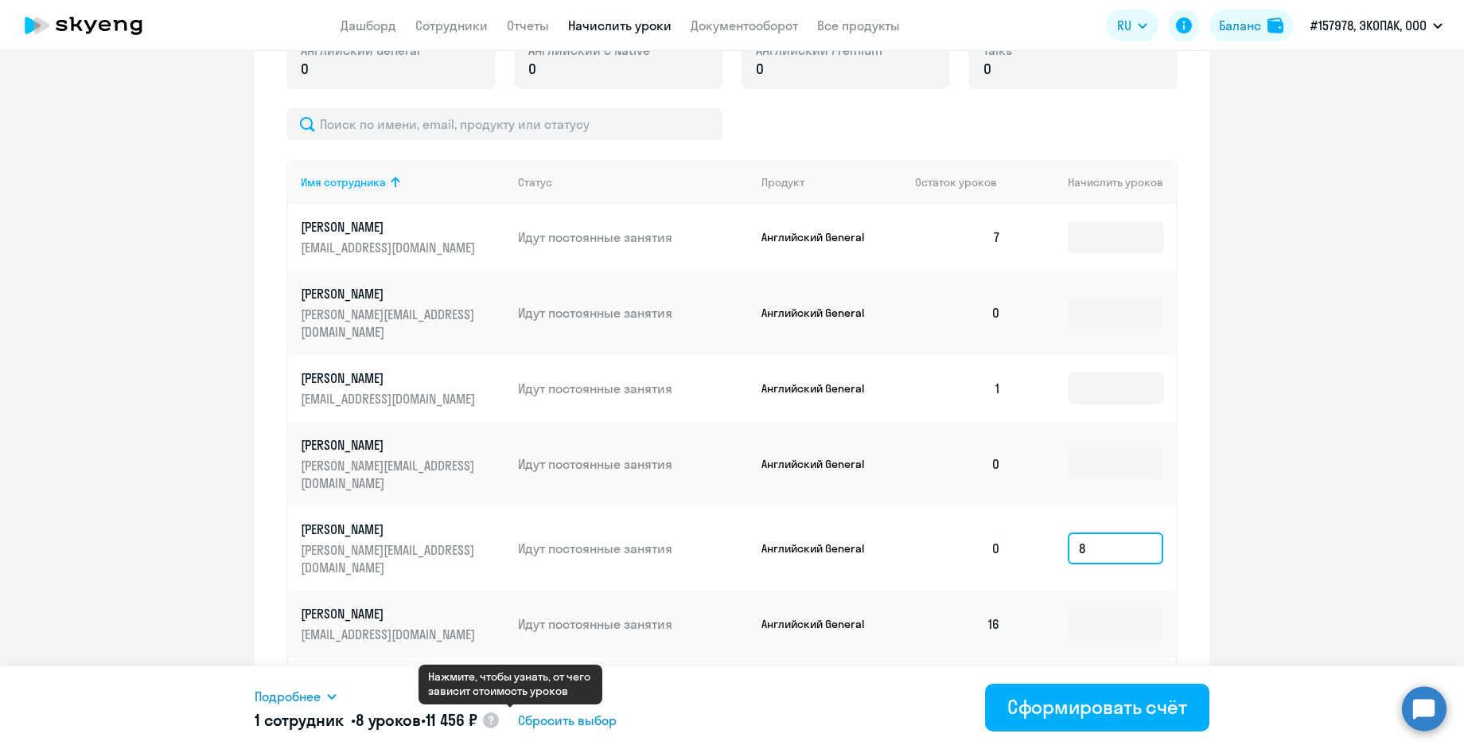
type input "8"
click at [499, 728] on circle at bounding box center [491, 720] width 16 height 16
select select "english_adult_f2g_base"
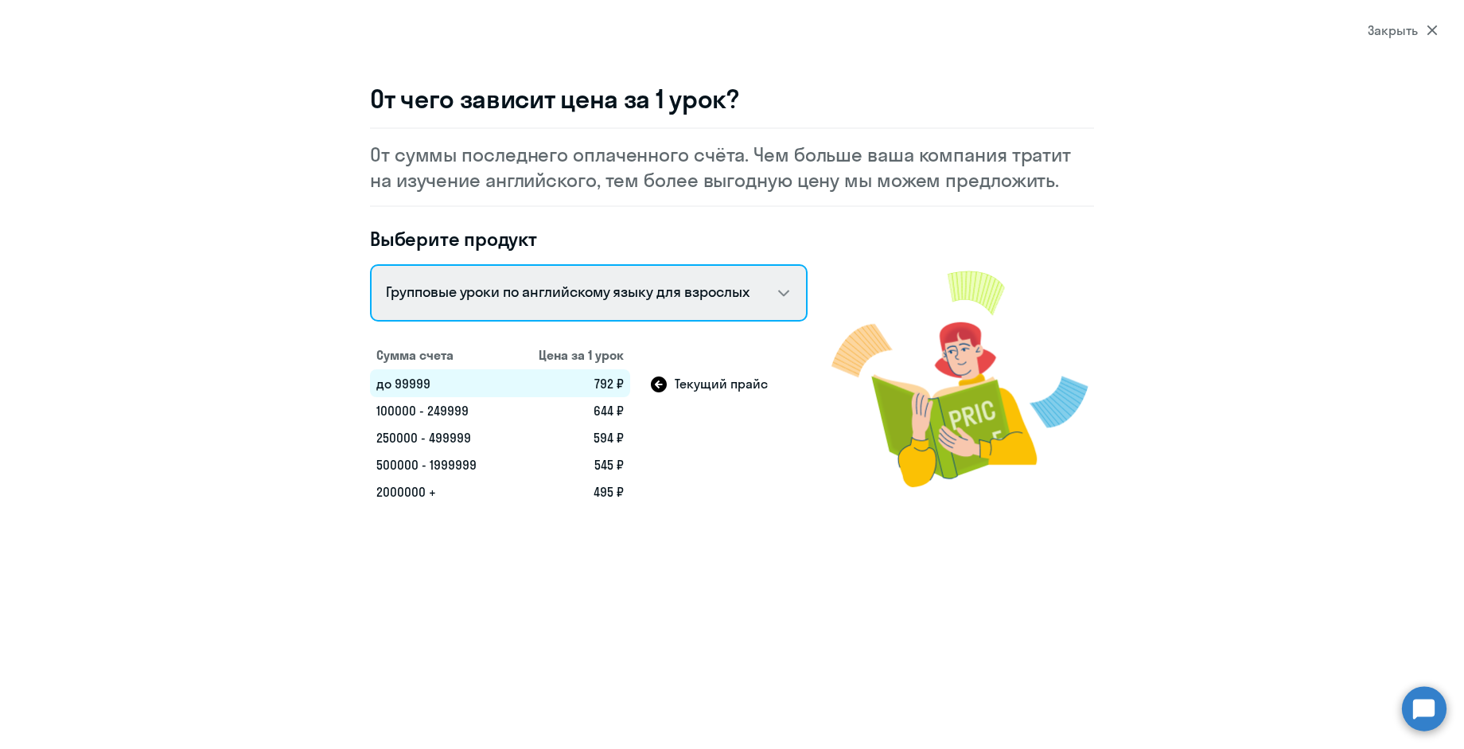
click at [423, 295] on select "Talks 15 минутные разговоры на английском Английский General с русскоговорящим …" at bounding box center [589, 292] width 438 height 57
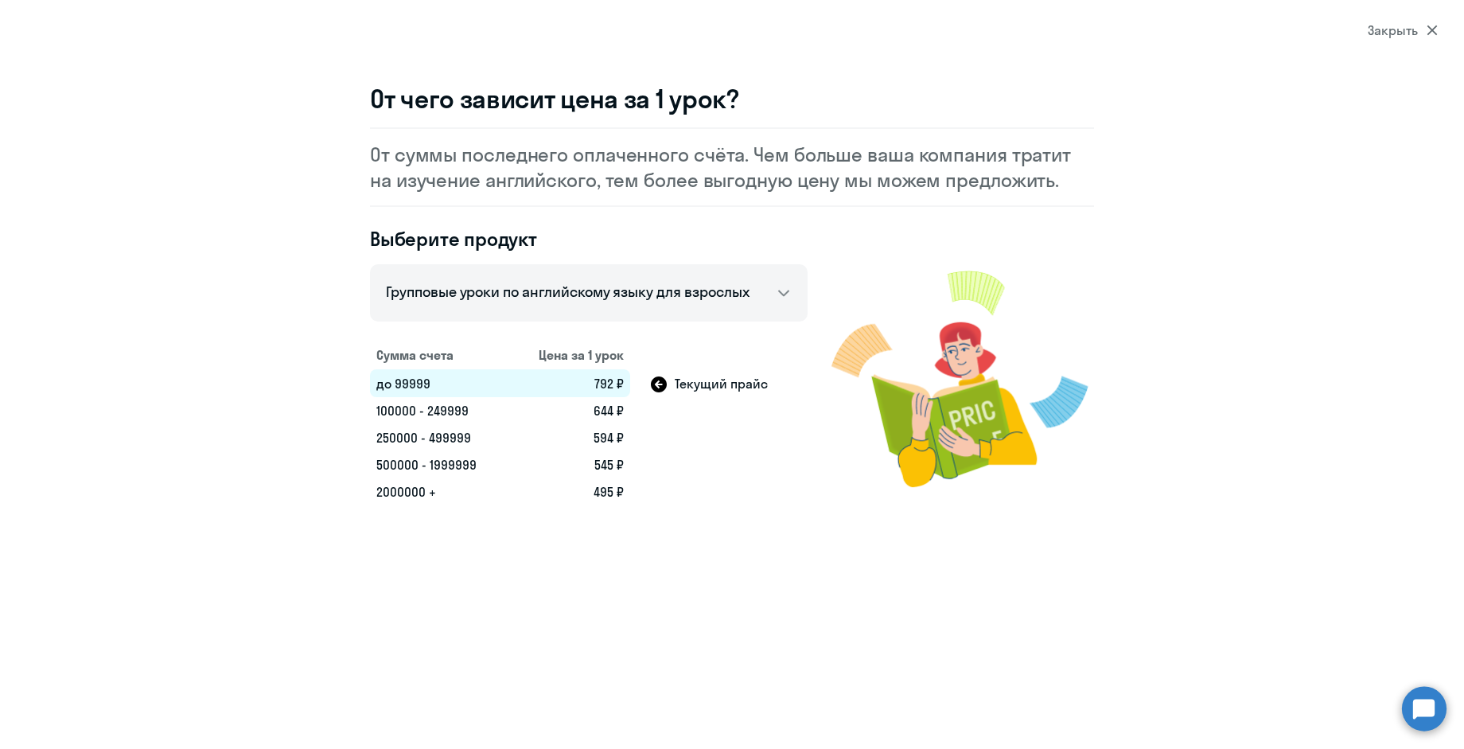
click at [618, 236] on h4 "Выберите продукт" at bounding box center [589, 238] width 438 height 25
select select "10"
click at [1432, 27] on icon at bounding box center [1432, 30] width 11 height 11
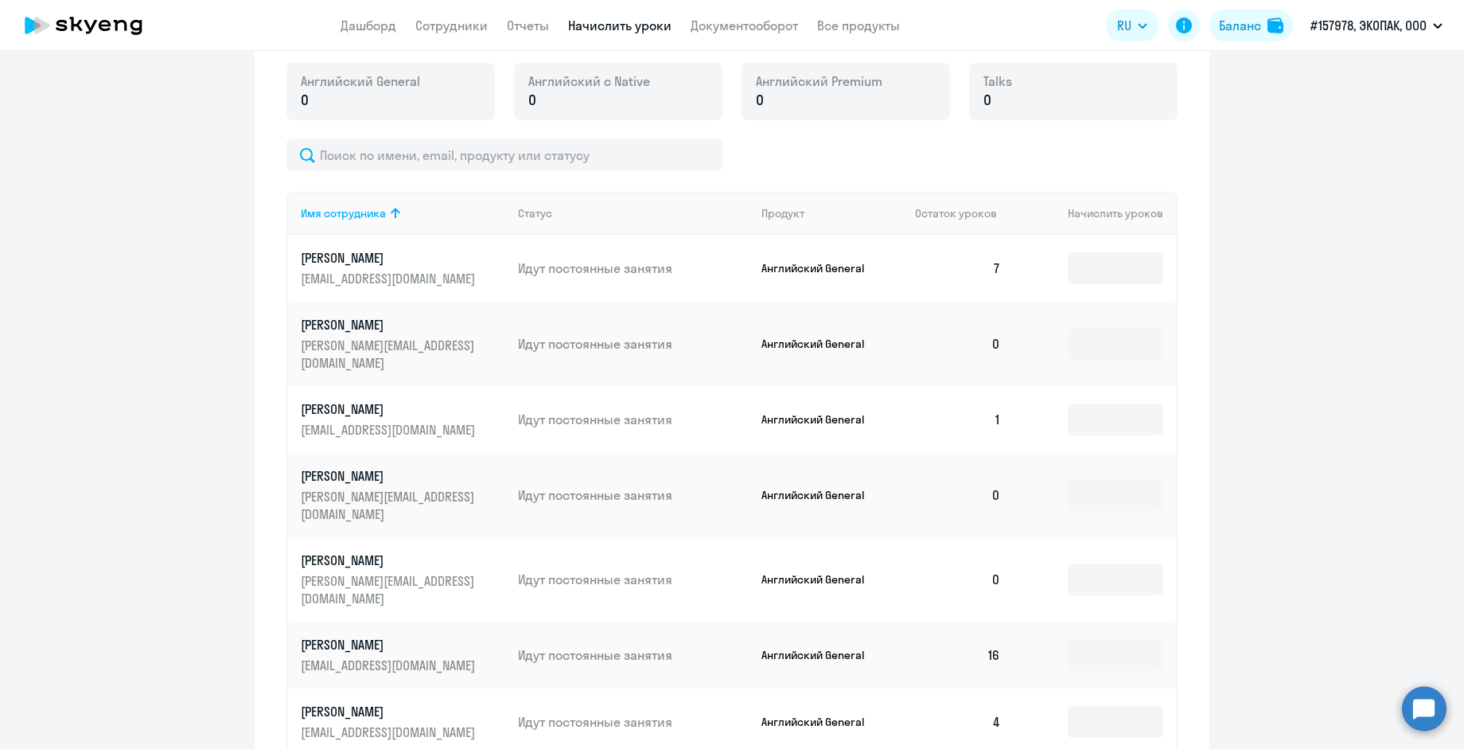
scroll to position [672, 0]
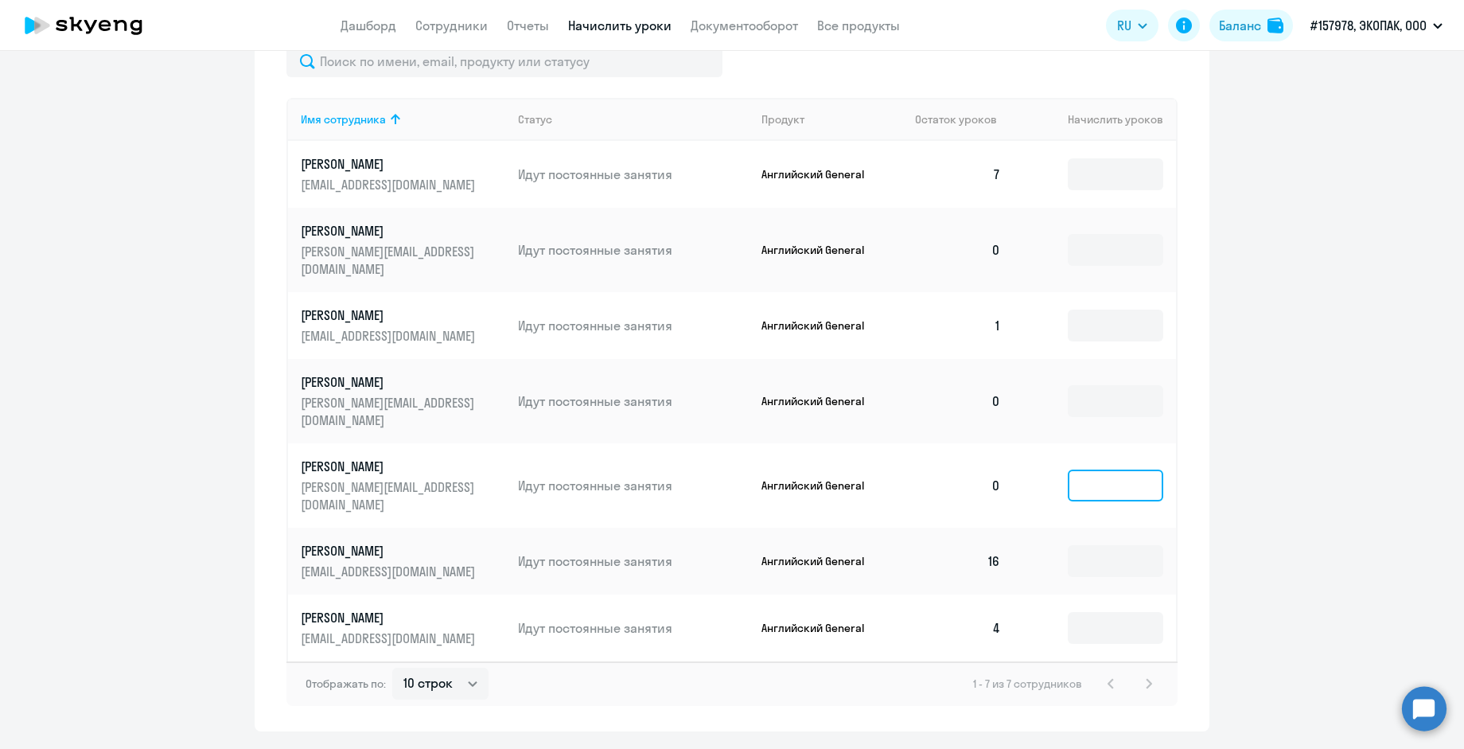
click at [1068, 470] on input at bounding box center [1115, 486] width 95 height 32
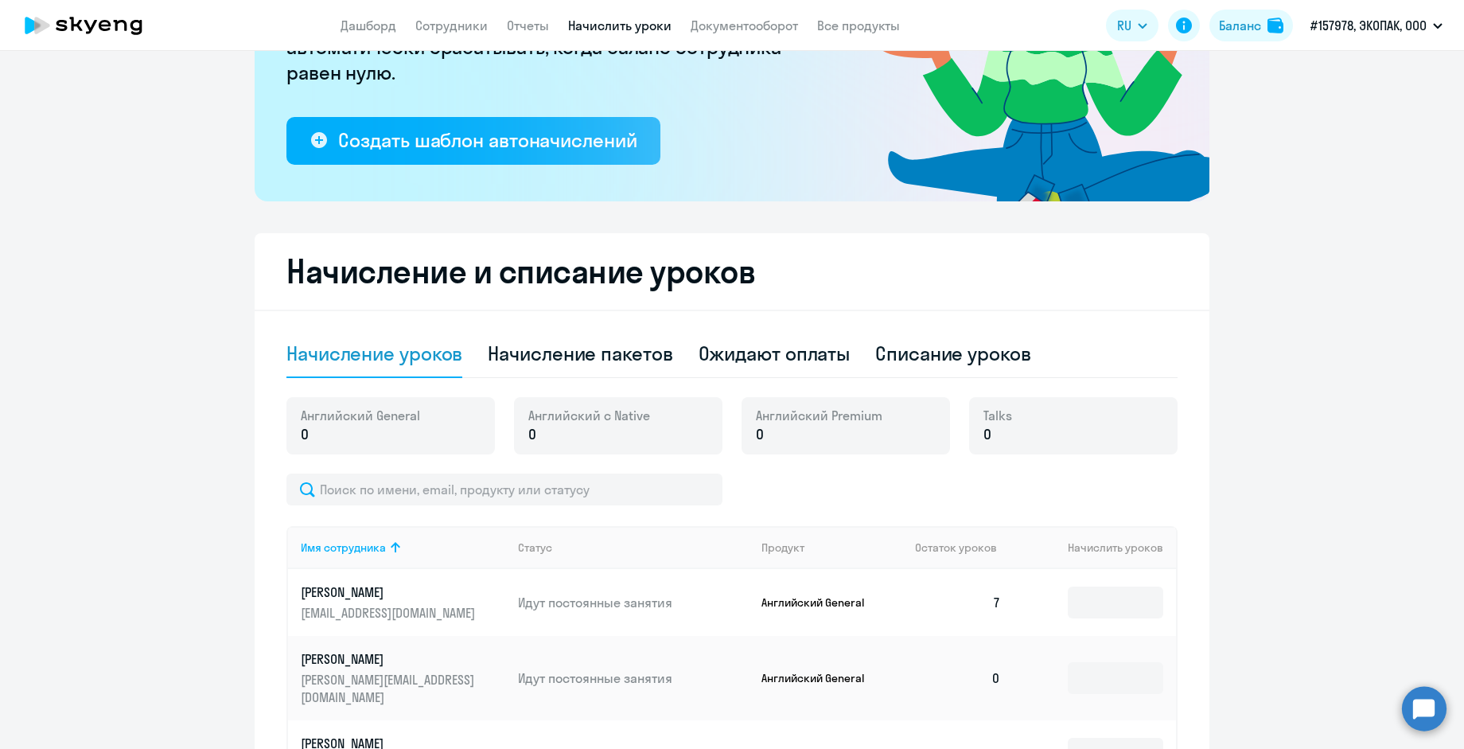
scroll to position [241, 0]
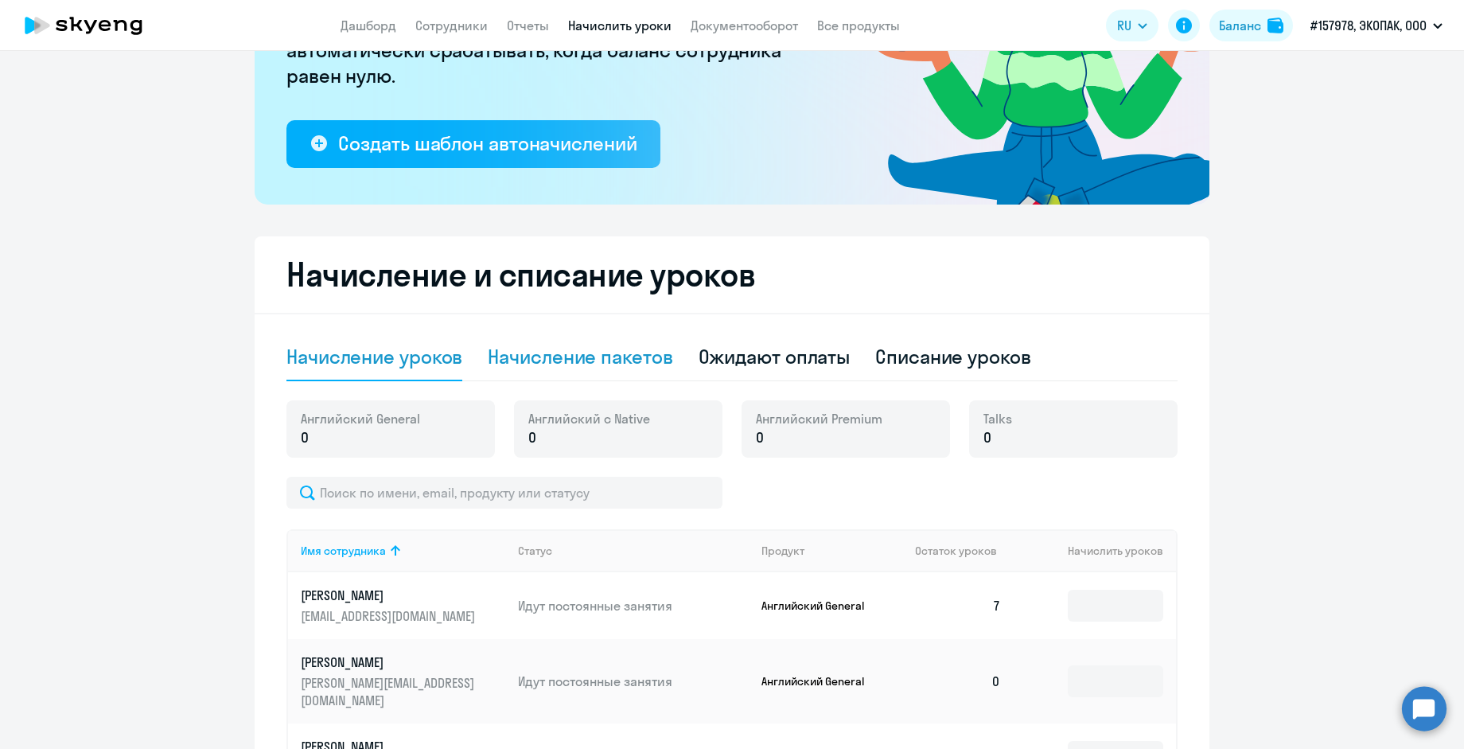
click at [566, 363] on div "Начисление пакетов" at bounding box center [580, 356] width 185 height 25
select select "10"
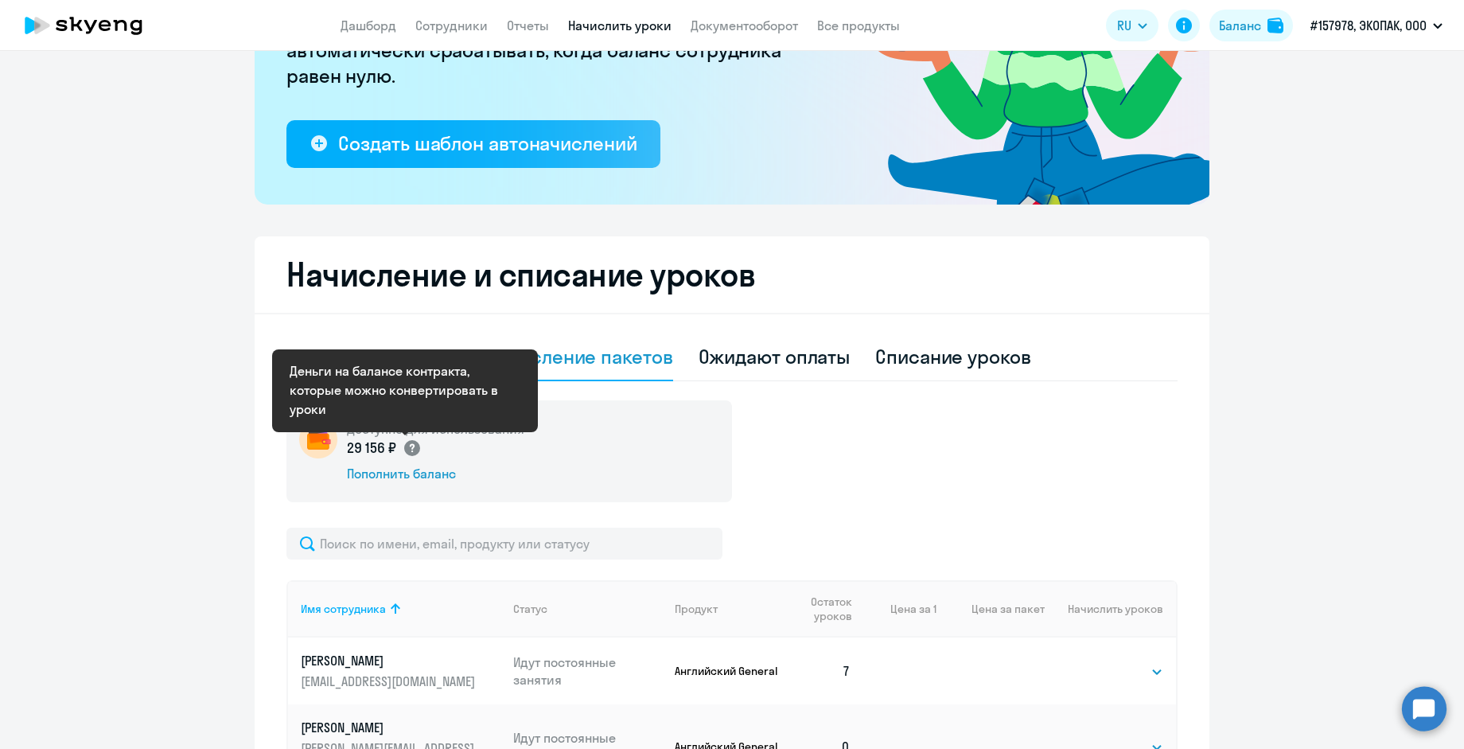
click at [404, 446] on circle at bounding box center [412, 448] width 16 height 16
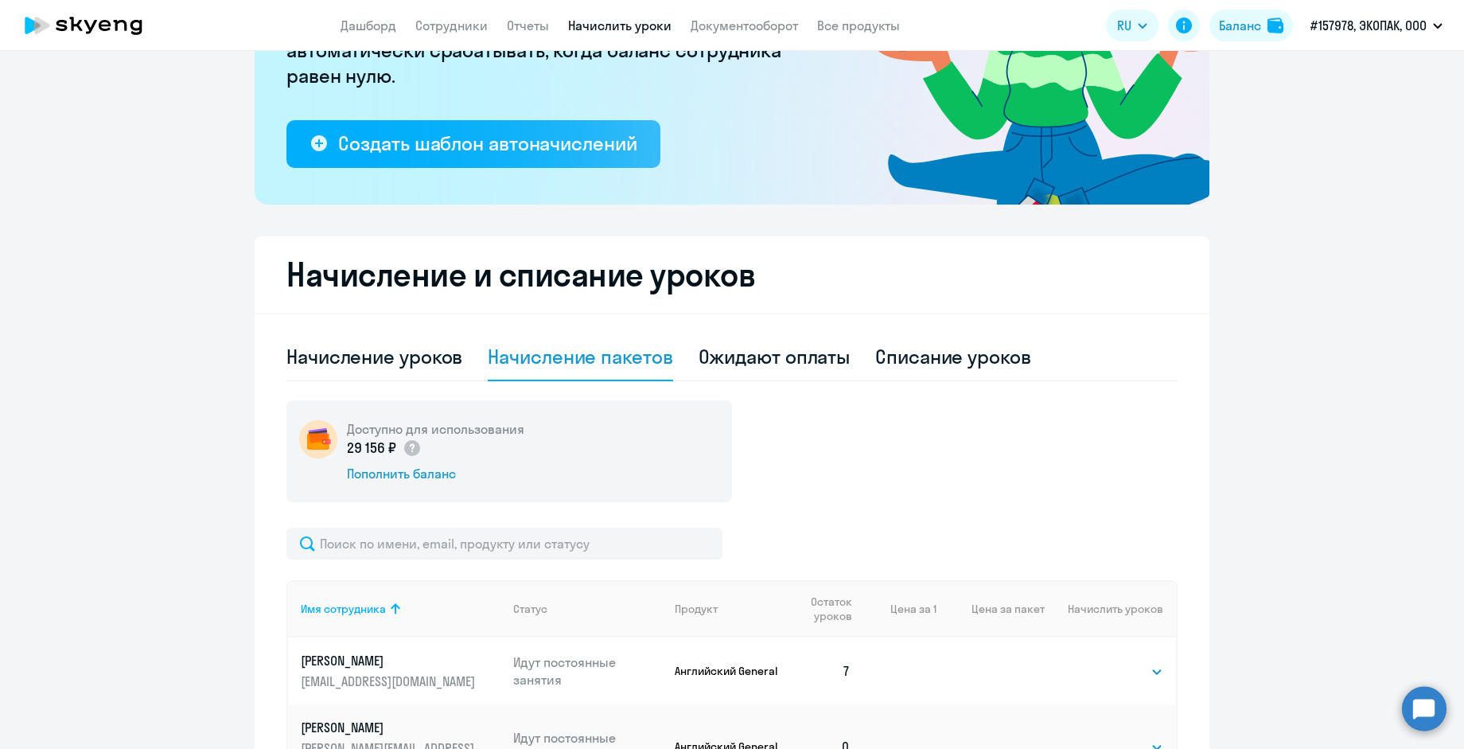
click at [555, 478] on div "Доступно для использования 29 156 ₽ Пополнить баланс" at bounding box center [509, 451] width 446 height 102
click at [773, 360] on div "Ожидают оплаты" at bounding box center [775, 356] width 152 height 25
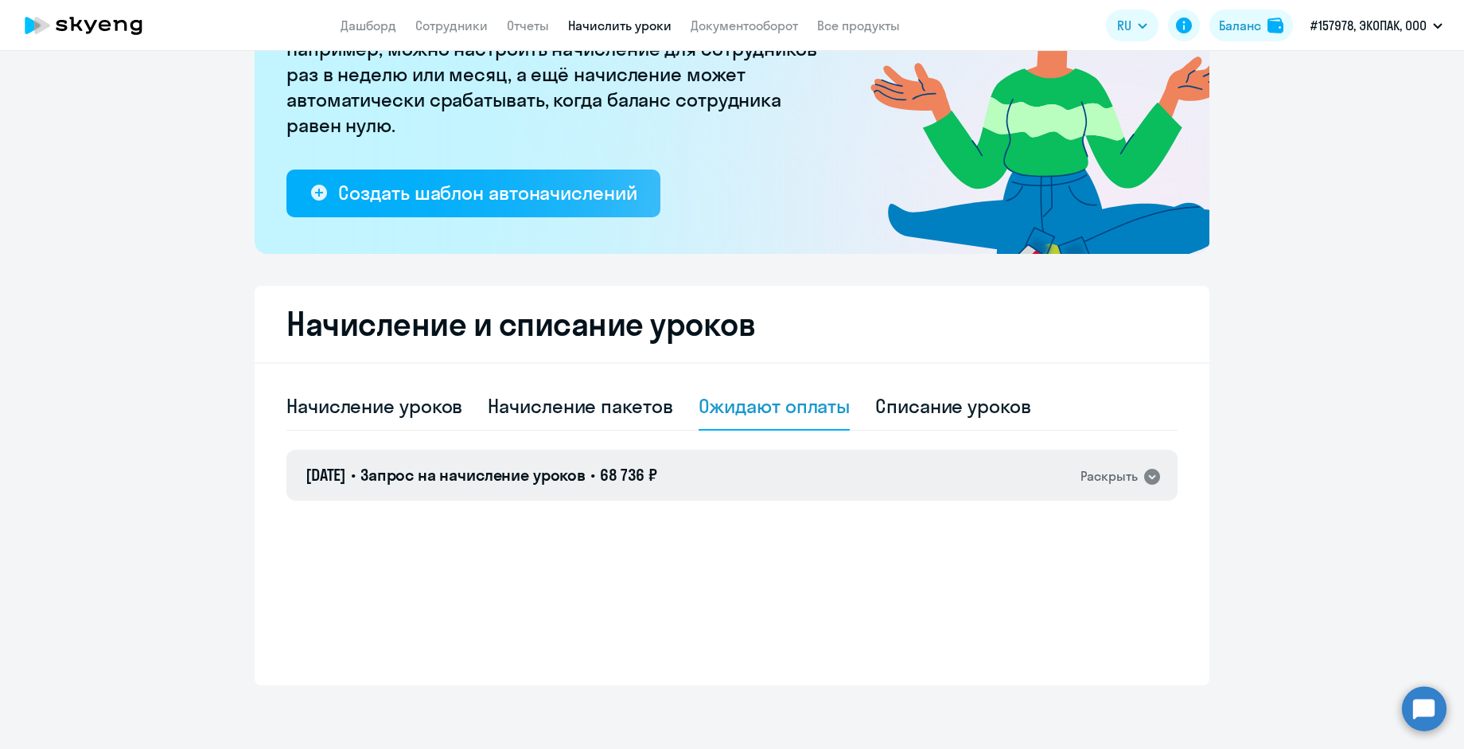
click at [1143, 485] on icon at bounding box center [1152, 476] width 19 height 19
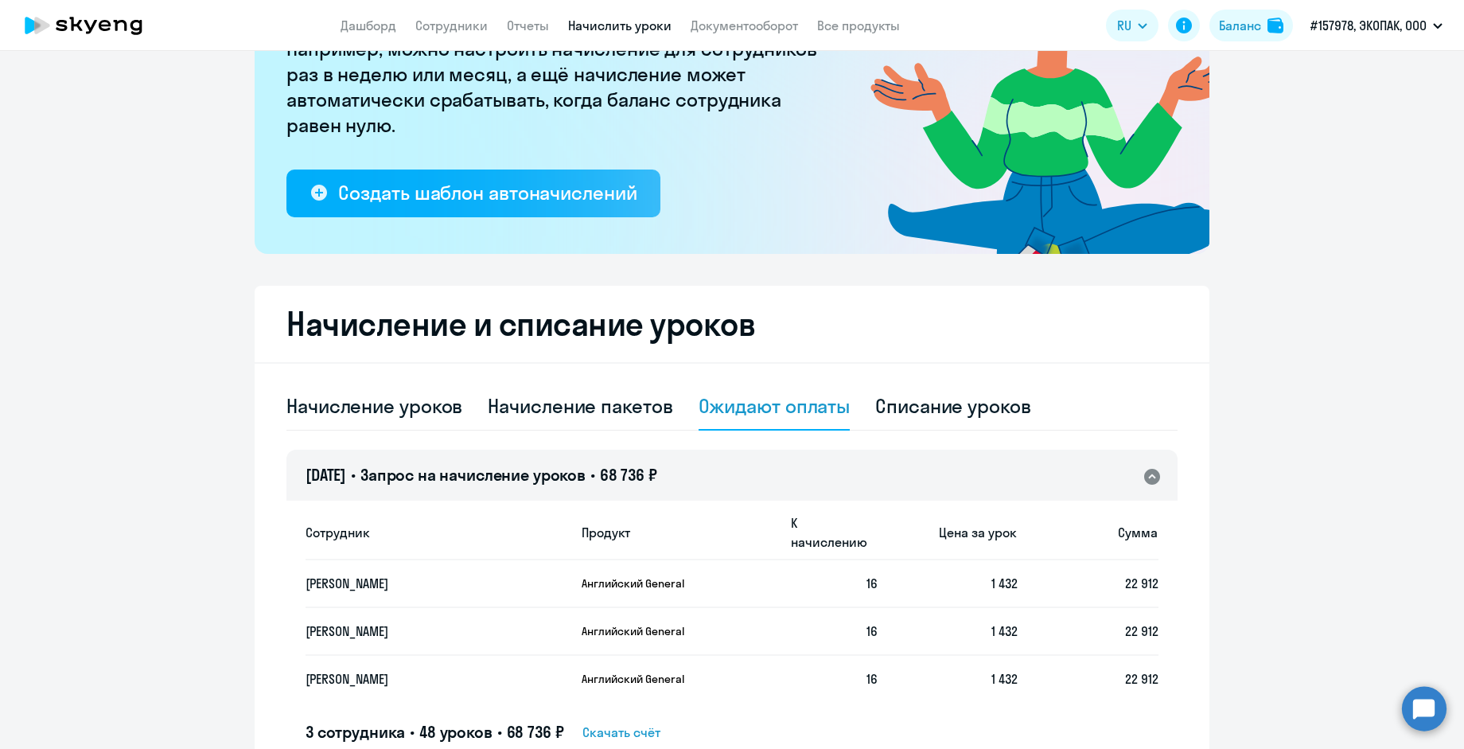
scroll to position [241, 0]
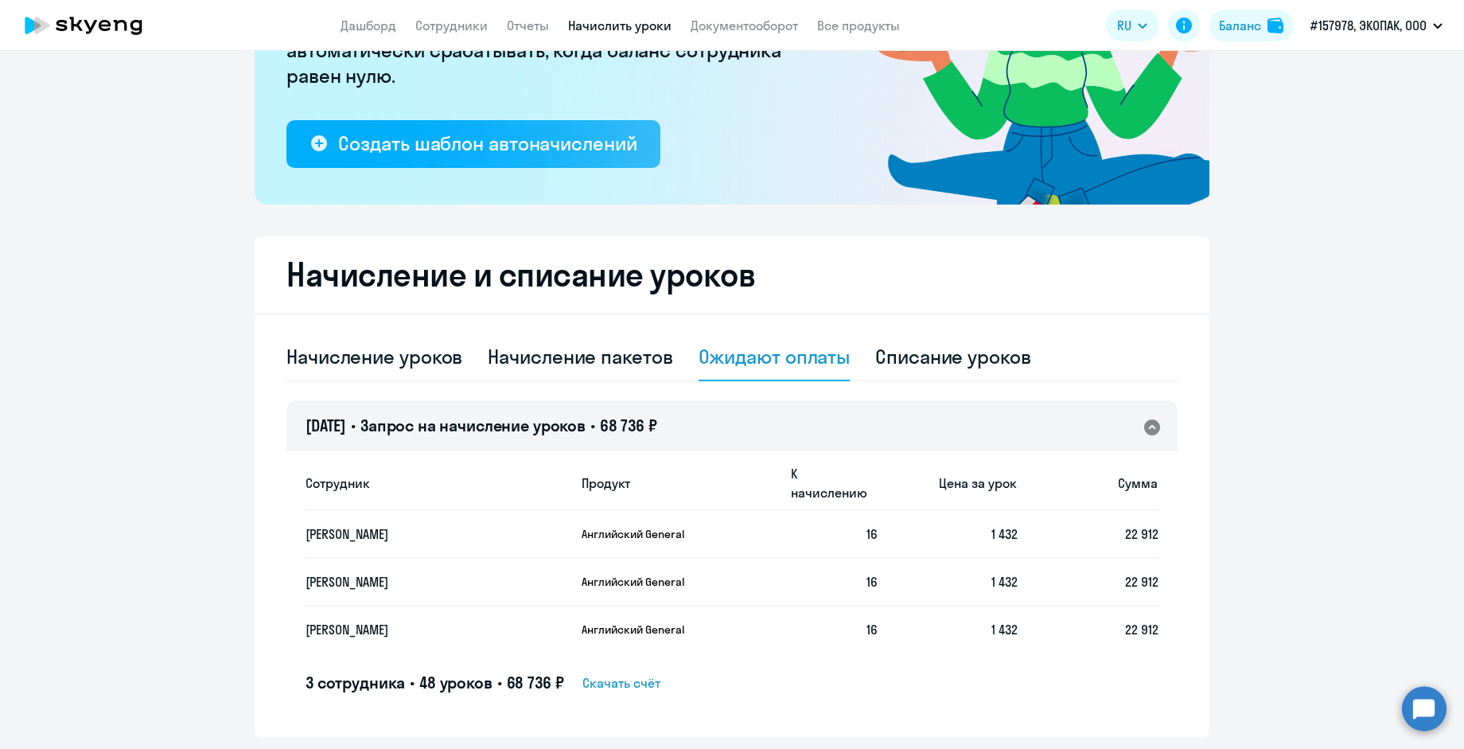
click at [618, 673] on span "Скачать счёт" at bounding box center [622, 682] width 78 height 19
click at [376, 354] on div "Начисление уроков" at bounding box center [374, 356] width 176 height 25
select select "10"
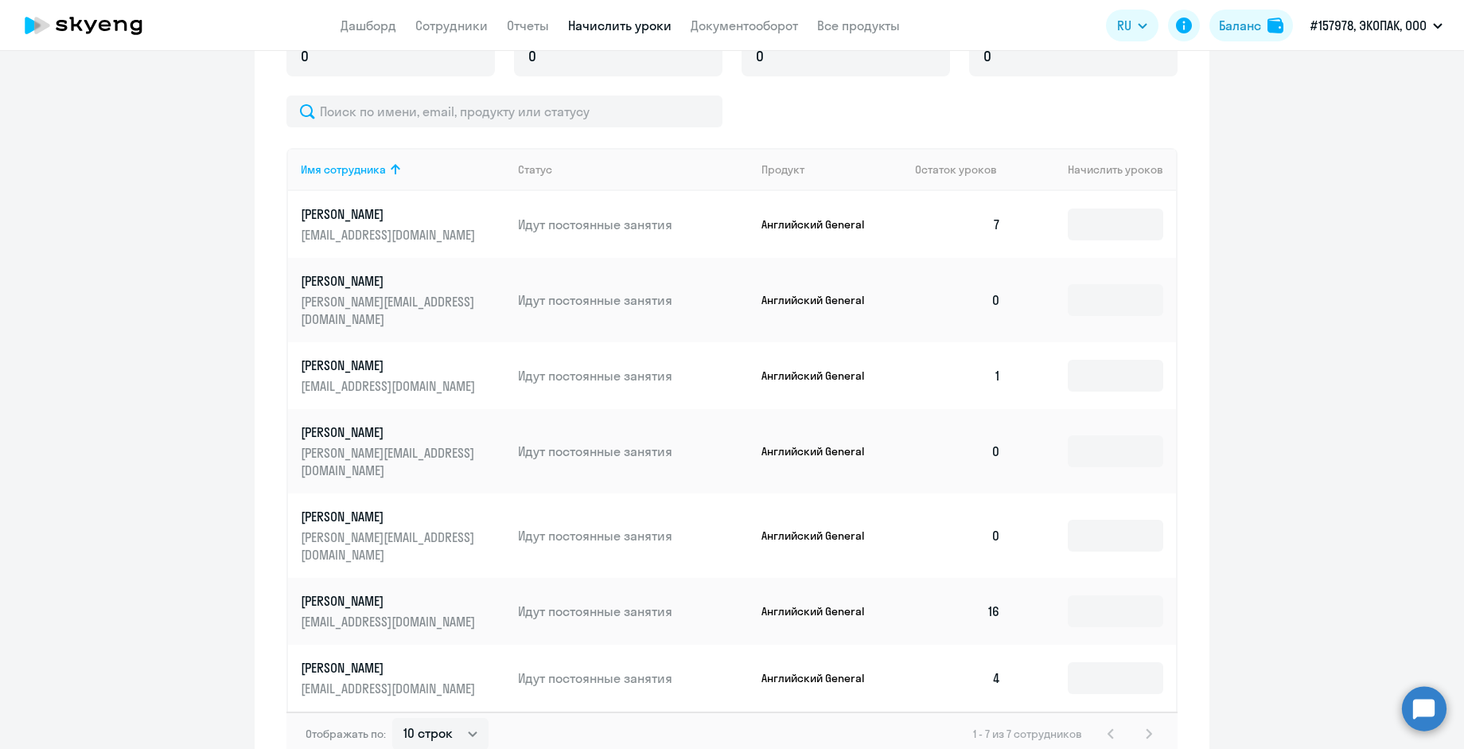
scroll to position [624, 0]
drag, startPoint x: 1086, startPoint y: 498, endPoint x: 1096, endPoint y: 516, distance: 19.9
click at [1086, 518] on input at bounding box center [1115, 534] width 95 height 32
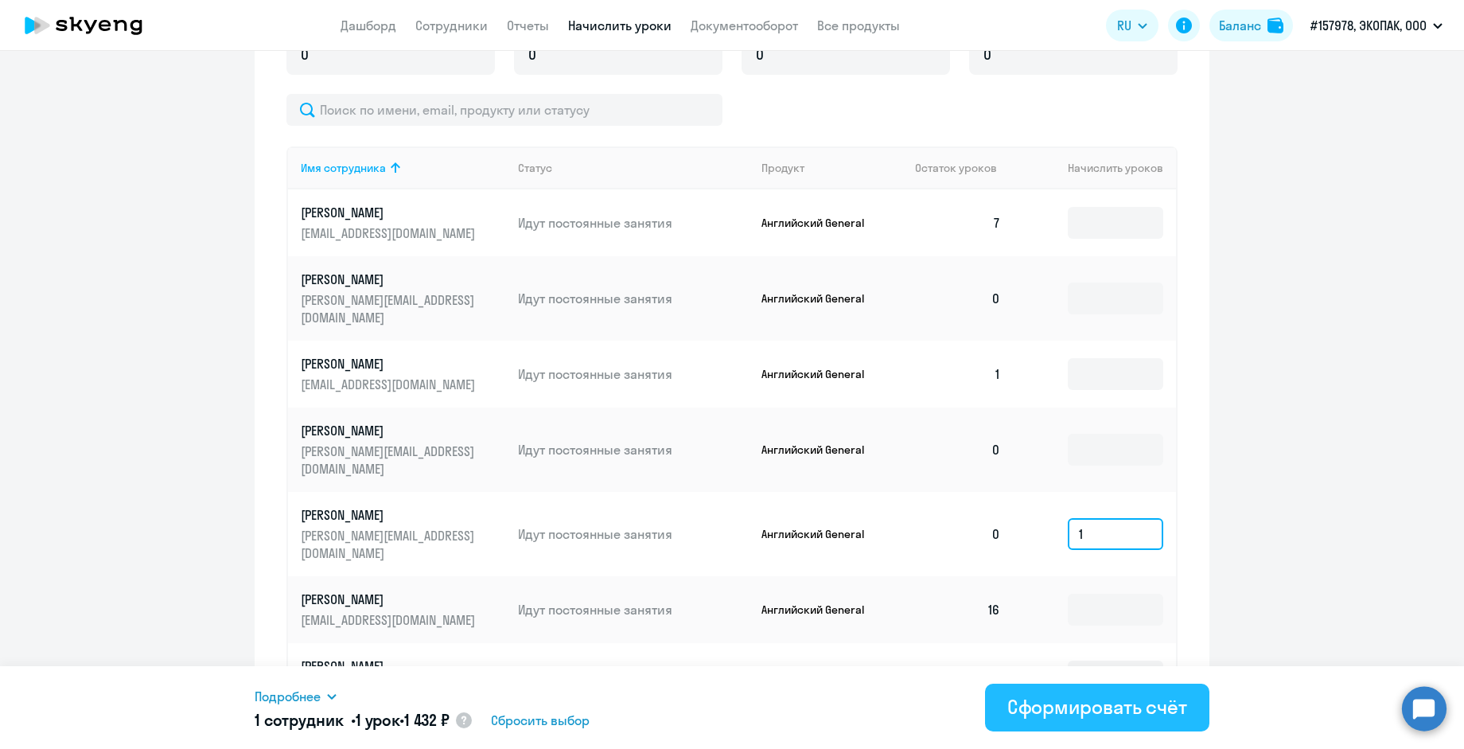
type input "1"
click at [1111, 711] on div "Сформировать счёт" at bounding box center [1097, 706] width 180 height 25
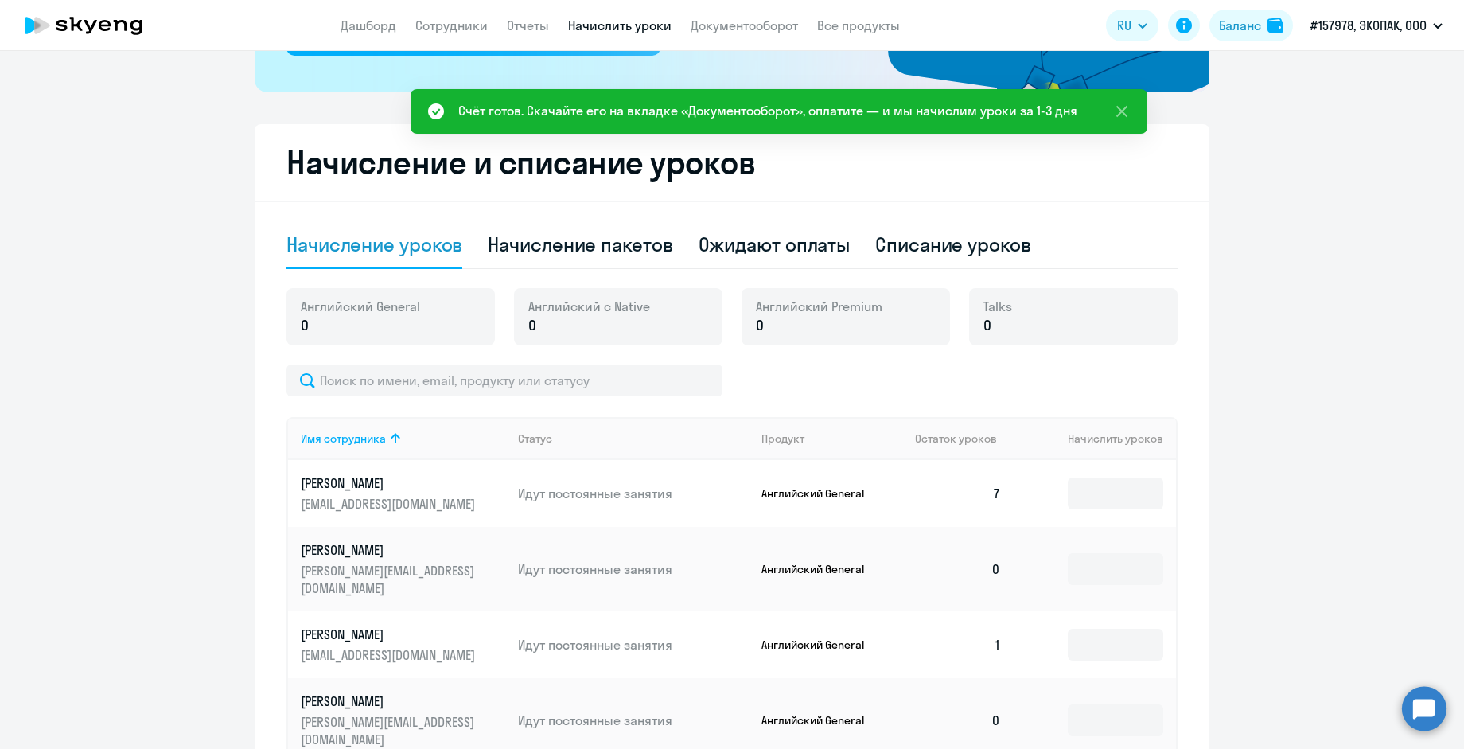
scroll to position [337, 0]
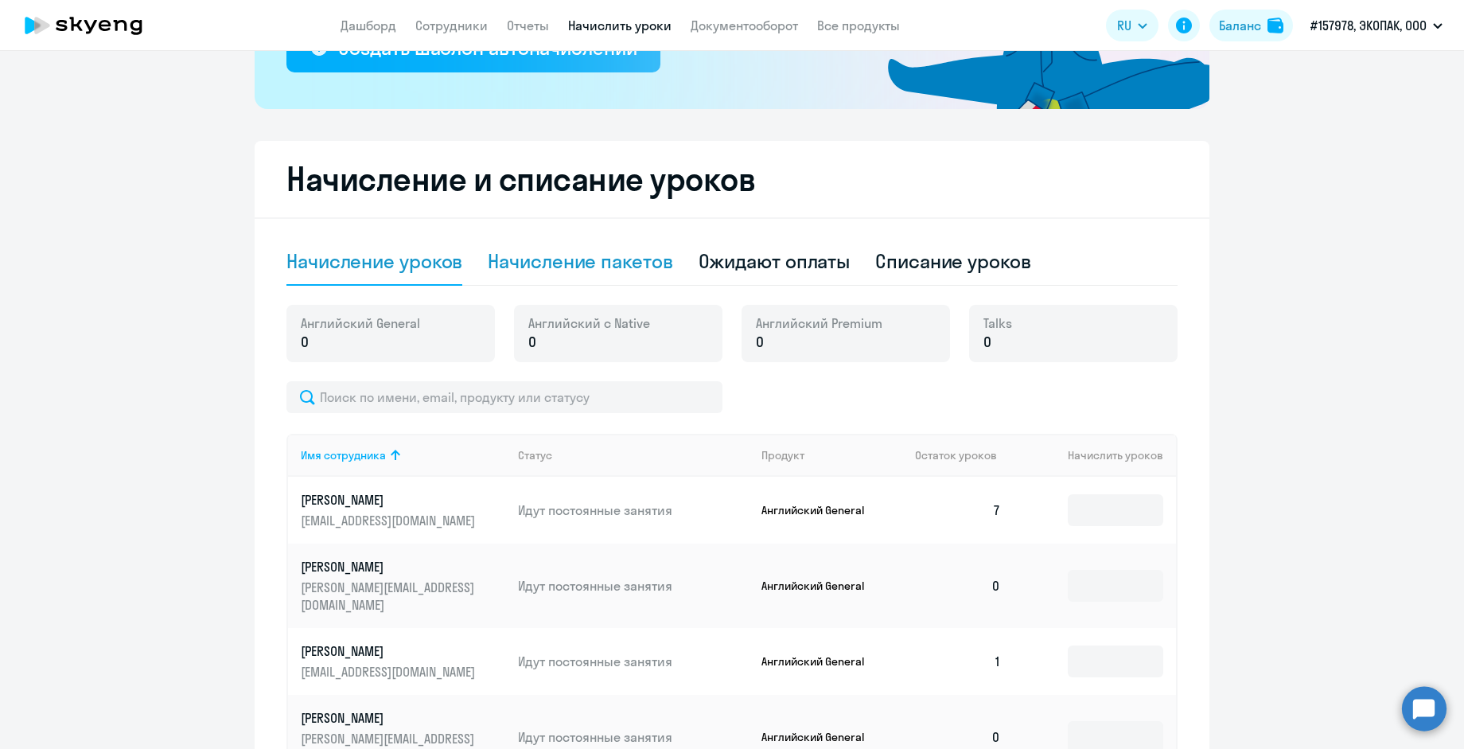
click at [556, 268] on div "Начисление пакетов" at bounding box center [580, 260] width 185 height 25
select select "10"
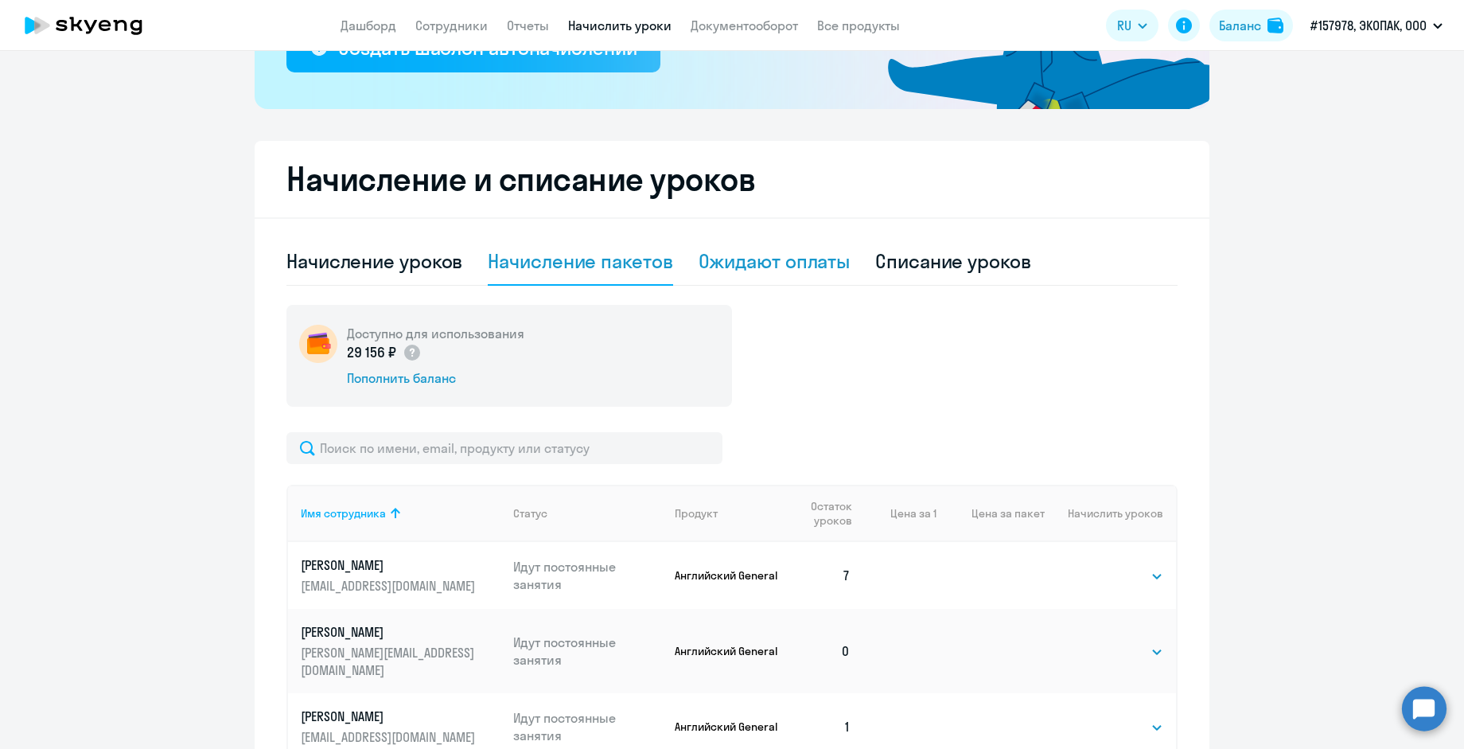
click at [809, 261] on div "Ожидают оплаты" at bounding box center [775, 260] width 152 height 25
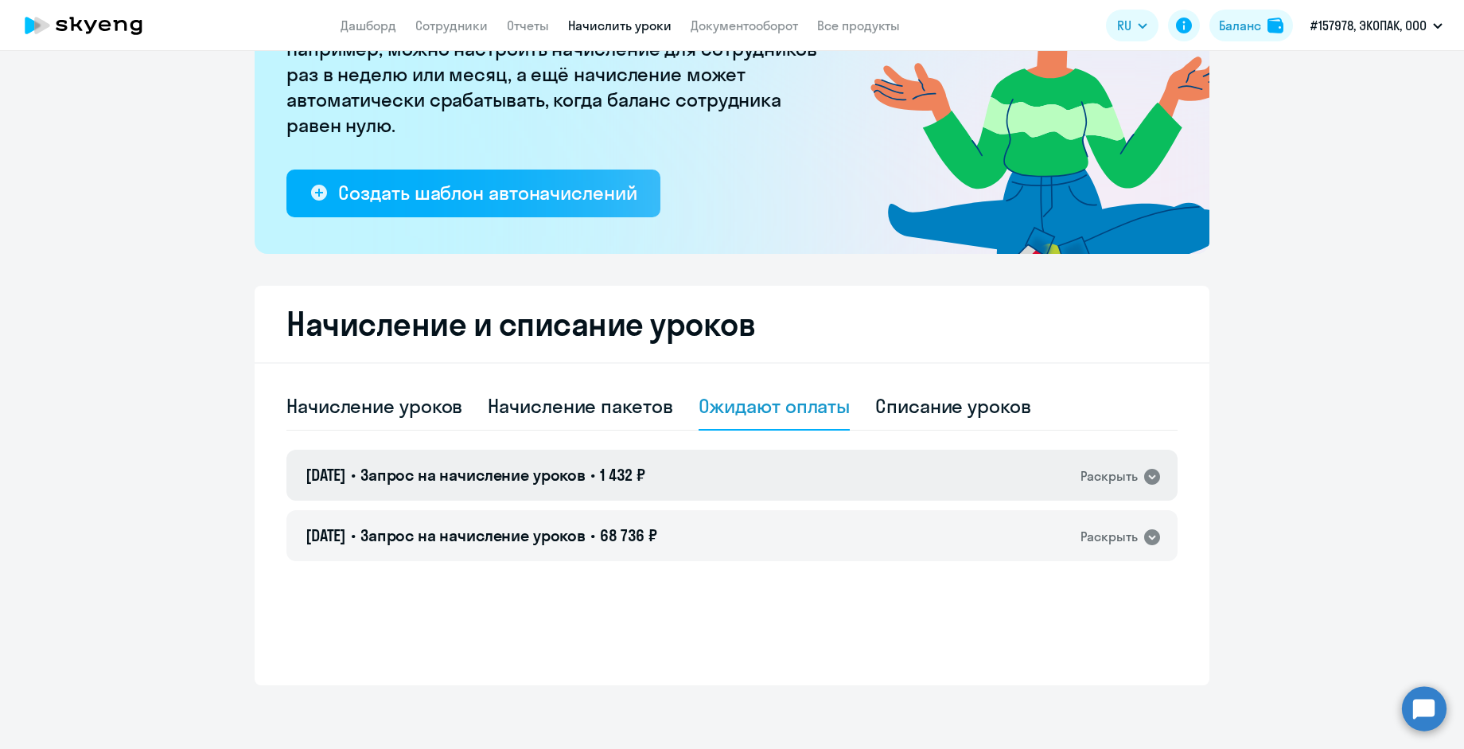
click at [1151, 478] on icon at bounding box center [1152, 477] width 16 height 16
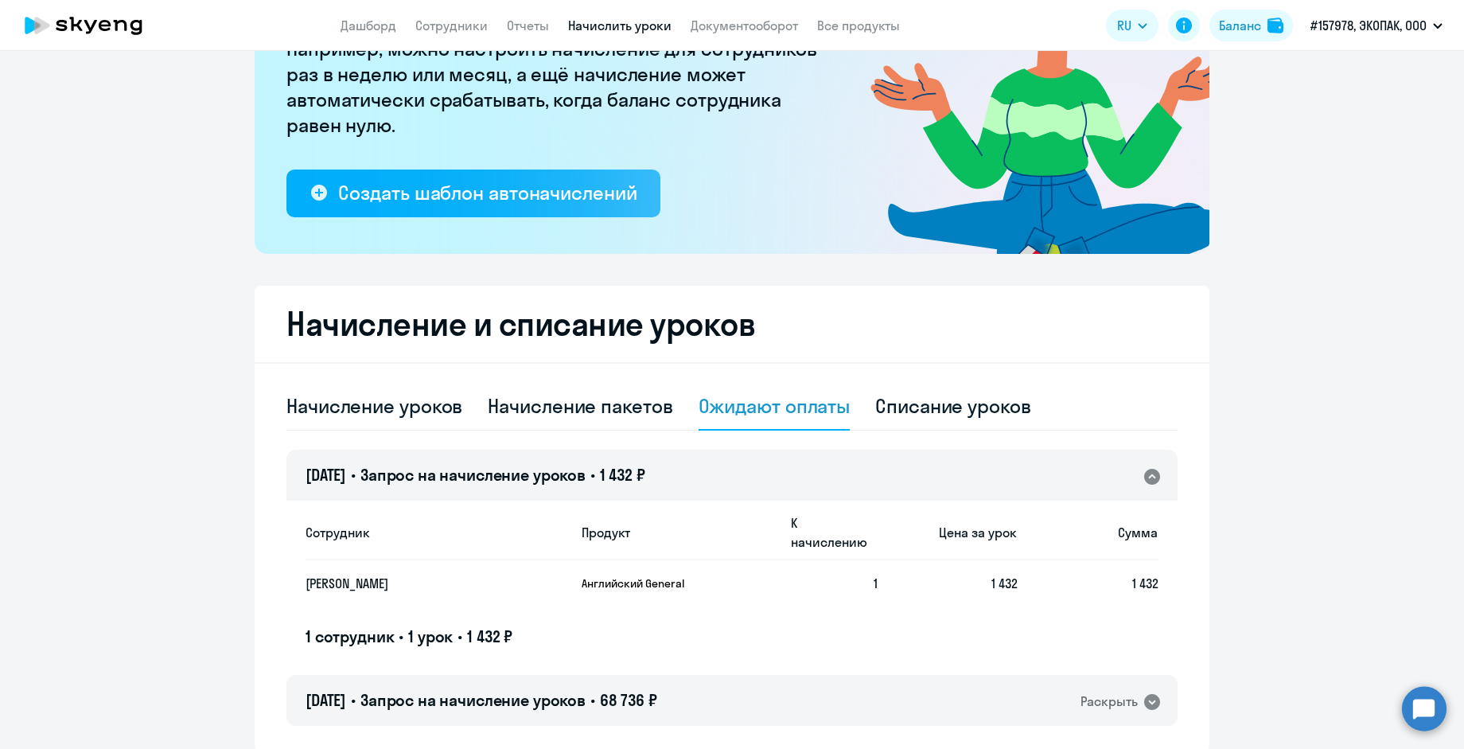
scroll to position [239, 0]
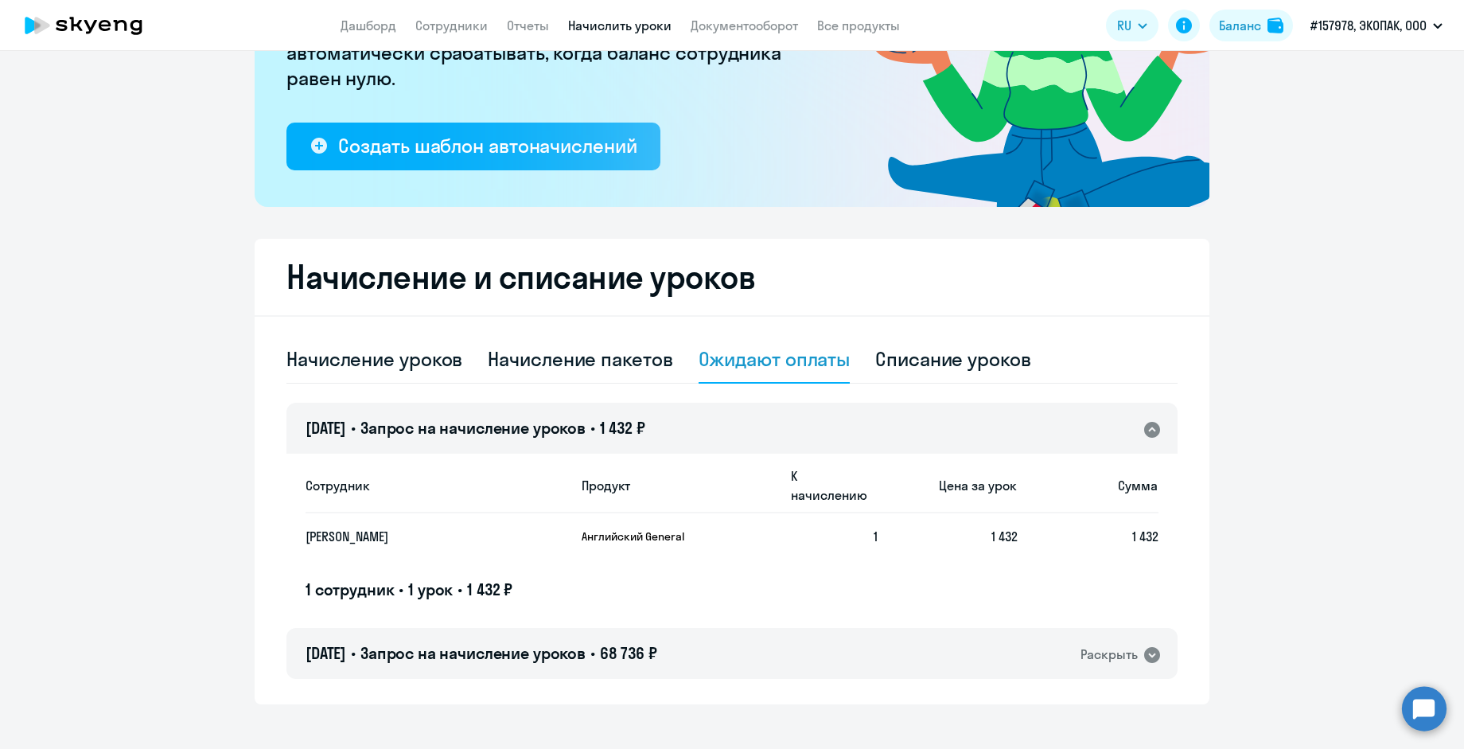
drag, startPoint x: 605, startPoint y: 518, endPoint x: 881, endPoint y: 500, distance: 276.8
click at [609, 529] on p "Английский General" at bounding box center [641, 536] width 119 height 14
drag, startPoint x: 998, startPoint y: 516, endPoint x: 1071, endPoint y: 523, distance: 73.5
click at [1005, 528] on span "1 432" at bounding box center [1005, 536] width 26 height 16
click at [1159, 524] on div "Сотрудник Продукт К начислению Цена за урок Сумма Пименова Ангелина Английский …" at bounding box center [731, 535] width 891 height 166
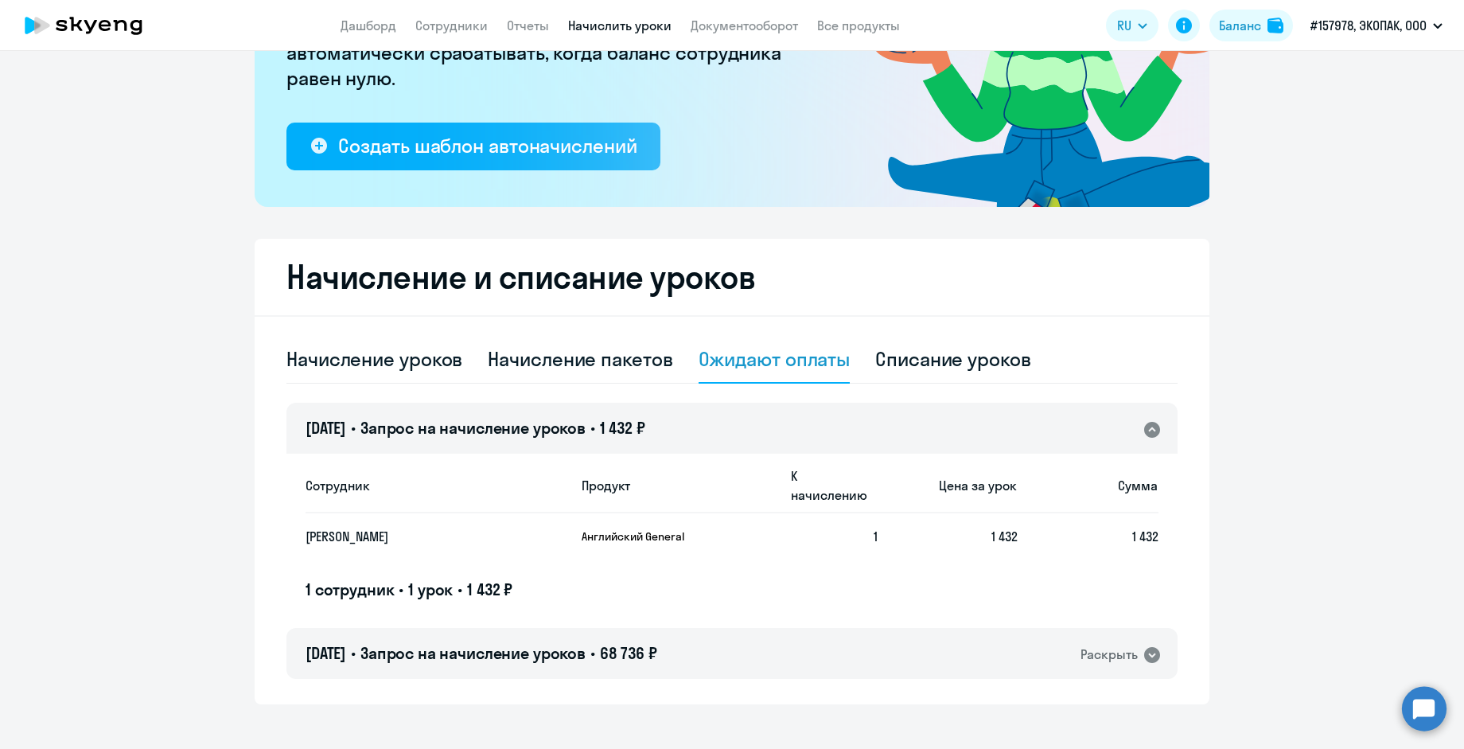
click at [320, 528] on td "[PERSON_NAME]" at bounding box center [437, 536] width 263 height 46
click at [325, 528] on p "[PERSON_NAME]" at bounding box center [422, 537] width 232 height 18
click at [429, 579] on span "1 урок" at bounding box center [430, 589] width 45 height 20
click at [516, 579] on div "1 сотрудник • 1 урок • 1 432 ₽" at bounding box center [732, 590] width 853 height 22
click at [313, 367] on div "Начисление уроков" at bounding box center [374, 358] width 176 height 25
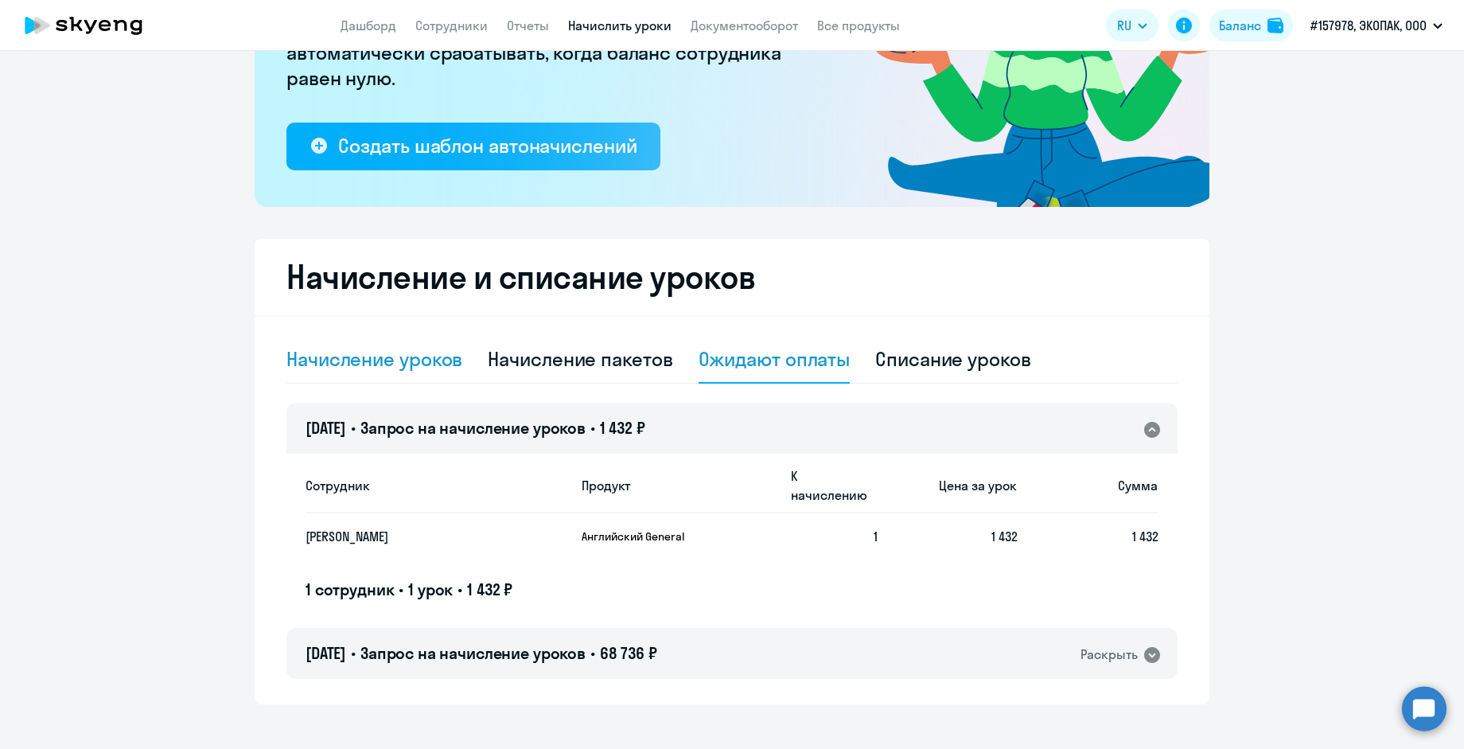
select select "10"
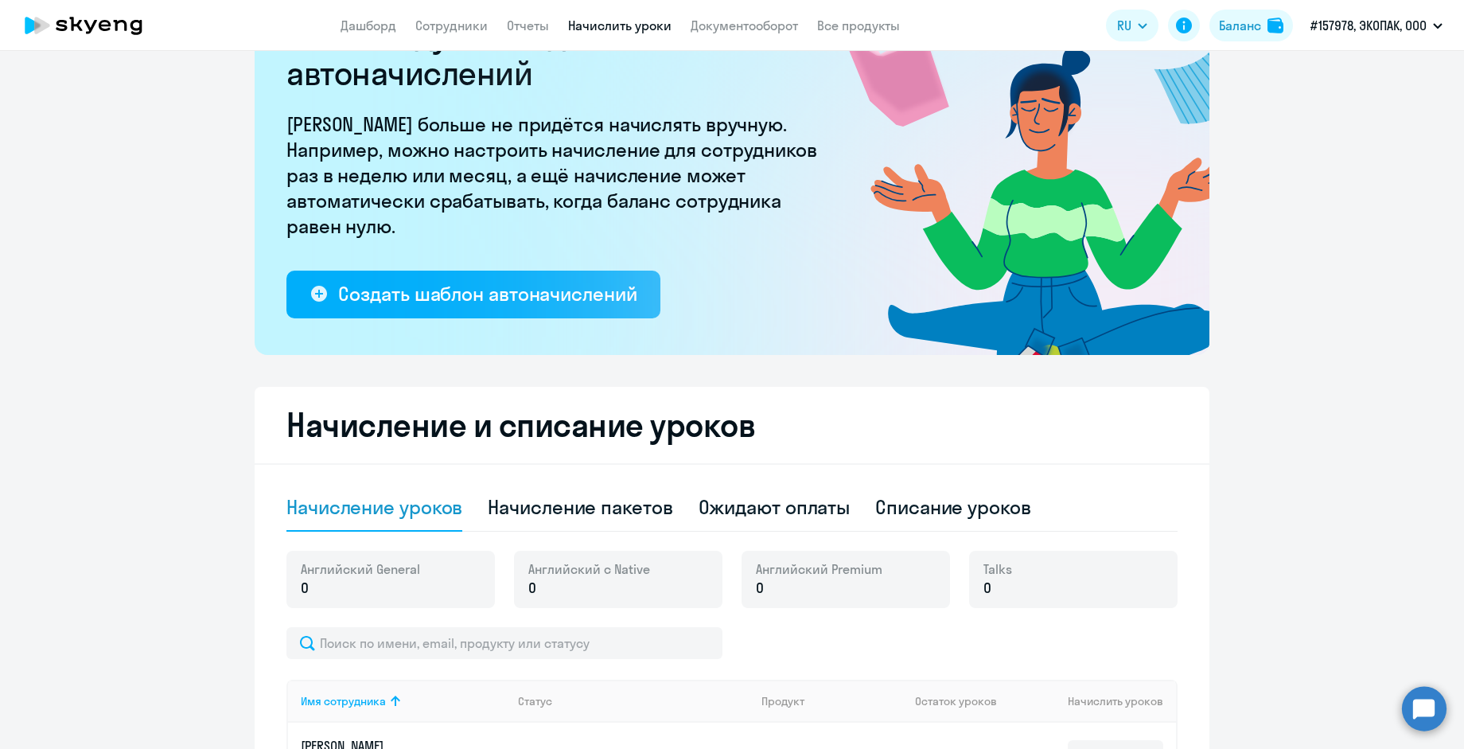
scroll to position [0, 0]
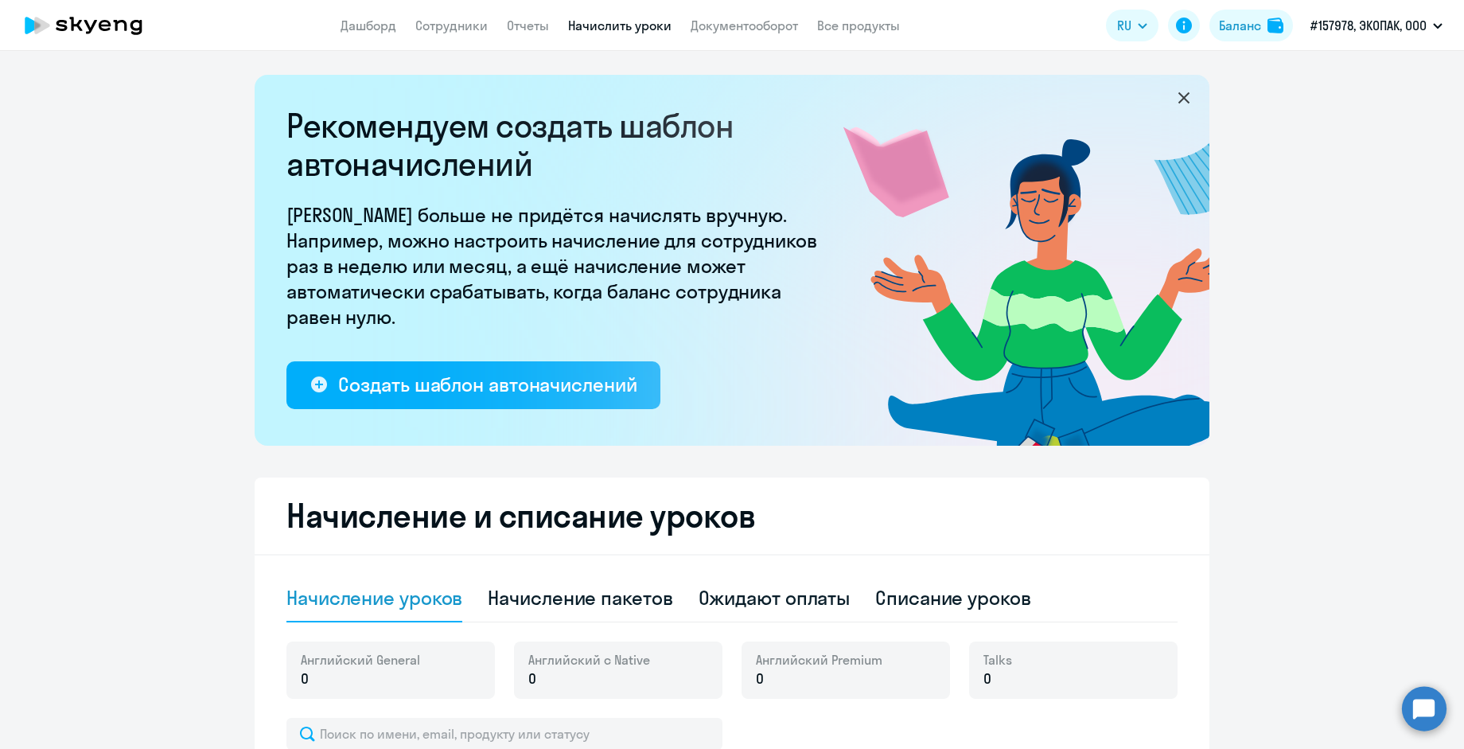
click at [618, 29] on link "Начислить уроки" at bounding box center [619, 26] width 103 height 16
click at [575, 33] on link "Начислить уроки" at bounding box center [619, 26] width 103 height 16
click at [446, 32] on link "Сотрудники" at bounding box center [451, 26] width 72 height 16
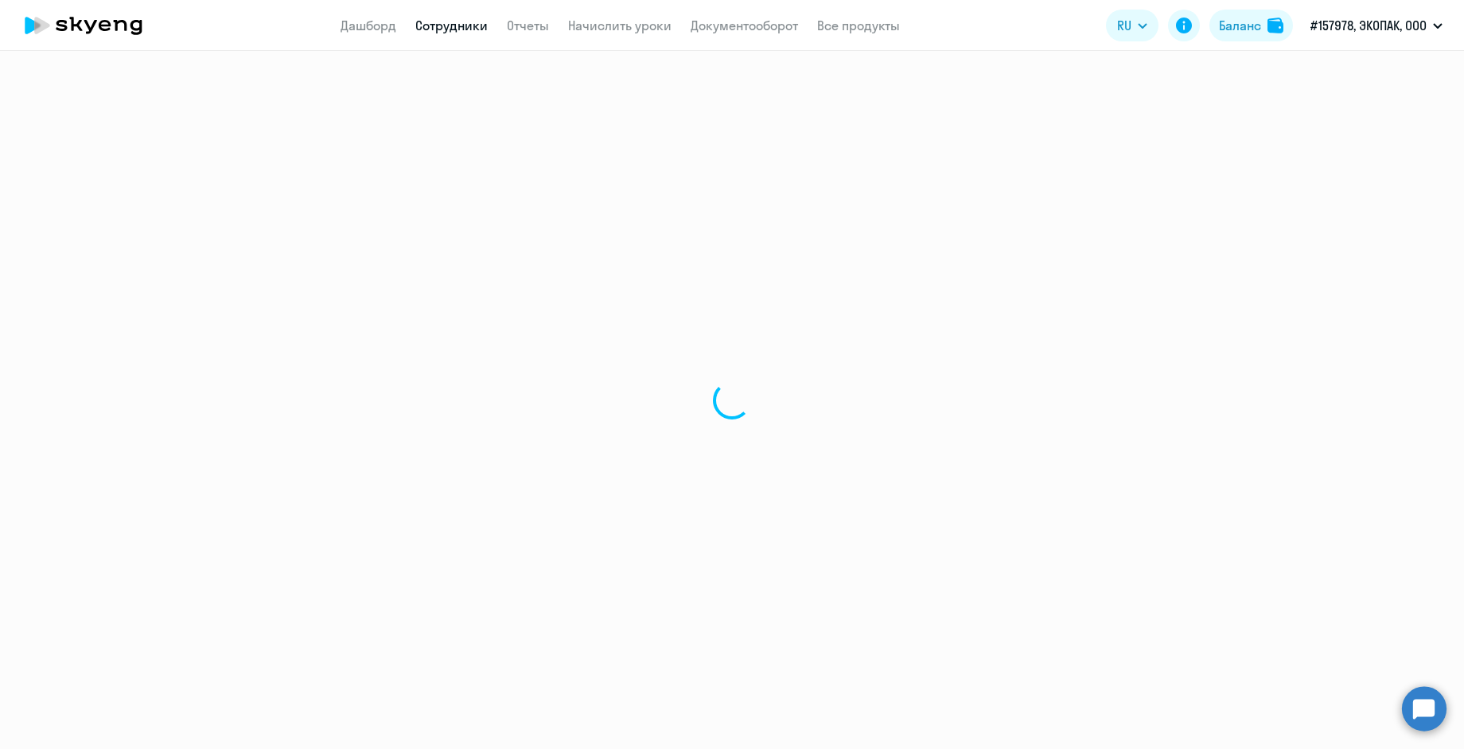
select select "30"
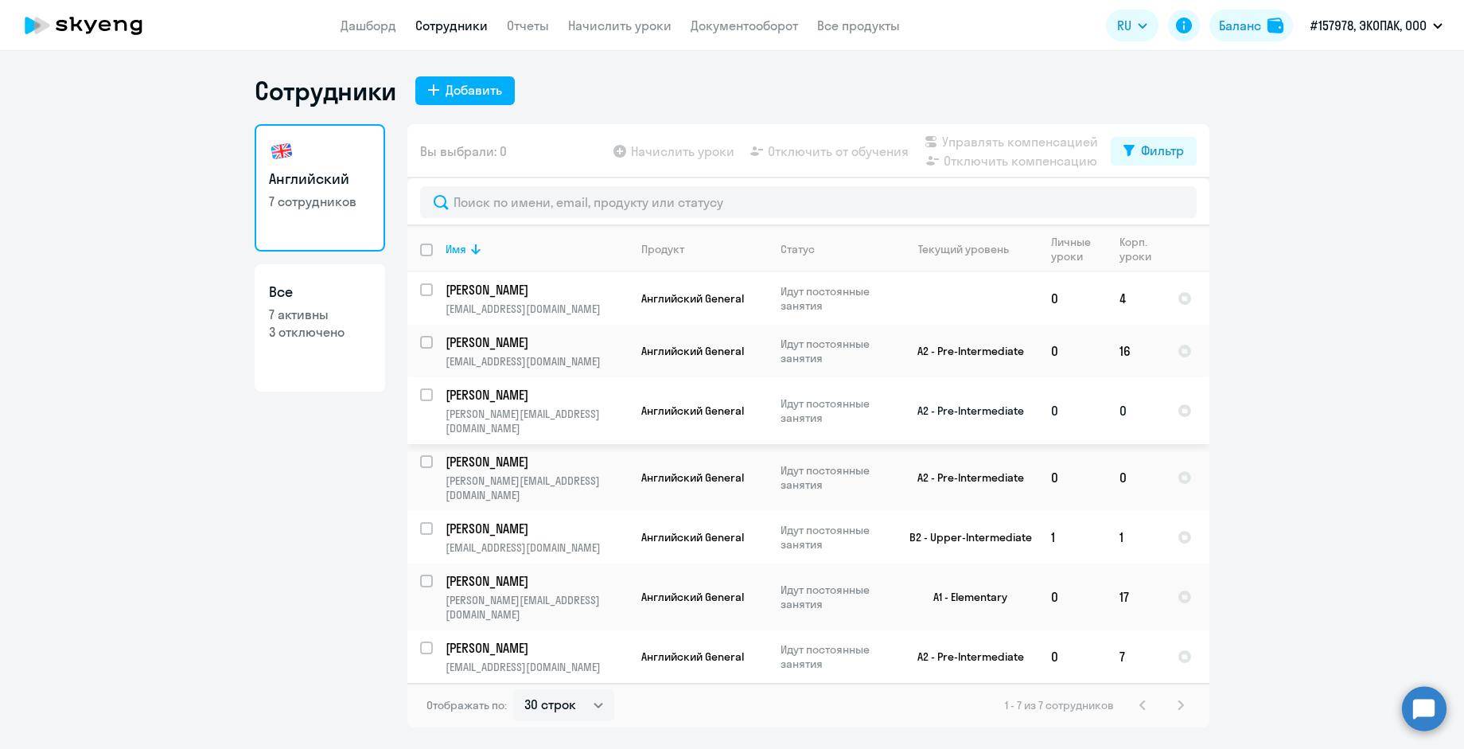
click at [428, 404] on input "select row 11564492" at bounding box center [436, 404] width 32 height 32
click at [424, 399] on input "deselect row 11564492" at bounding box center [436, 404] width 32 height 32
click at [423, 397] on input "select row 11564492" at bounding box center [436, 404] width 32 height 32
checkbox input "true"
click at [665, 150] on span "Начислить уроки" at bounding box center [682, 151] width 103 height 19
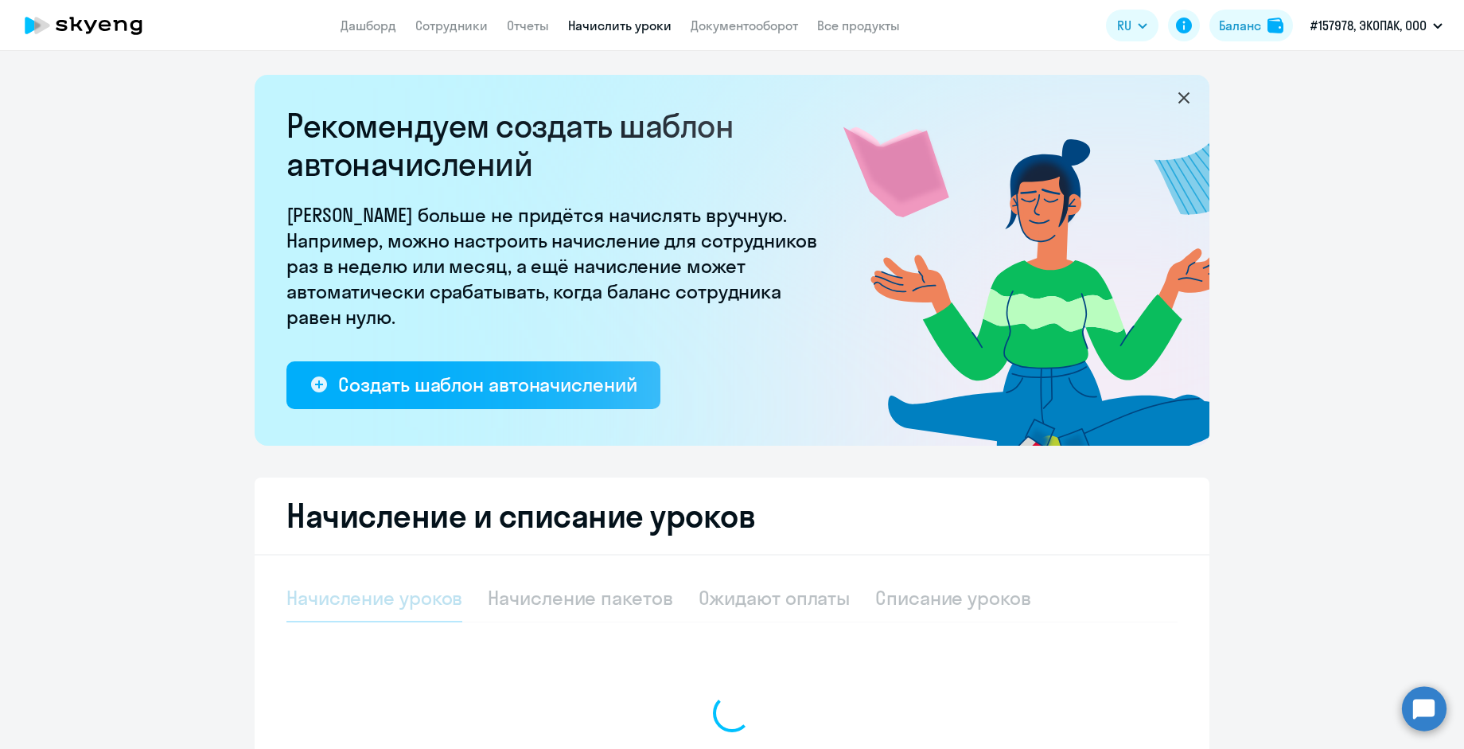
select select "10"
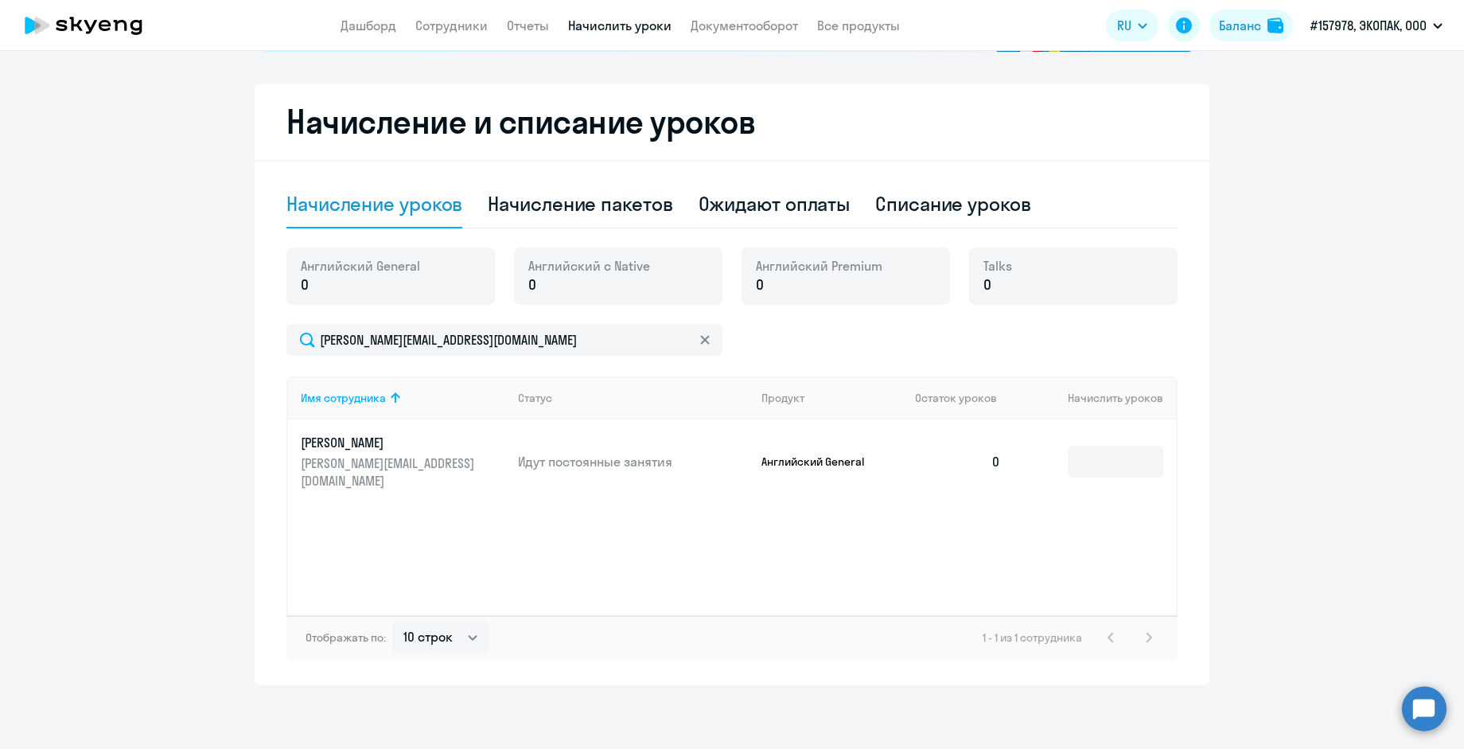
scroll to position [400, 0]
click at [1085, 457] on input at bounding box center [1115, 462] width 95 height 32
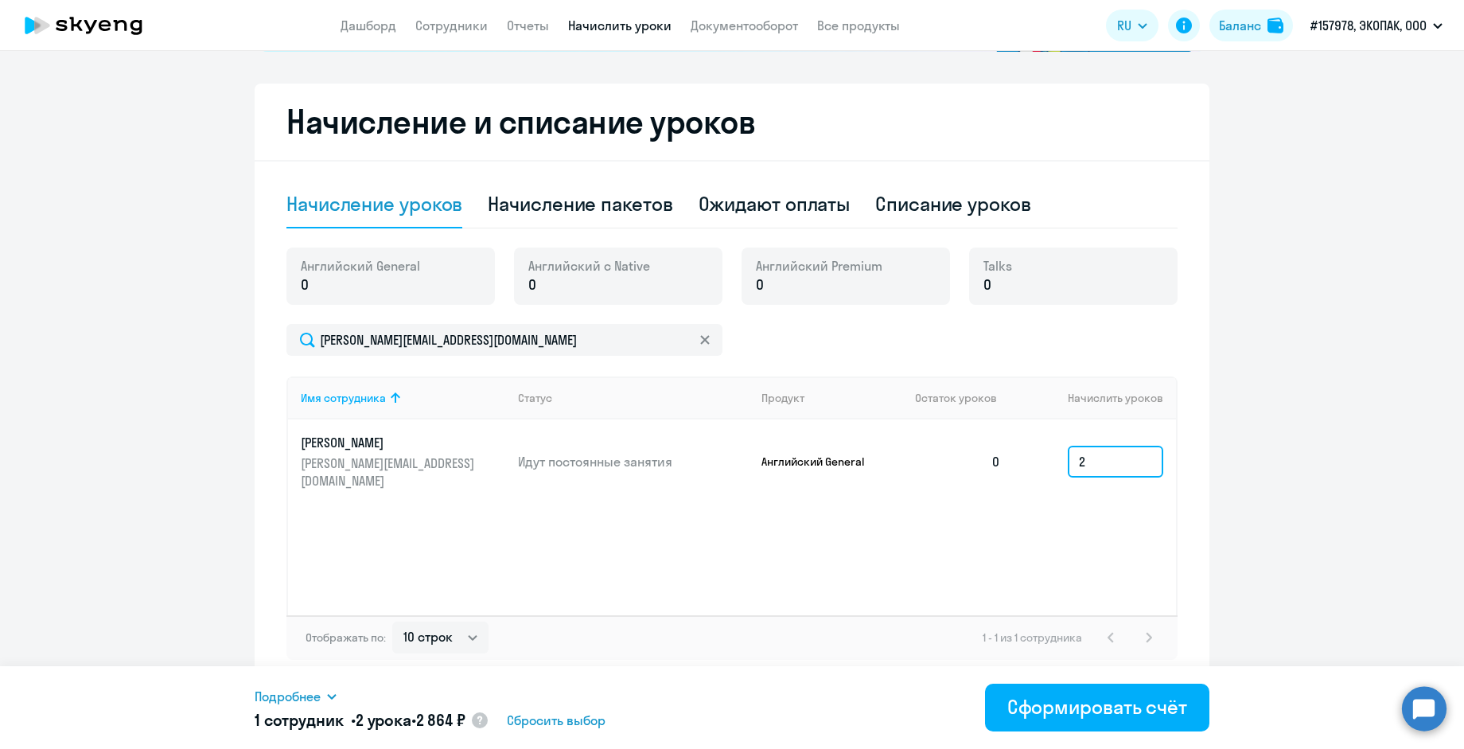
type input "2"
drag, startPoint x: 1450, startPoint y: 512, endPoint x: 1450, endPoint y: 585, distance: 73.2
click at [1450, 585] on ng-component "Рекомендуем создать шаблон автоначислений Уроки больше не придётся начислять вр…" at bounding box center [732, 183] width 1464 height 1004
click at [488, 728] on circle at bounding box center [480, 720] width 16 height 16
select select "english_adult_f2g_base"
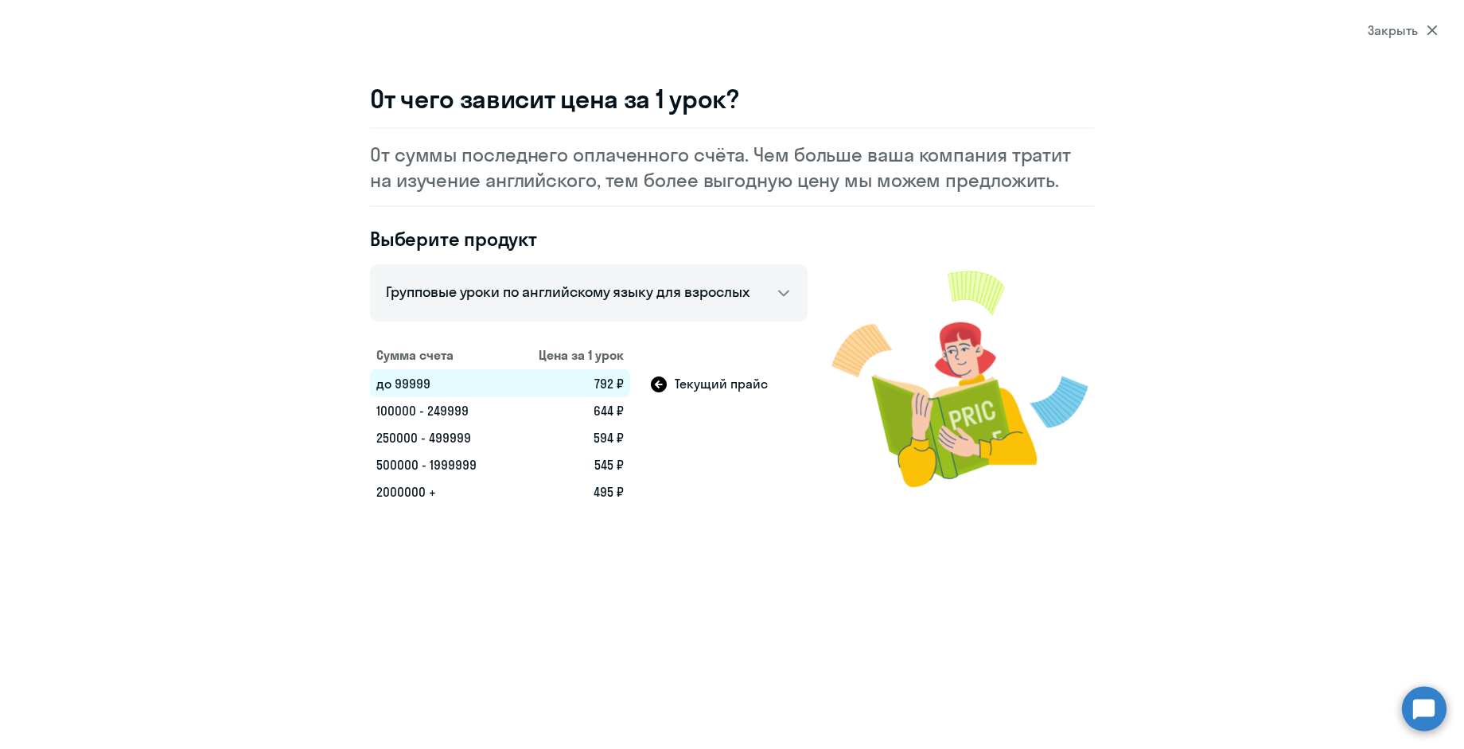
click at [666, 384] on icon at bounding box center [659, 384] width 16 height 16
click at [1419, 31] on div "Закрыть" at bounding box center [1403, 30] width 70 height 19
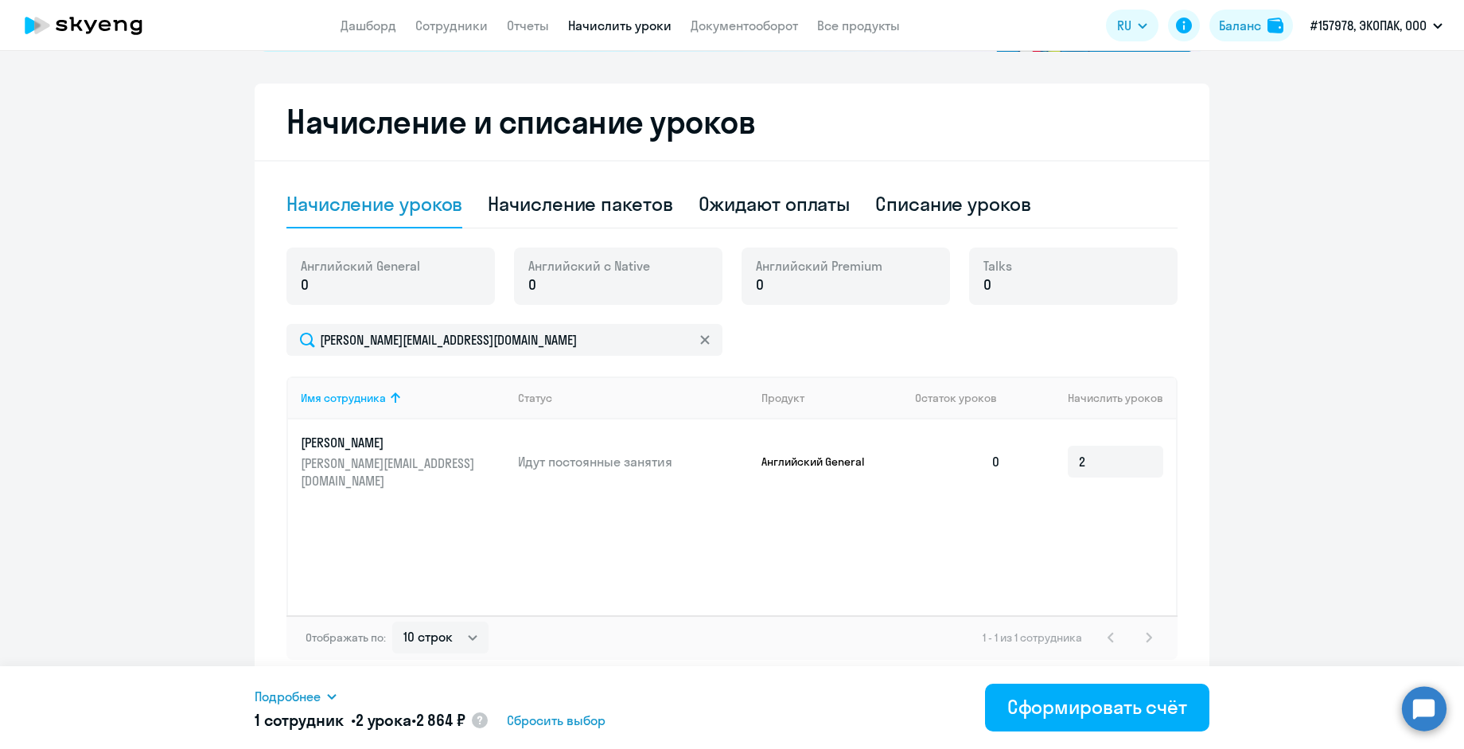
click at [333, 191] on div "Начисление уроков" at bounding box center [374, 203] width 176 height 25
click at [602, 25] on link "Начислить уроки" at bounding box center [619, 26] width 103 height 16
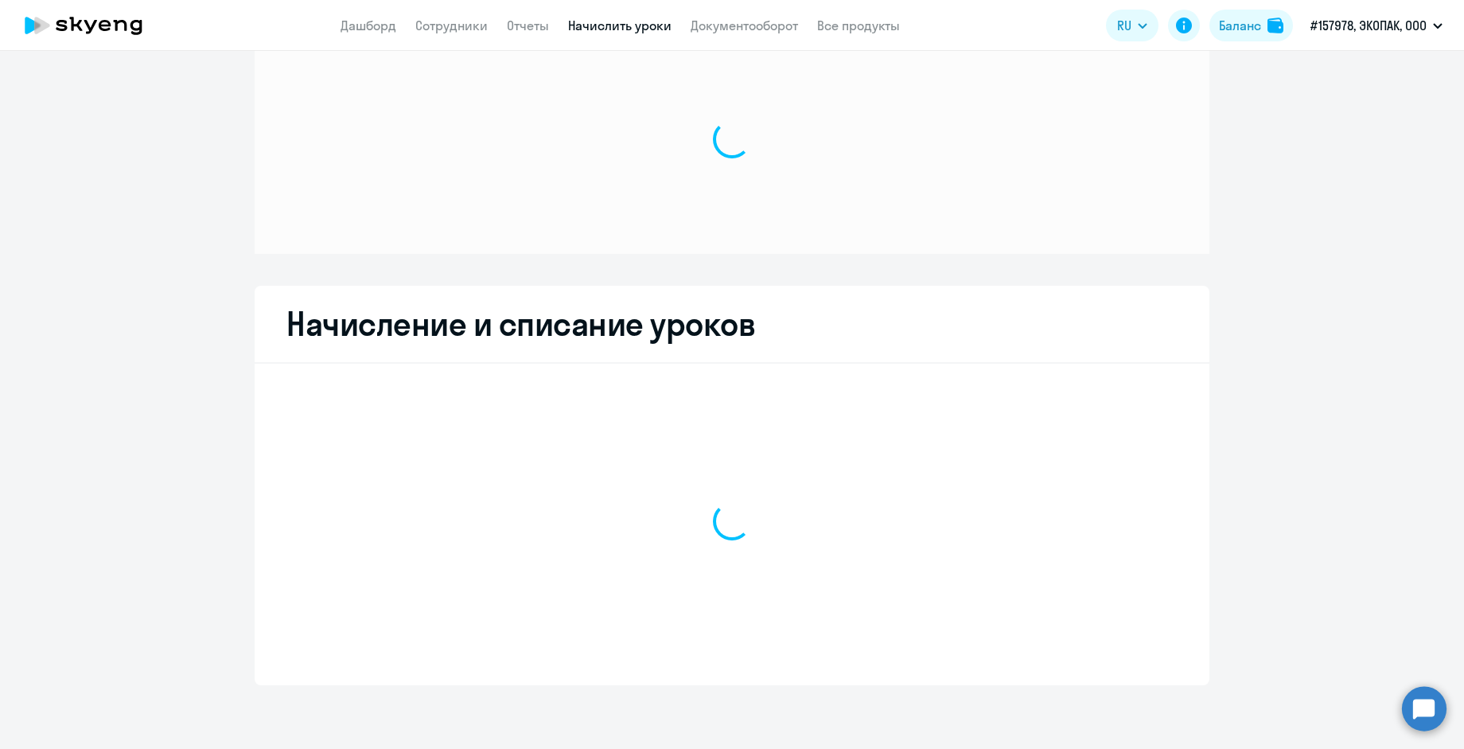
scroll to position [50, 0]
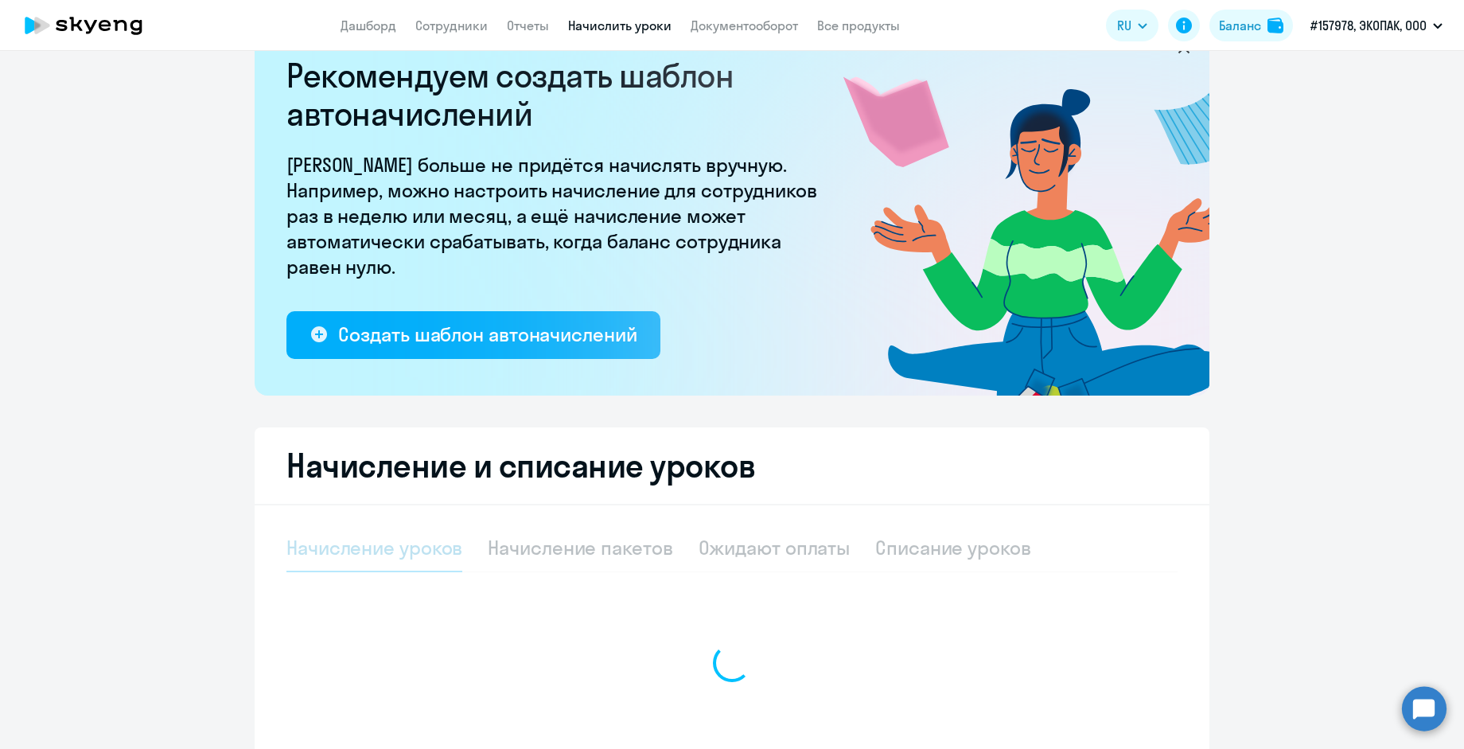
select select "10"
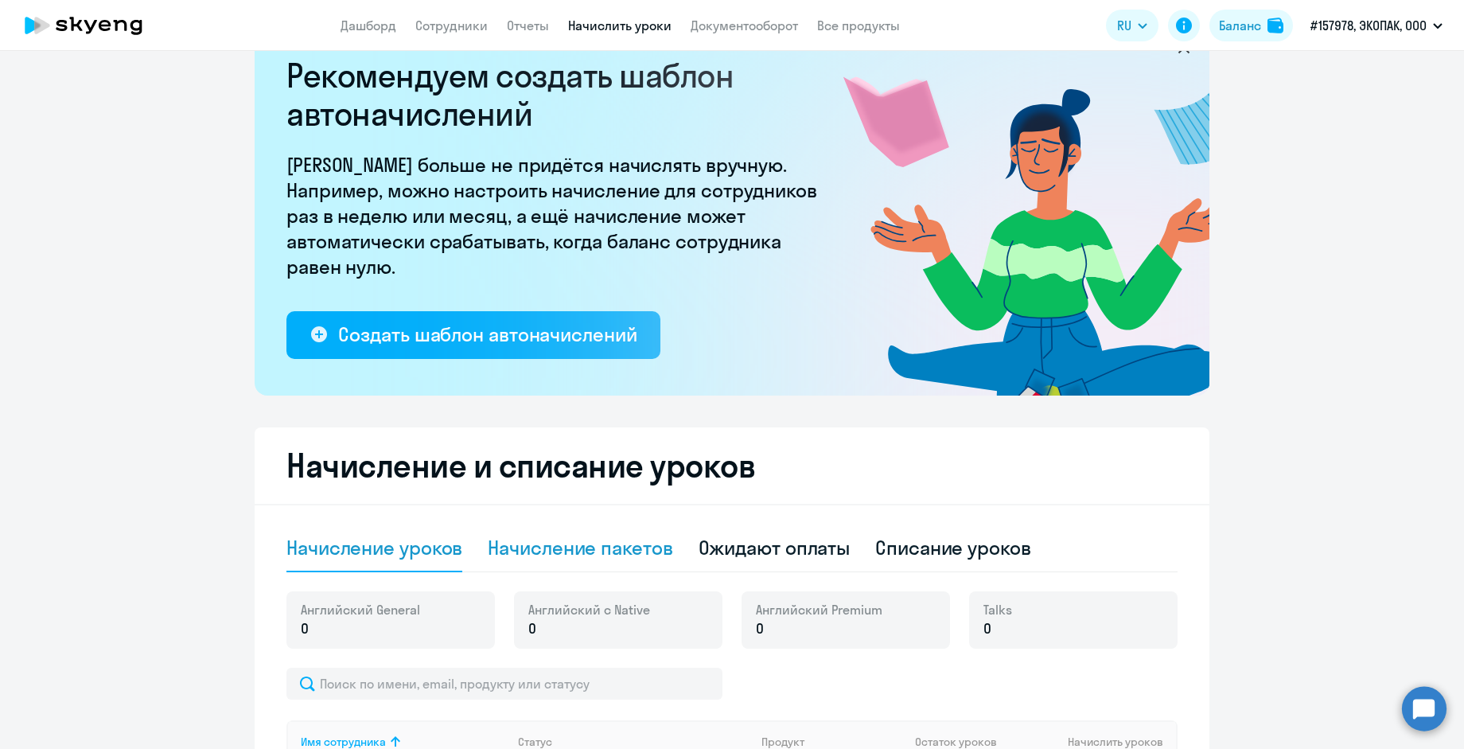
click at [540, 546] on div "Начисление пакетов" at bounding box center [580, 547] width 185 height 25
select select "10"
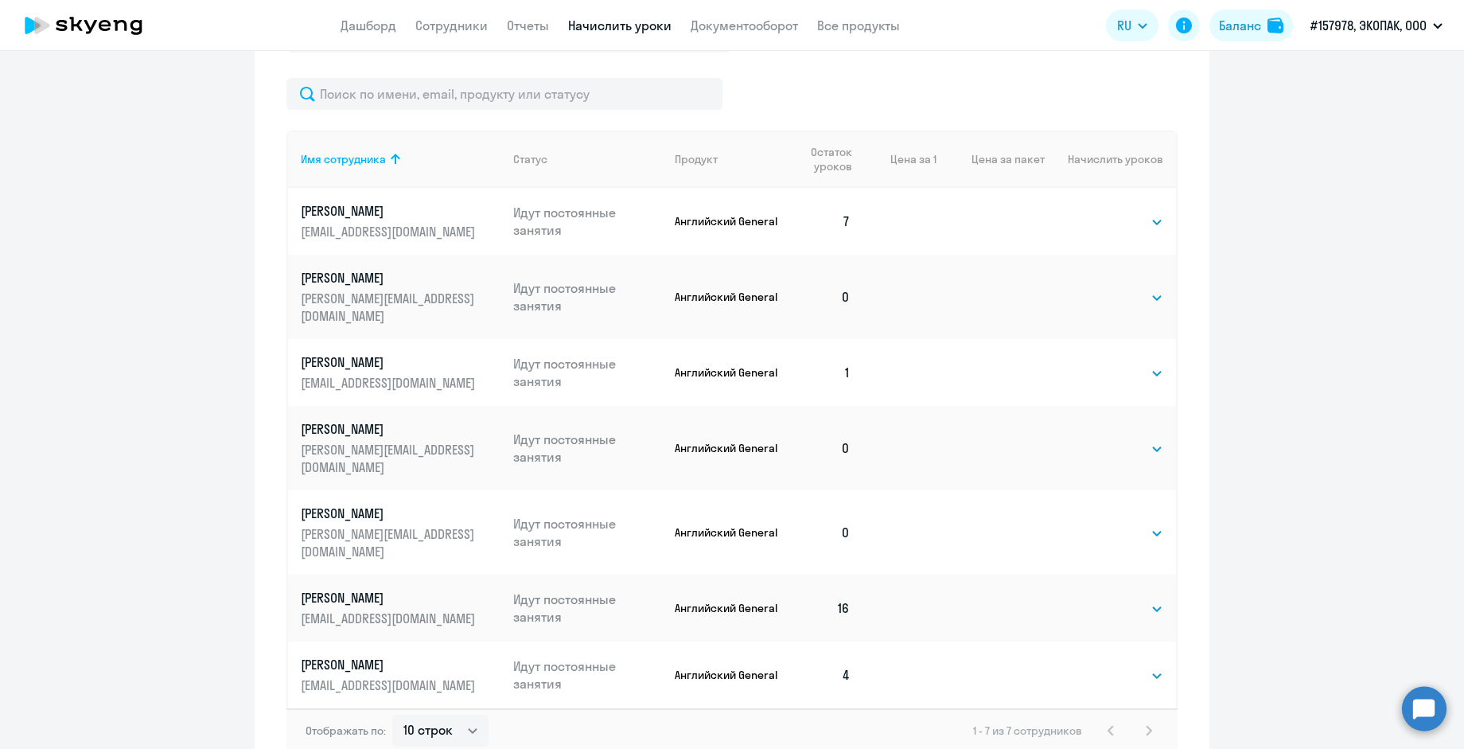
scroll to position [692, 0]
click at [1121, 522] on select "Выбрать 4 8 16 32 64 96 128" at bounding box center [1130, 531] width 65 height 19
select select "4"
click at [1098, 522] on select "Выбрать 4 8 16 32 64 96 128" at bounding box center [1130, 531] width 65 height 19
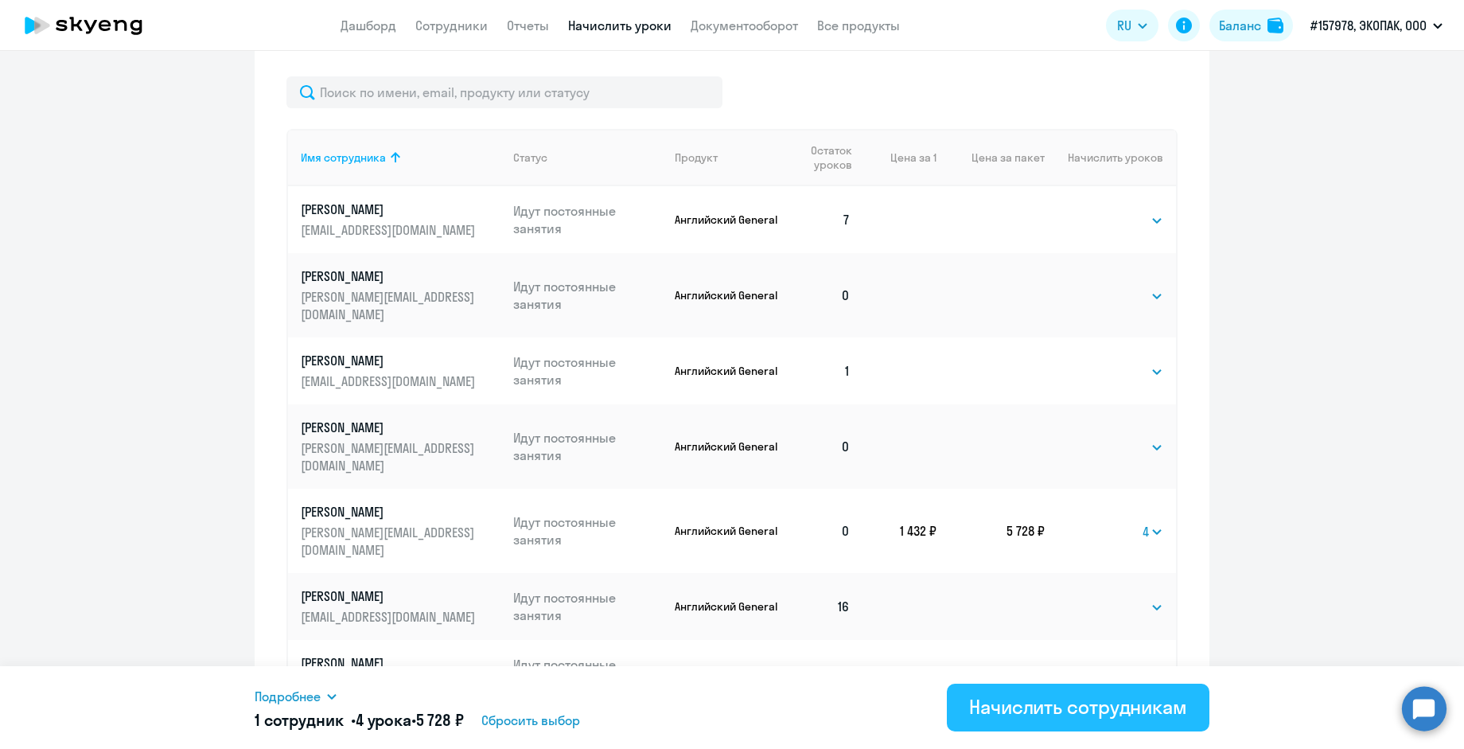
click at [1011, 702] on div "Начислить сотрудникам" at bounding box center [1078, 706] width 218 height 25
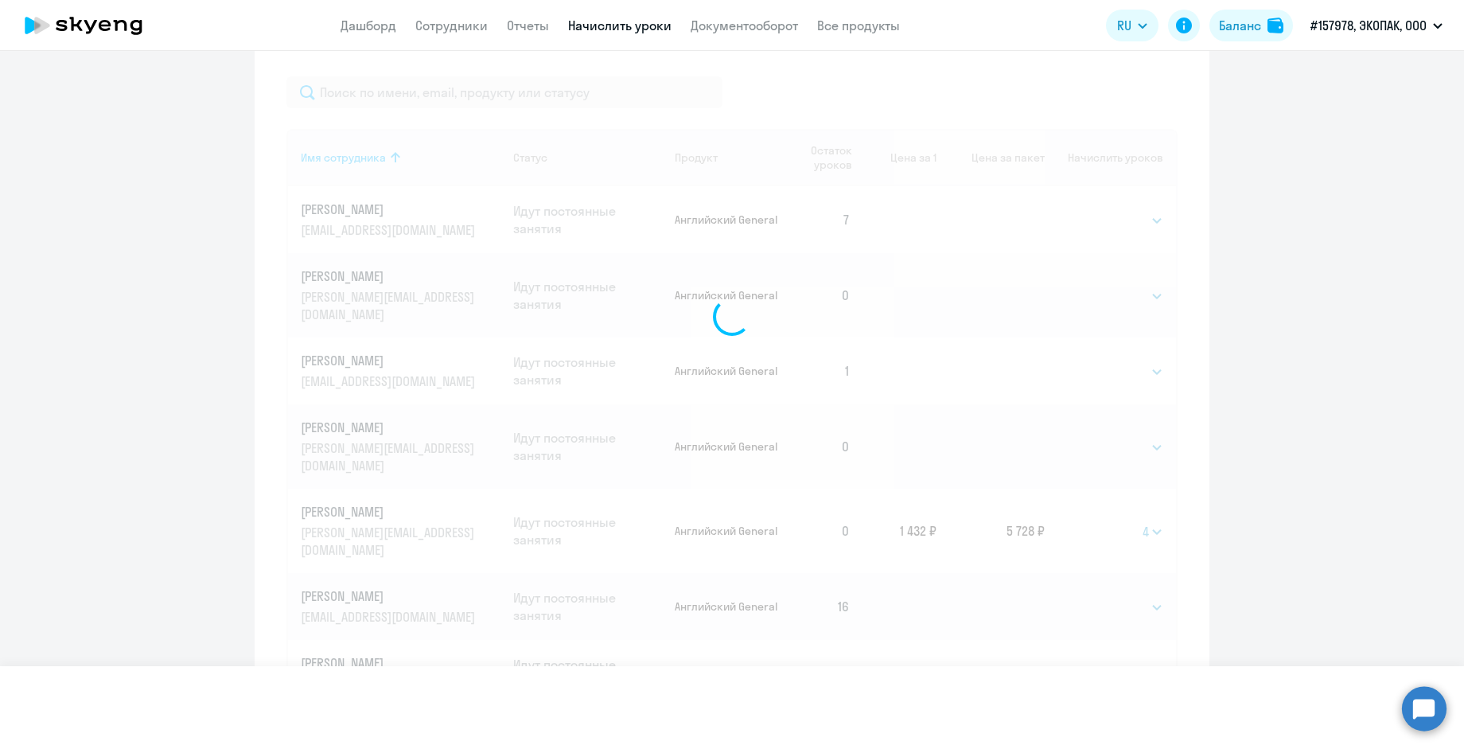
select select
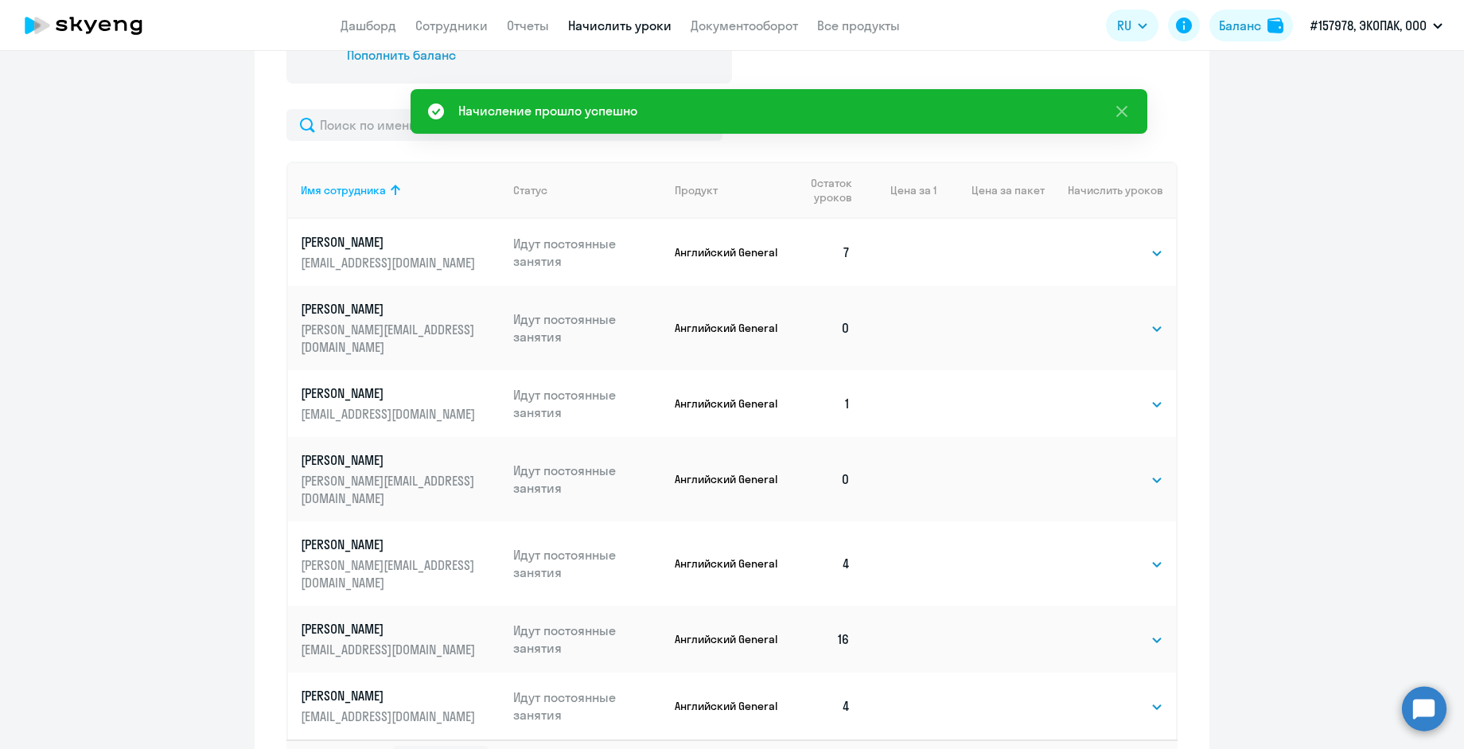
scroll to position [738, 0]
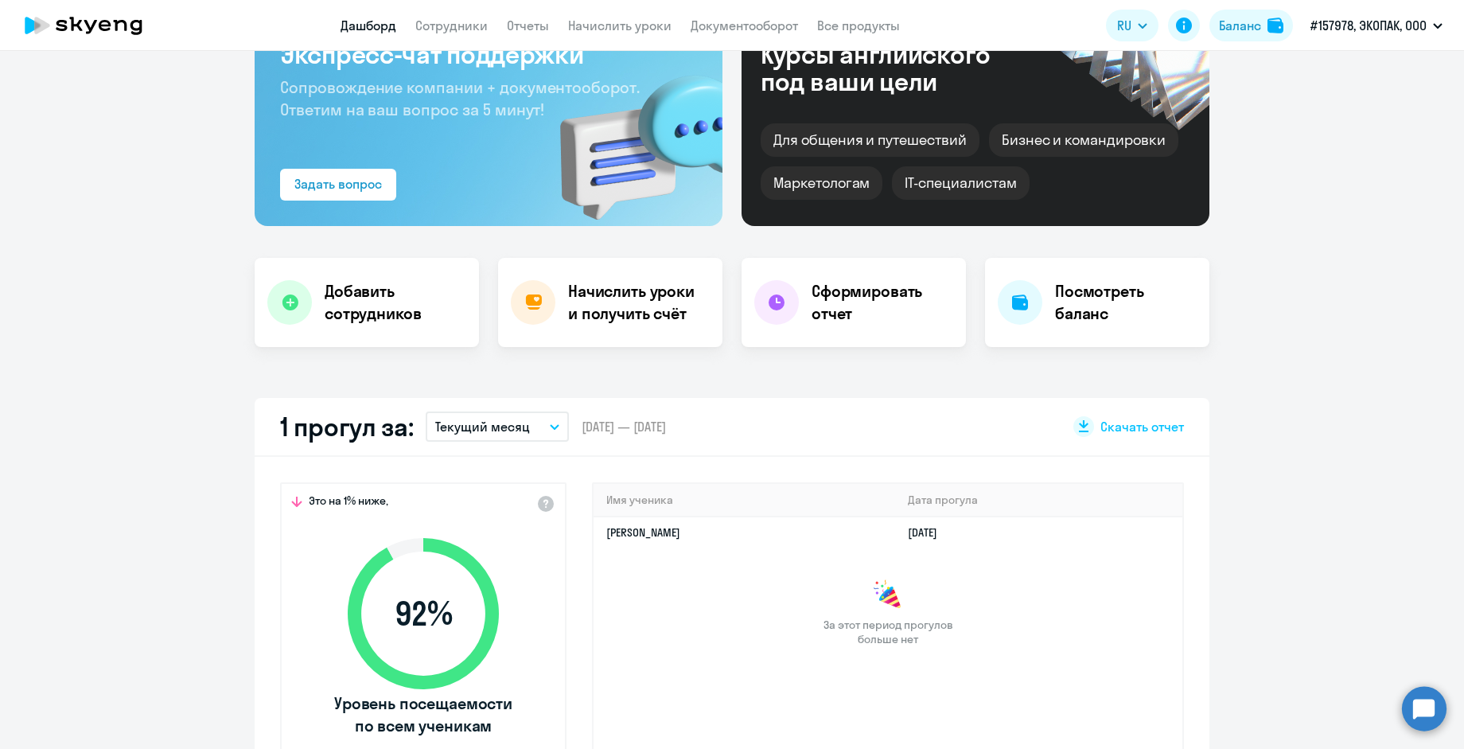
scroll to position [200, 0]
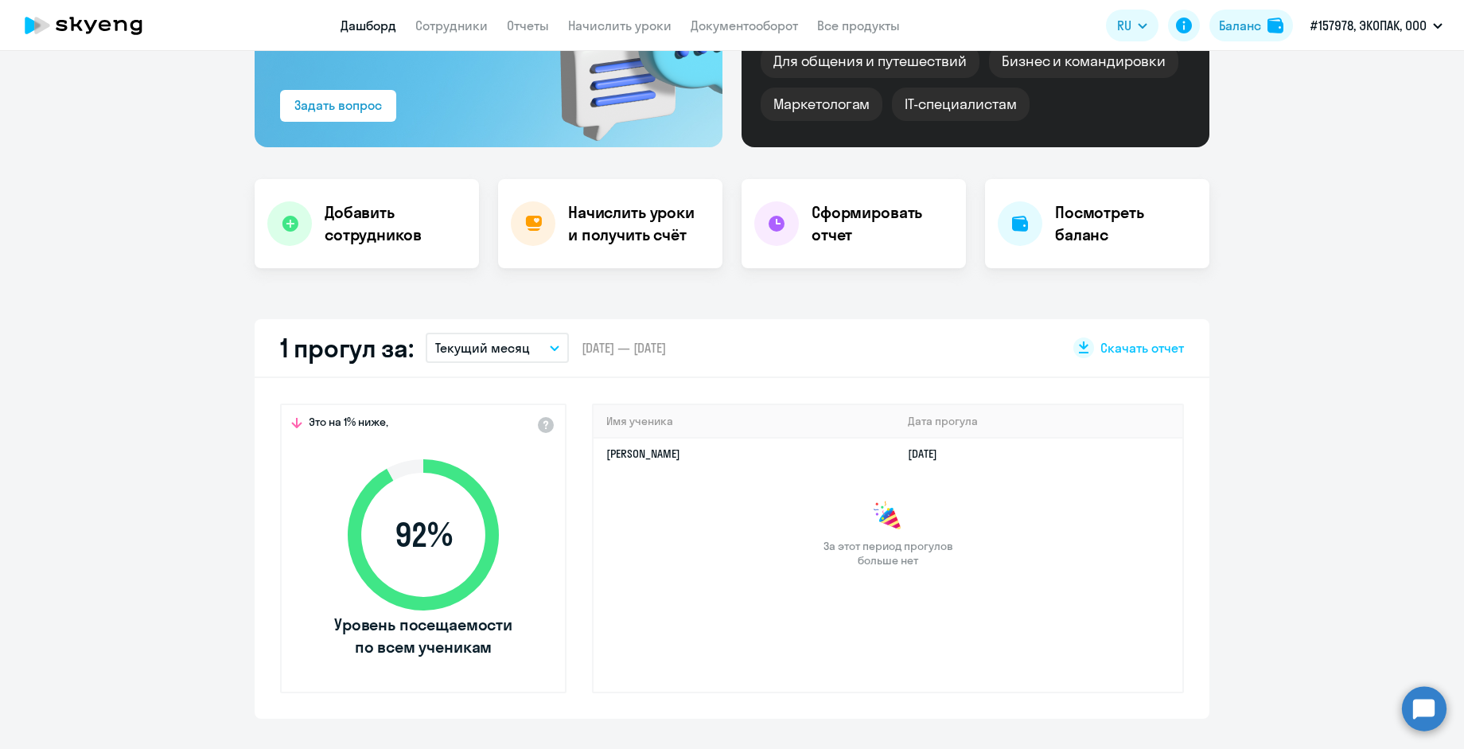
select select "30"
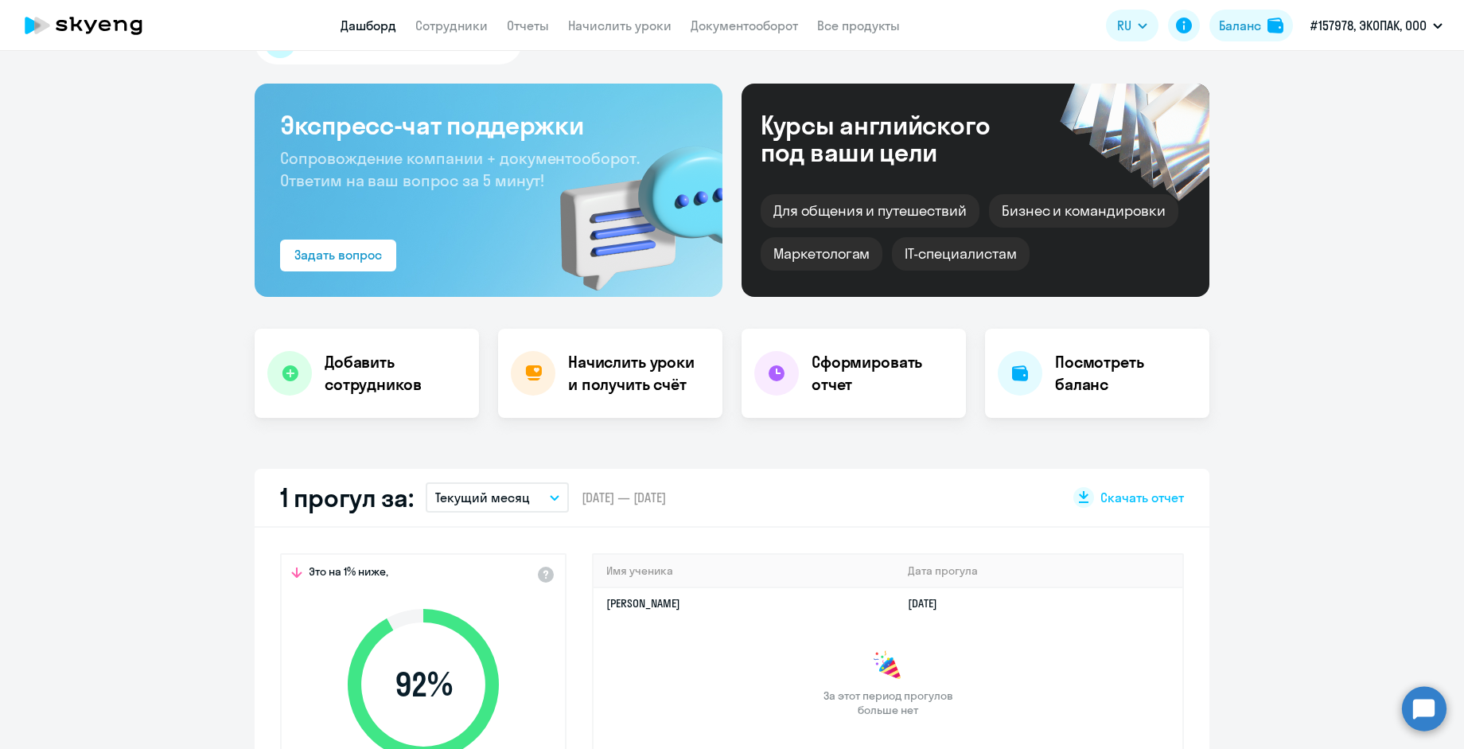
scroll to position [0, 0]
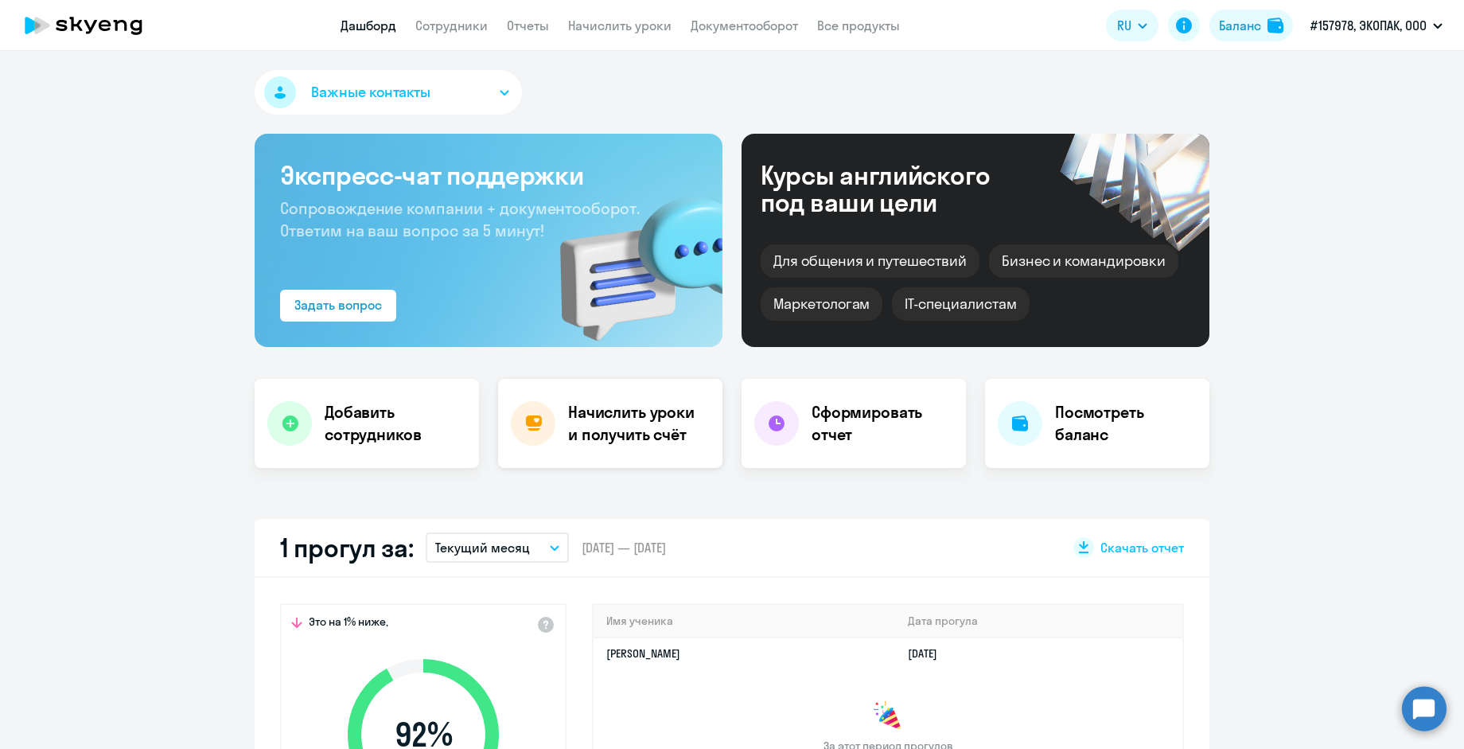
click at [569, 422] on h4 "Начислить уроки и получить счёт" at bounding box center [637, 423] width 138 height 45
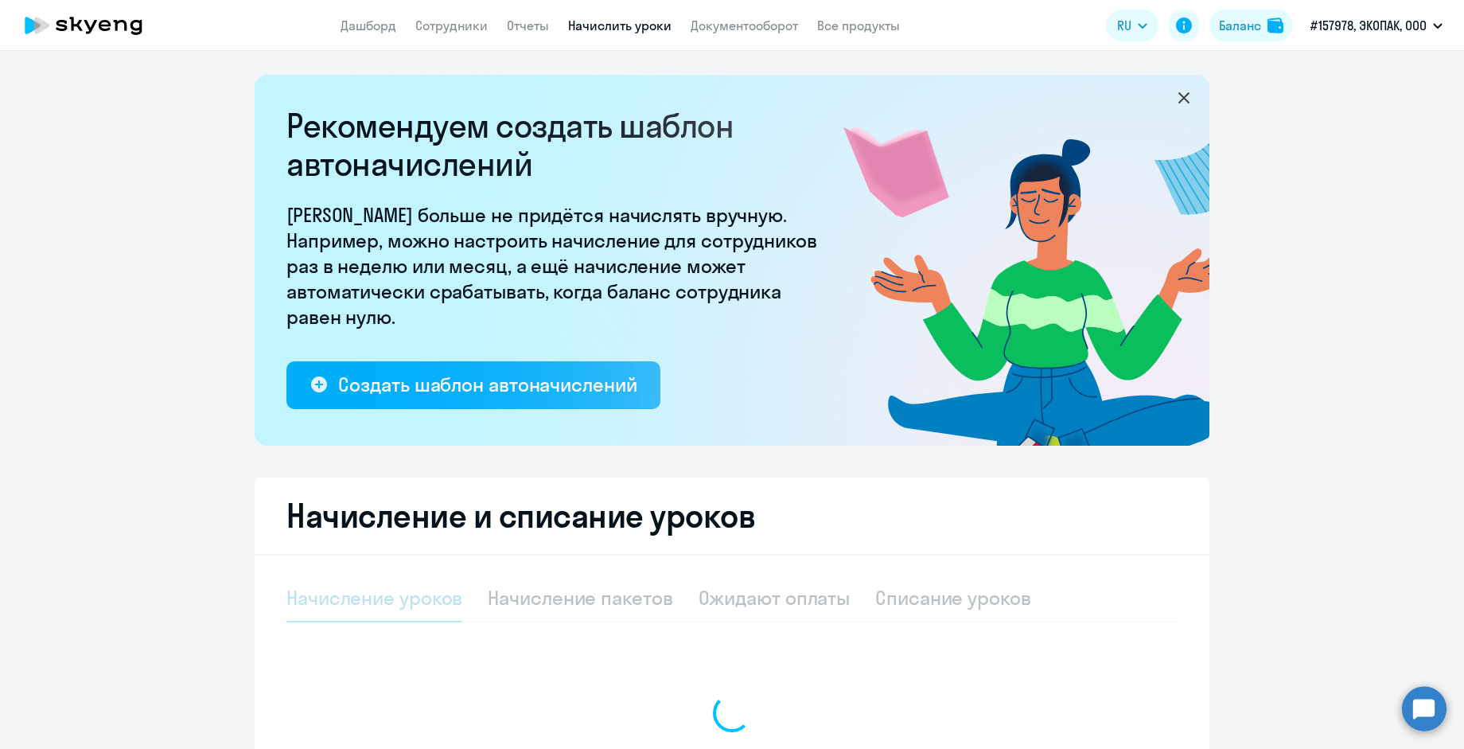
select select "10"
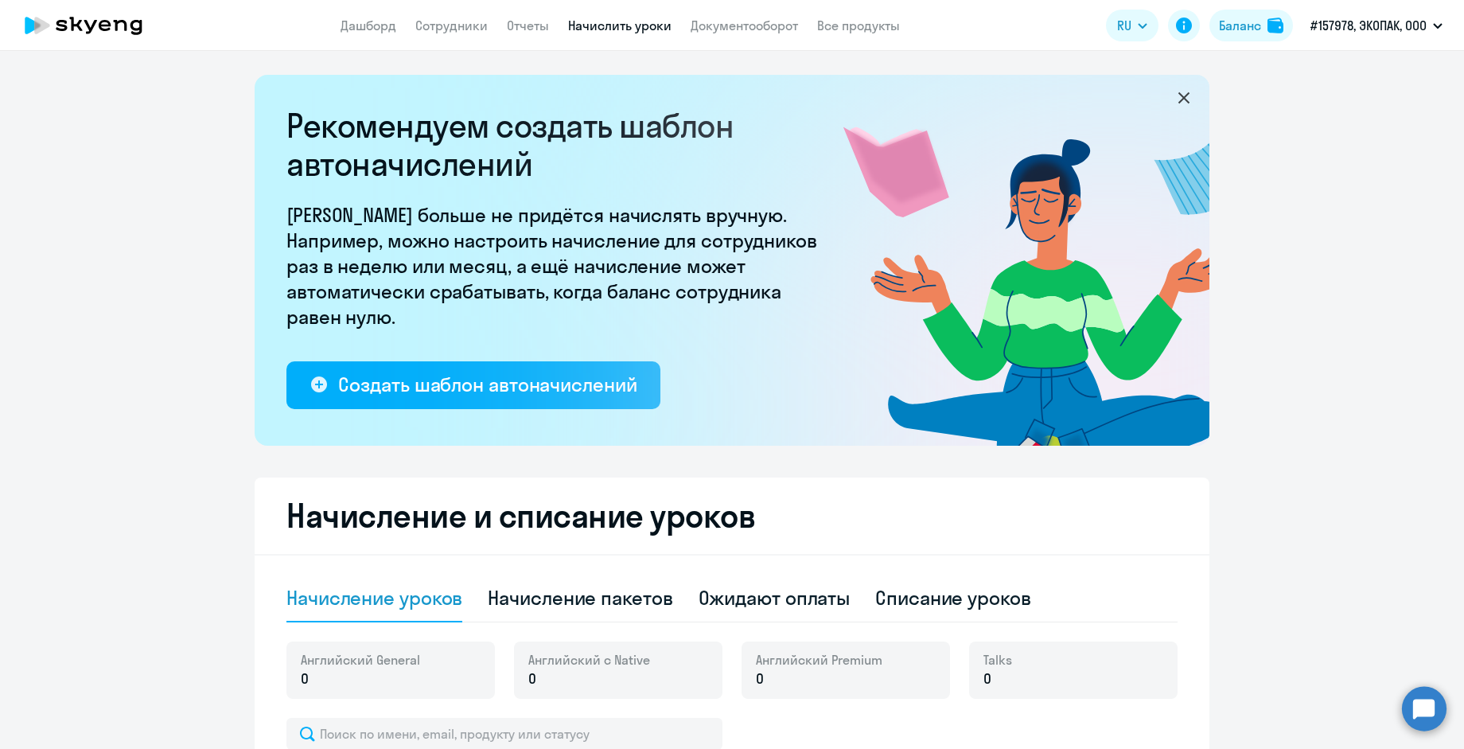
click at [403, 606] on div "Начисление уроков" at bounding box center [374, 597] width 176 height 25
select select "10"
